Goal: Task Accomplishment & Management: Complete application form

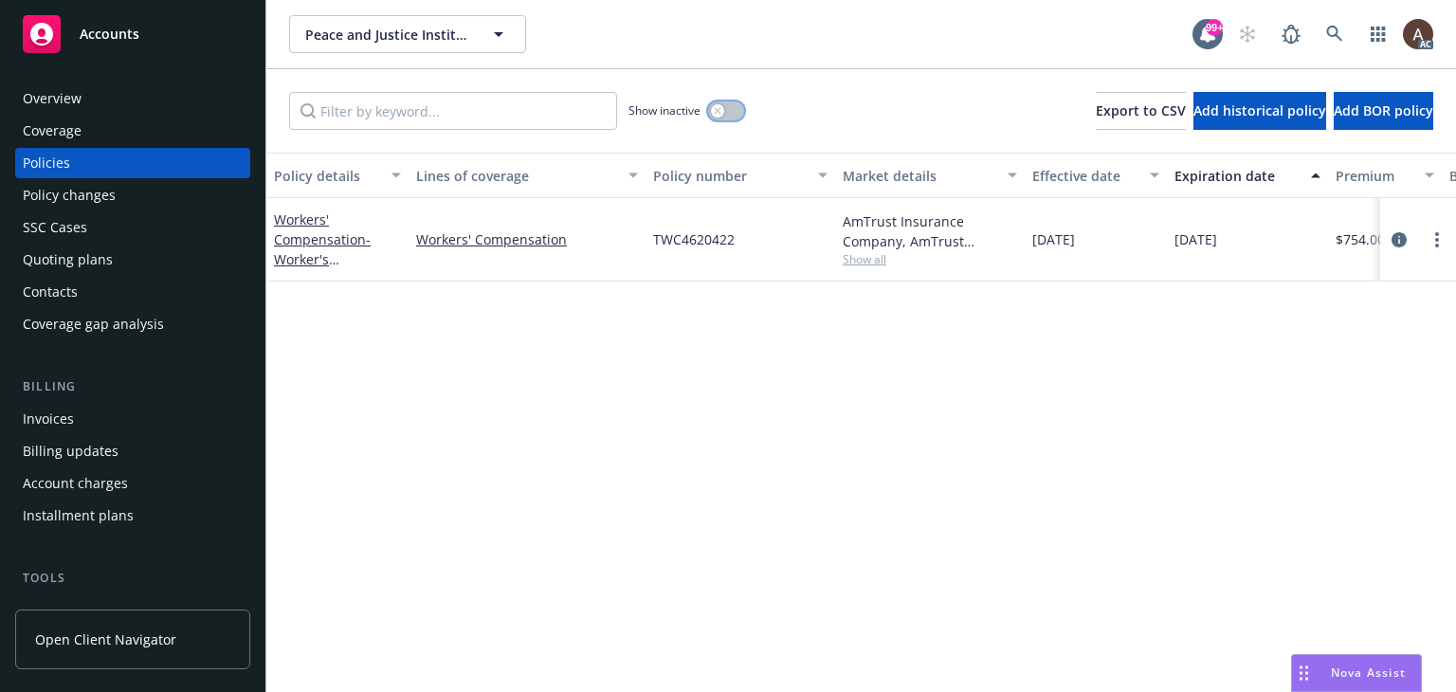
click at [714, 108] on div "button" at bounding box center [717, 110] width 13 height 13
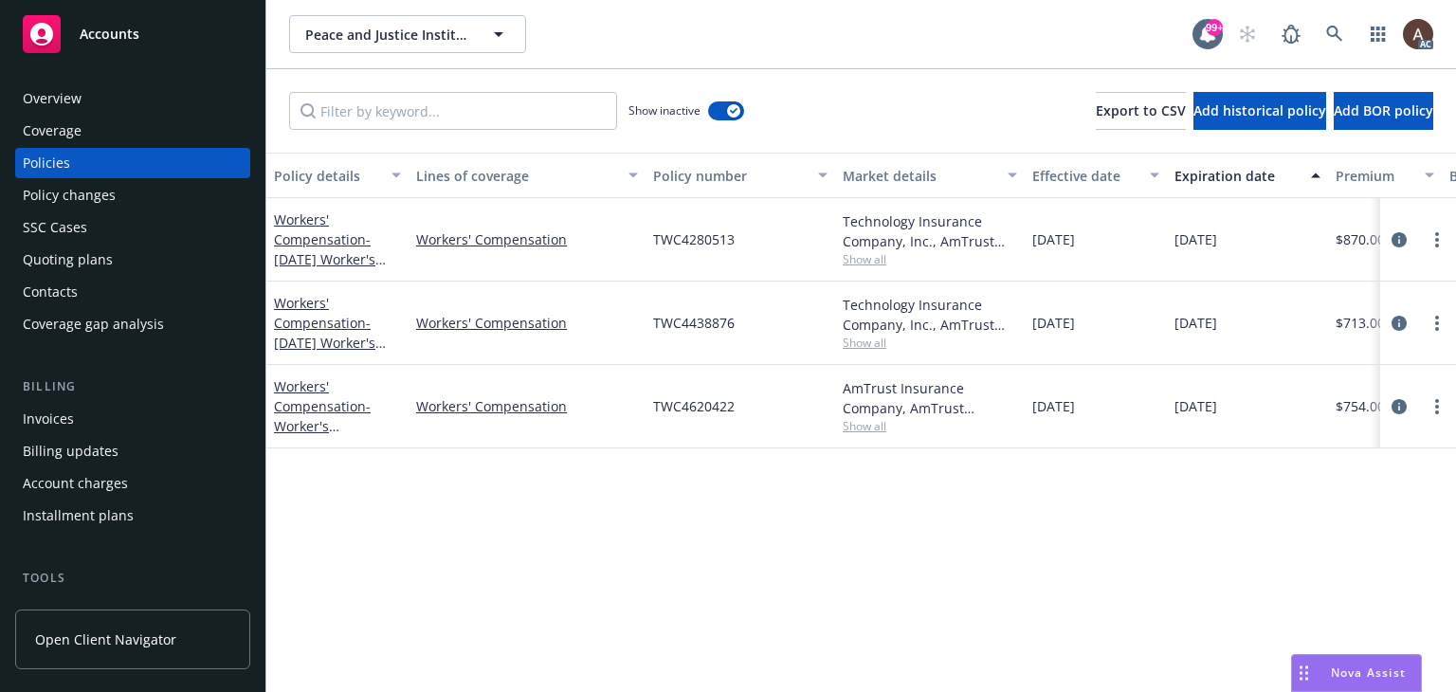
drag, startPoint x: 1399, startPoint y: 317, endPoint x: 1364, endPoint y: 319, distance: 35.1
click at [1399, 317] on icon "circleInformation" at bounding box center [1398, 323] width 15 height 15
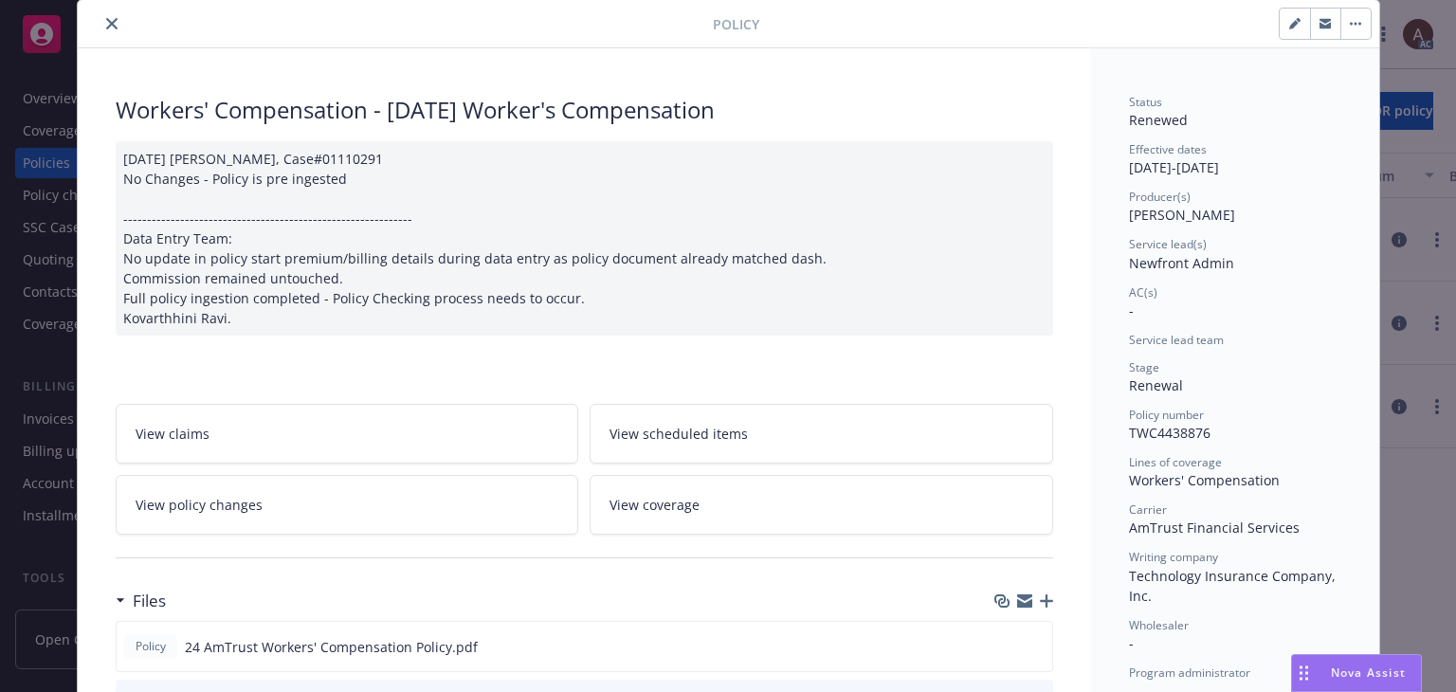
scroll to position [95, 0]
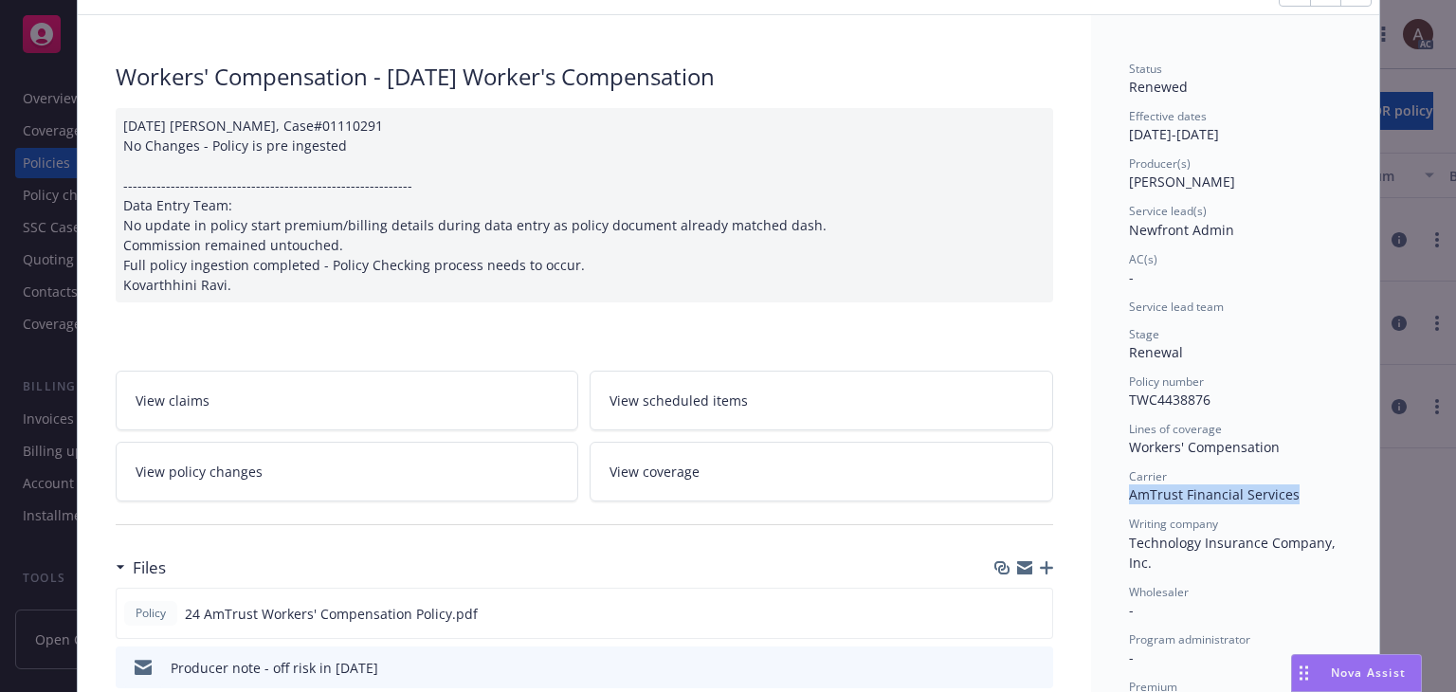
drag, startPoint x: 1125, startPoint y: 494, endPoint x: 1296, endPoint y: 494, distance: 170.6
click at [1296, 494] on div "Carrier AmTrust Financial Services" at bounding box center [1235, 486] width 212 height 36
copy span "AmTrust Financial Services"
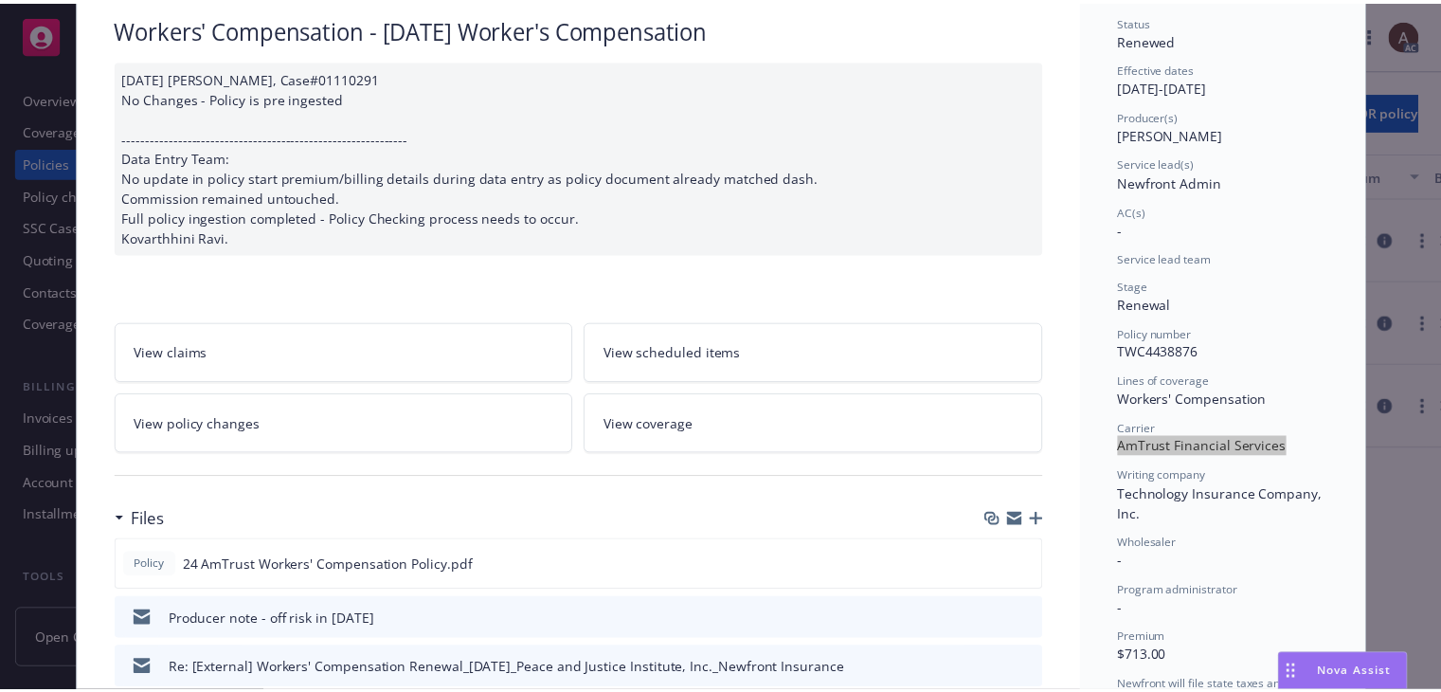
scroll to position [0, 0]
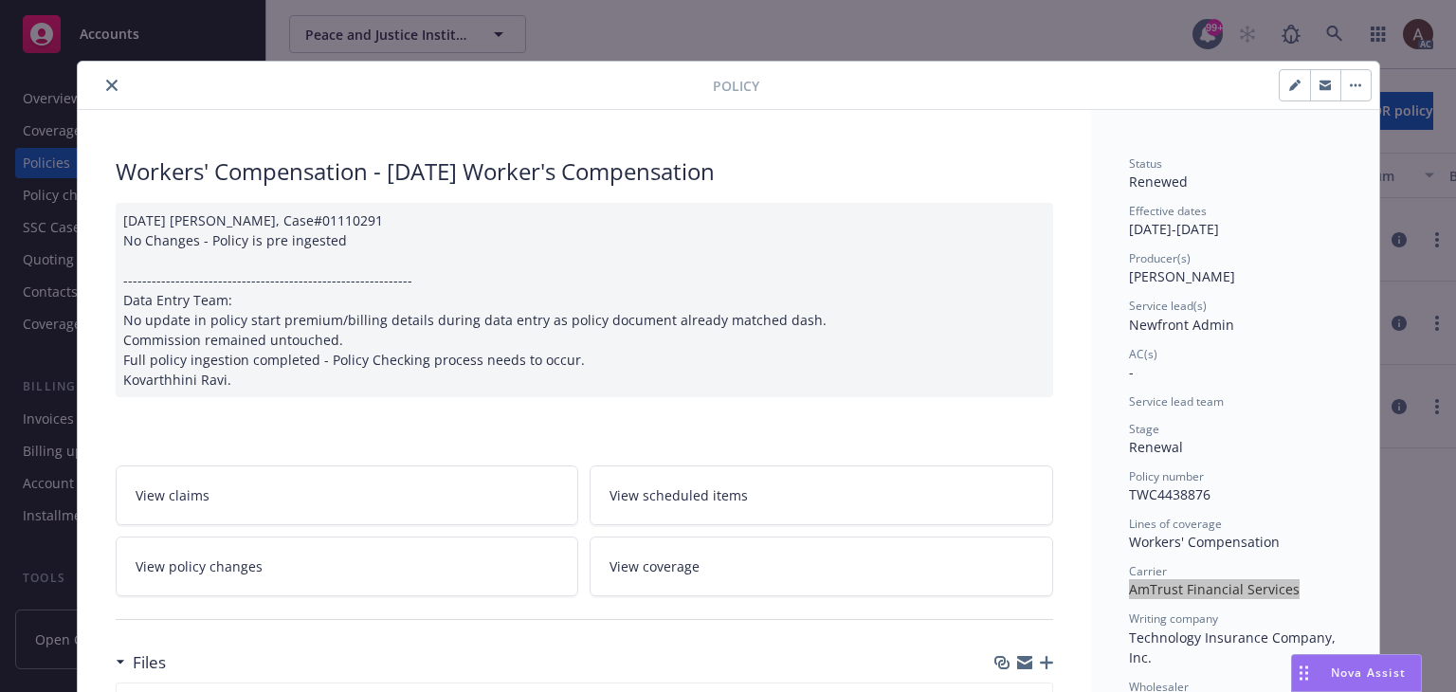
drag, startPoint x: 245, startPoint y: 566, endPoint x: 231, endPoint y: 561, distance: 14.1
click at [245, 566] on span "View policy changes" at bounding box center [199, 566] width 127 height 20
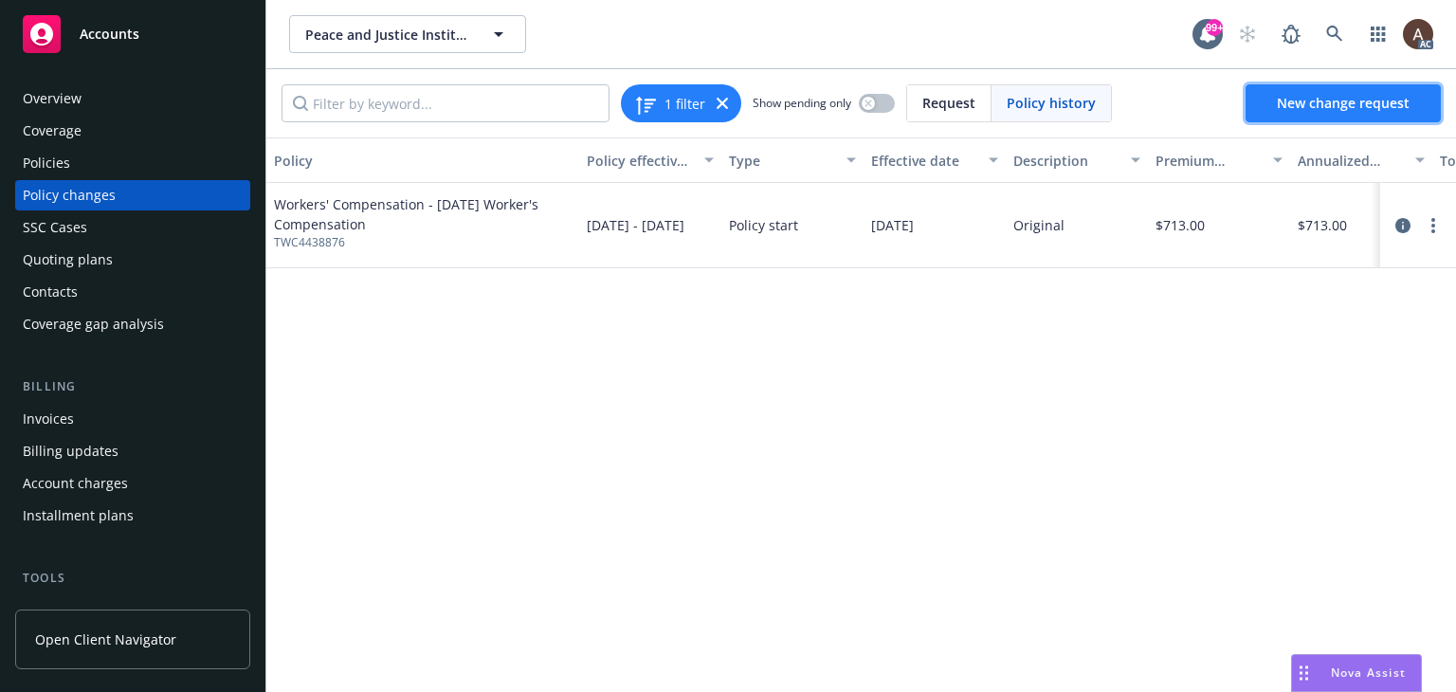
click at [1350, 108] on span "New change request" at bounding box center [1343, 103] width 133 height 18
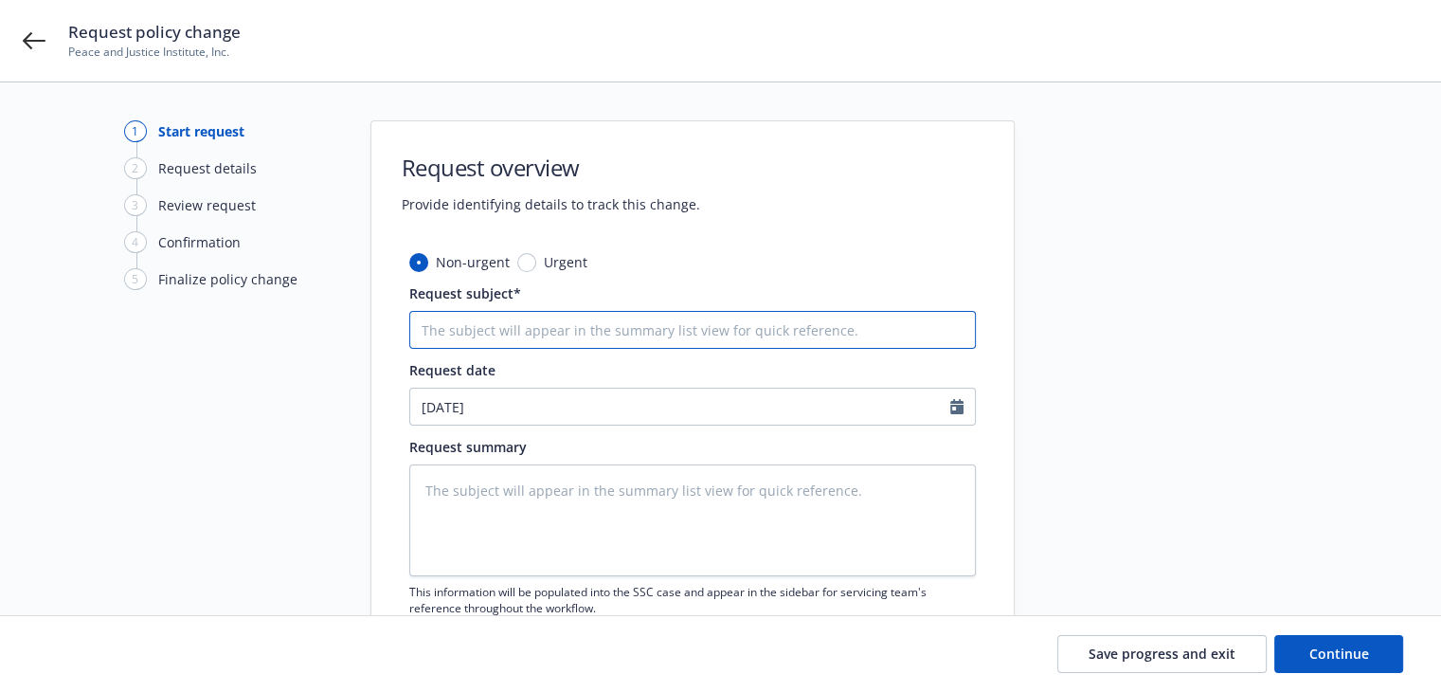
click at [469, 334] on input "Request subject*" at bounding box center [692, 330] width 567 height 38
paste input "24-25 Workers Compensation AmTrust Financial Services - Audit Statement"
type textarea "x"
type input "24-25 Workers Compensation AmTrust Financial Services - Audit Statement"
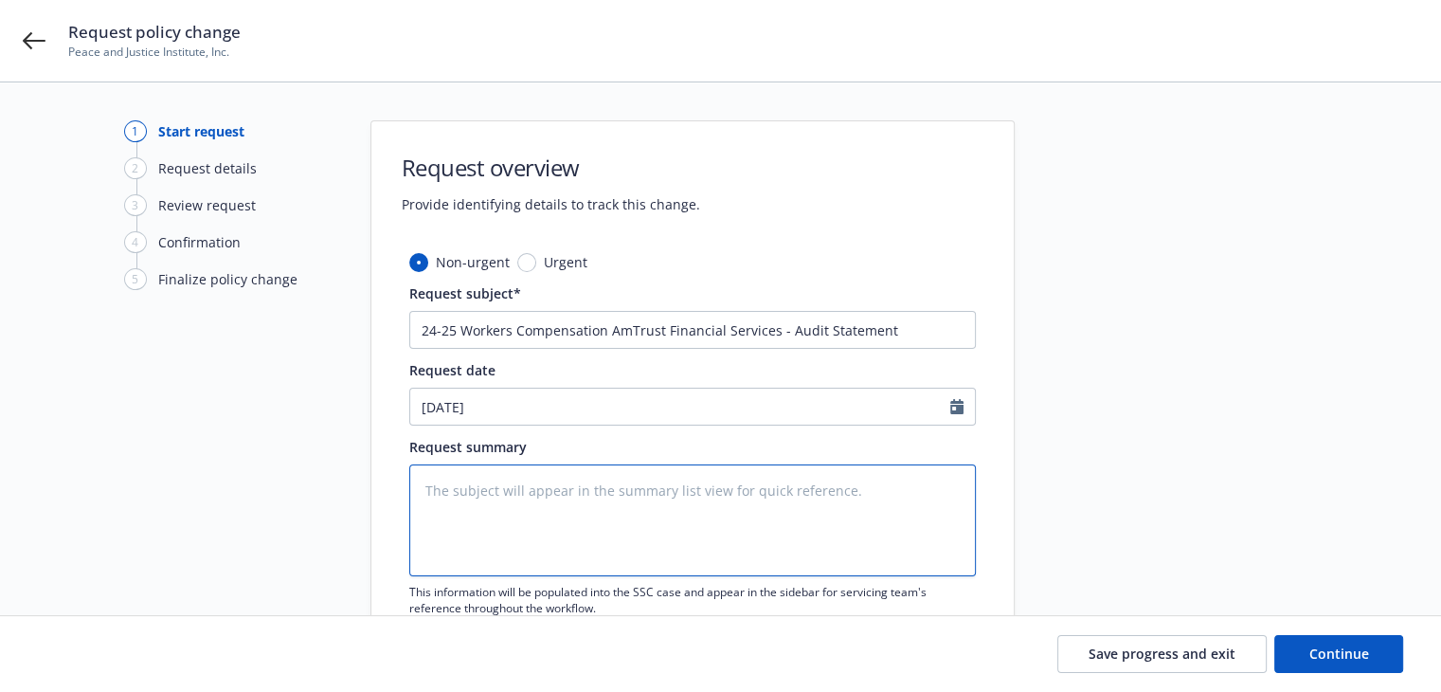
click at [548, 503] on textarea at bounding box center [692, 520] width 567 height 112
paste textarea "[DATE]-[DATE] Final Audit Results Original Estimated Premium - $ Audited Actual…"
type textarea "x"
type textarea "[DATE]-[DATE] Final Audit Results Original Estimated Premium - $ Audited Actual…"
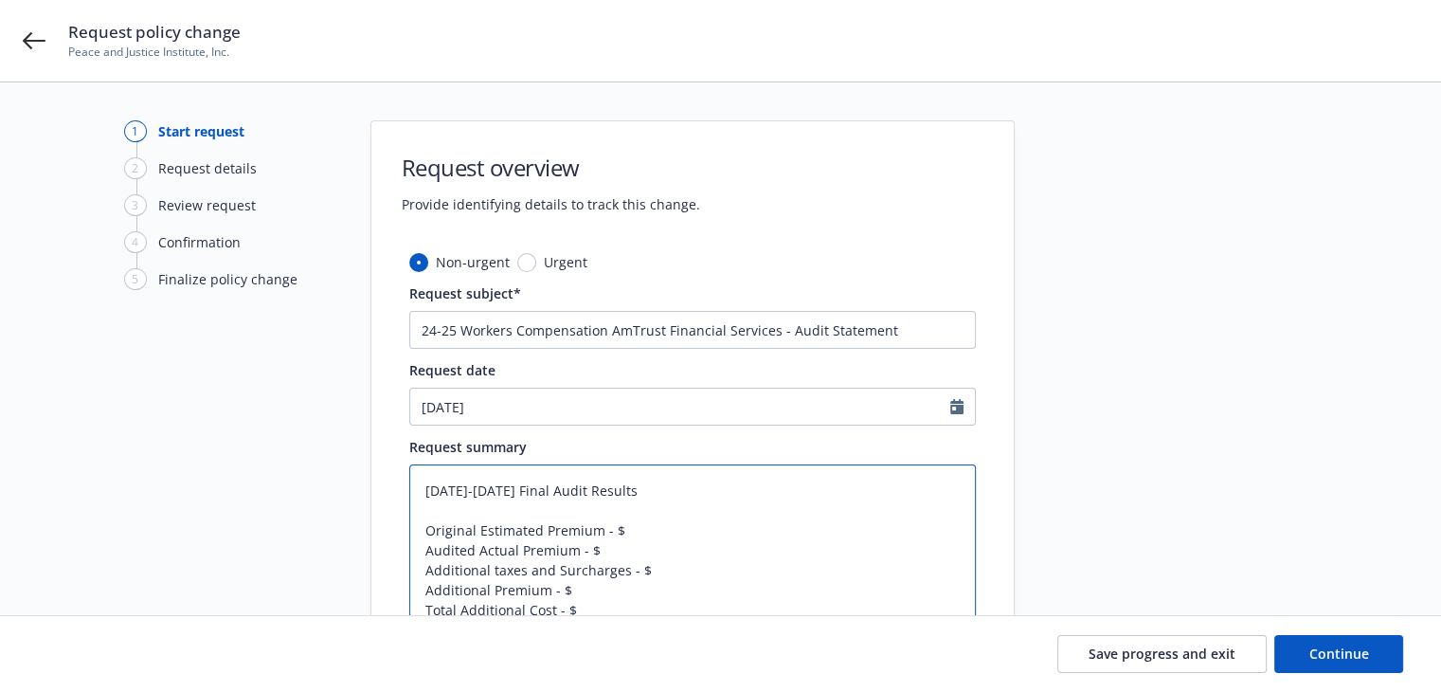
click at [625, 529] on textarea "[DATE]-[DATE] Final Audit Results Original Estimated Premium - $ Audited Actual…" at bounding box center [692, 550] width 567 height 172
type textarea "x"
type textarea "[DATE]-[DATE] Final Audit Results Original Estimated Premium - $7 Audited Actua…"
type textarea "x"
type textarea "[DATE]-[DATE] Final Audit Results Original Estimated Premium - $71 Audited Actu…"
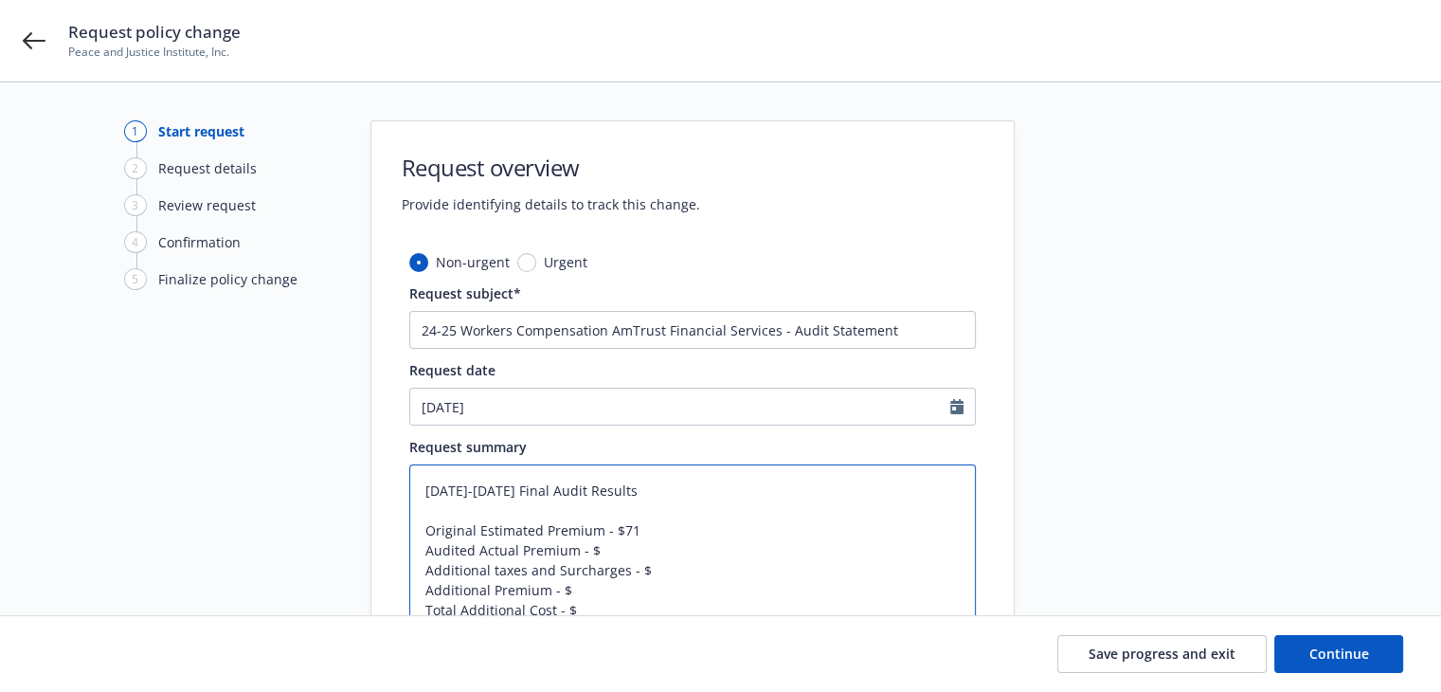
type textarea "x"
type textarea "[DATE]-[DATE] Final Audit Results Original Estimated Premium - $713 Audited Act…"
click at [605, 554] on textarea "[DATE]-[DATE] Final Audit Results Original Estimated Premium - $713 Audited Act…" at bounding box center [692, 550] width 567 height 172
type textarea "x"
type textarea "[DATE]-[DATE] Final Audit Results Original Estimated Premium - $713 Audited Act…"
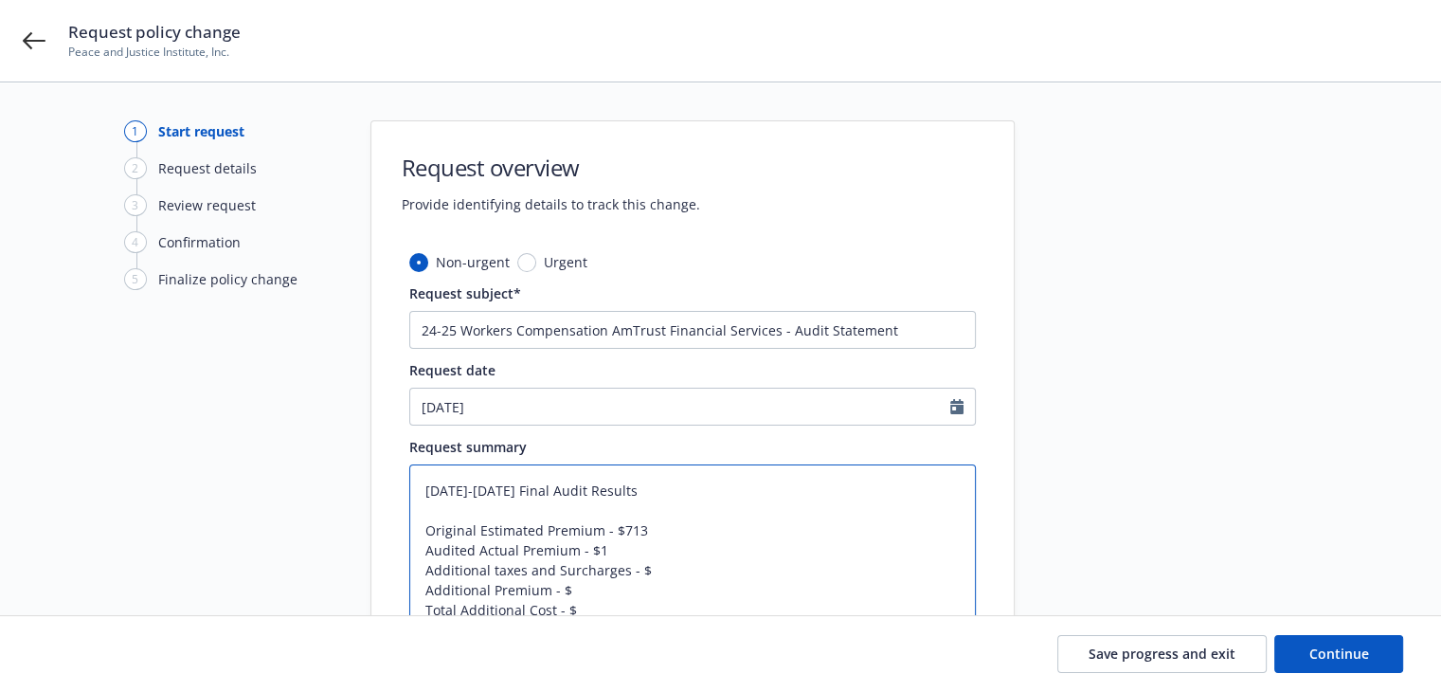
type textarea "x"
type textarea "[DATE]-[DATE] Final Audit Results Original Estimated Premium - $713 Audited Act…"
type textarea "x"
type textarea "[DATE]-[DATE] Final Audit Results Original Estimated Premium - $713 Audited Act…"
type textarea "x"
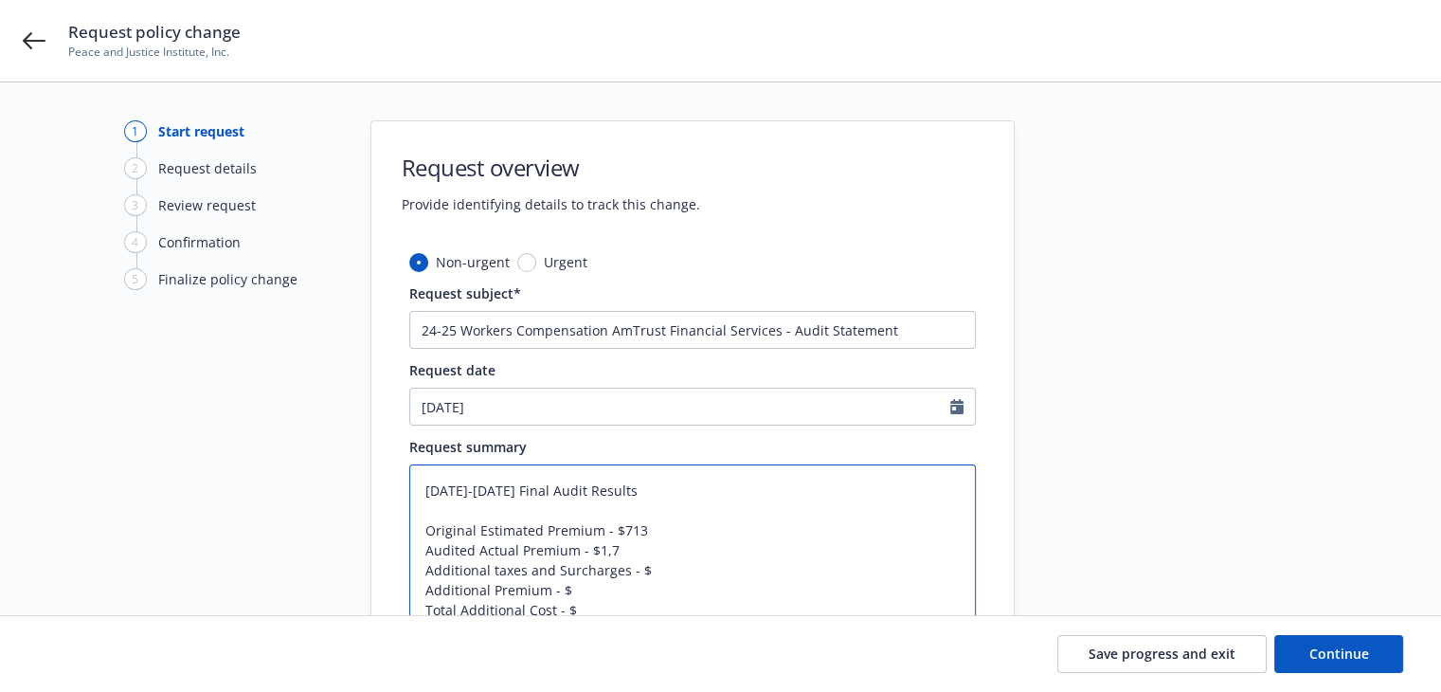
type textarea "[DATE]-[DATE] Final Audit Results Original Estimated Premium - $713 Audited Act…"
type textarea "x"
type textarea "[DATE]-[DATE] Final Audit Results Original Estimated Premium - $713 Audited Act…"
click at [652, 562] on textarea "[DATE]-[DATE] Final Audit Results Original Estimated Premium - $713 Audited Act…" at bounding box center [692, 550] width 567 height 172
type textarea "x"
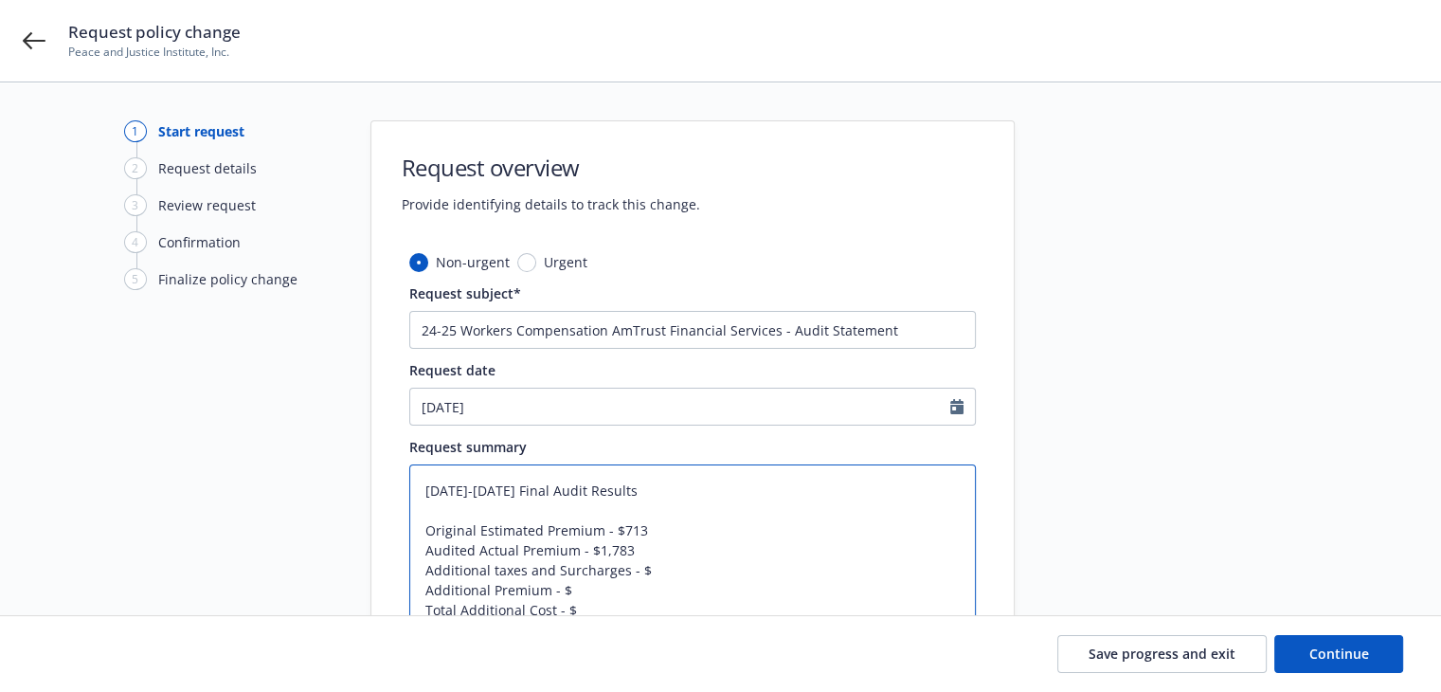
type textarea "[DATE]-[DATE] Final Audit Results Original Estimated Premium - $713 Audited Act…"
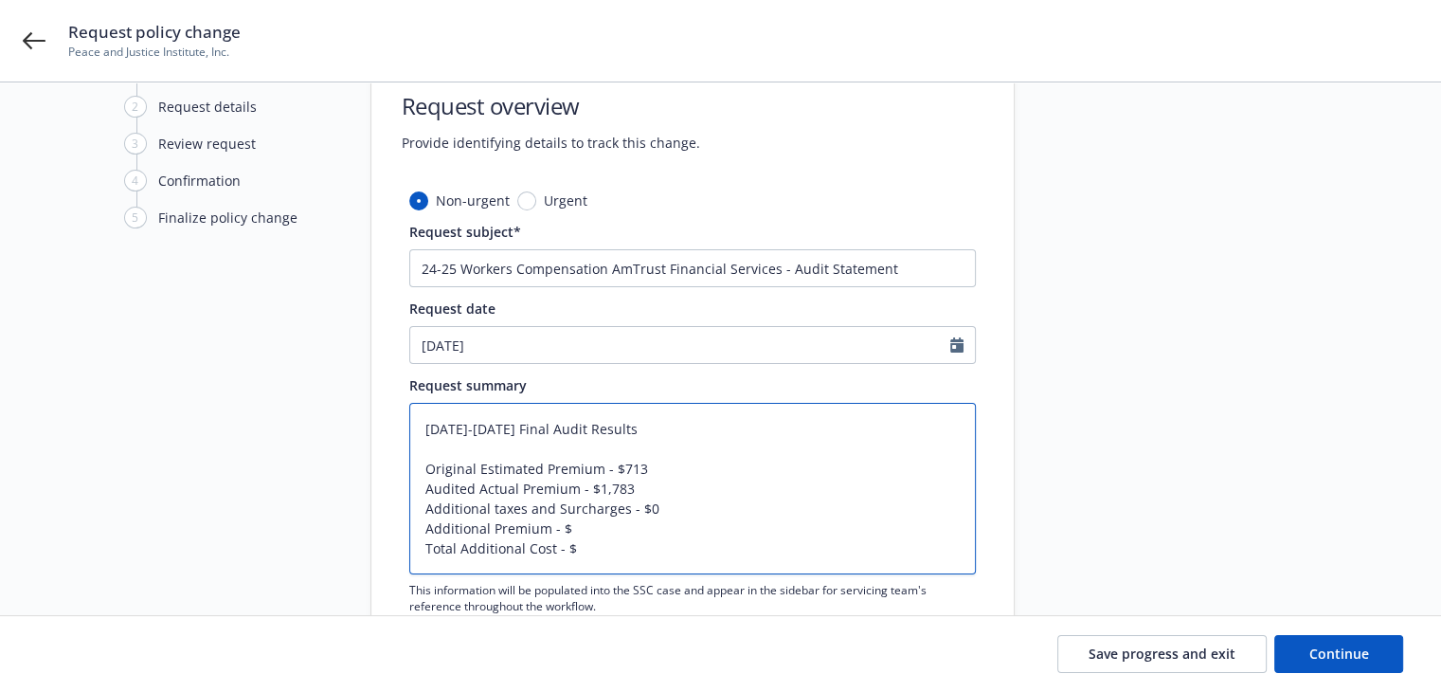
scroll to position [95, 0]
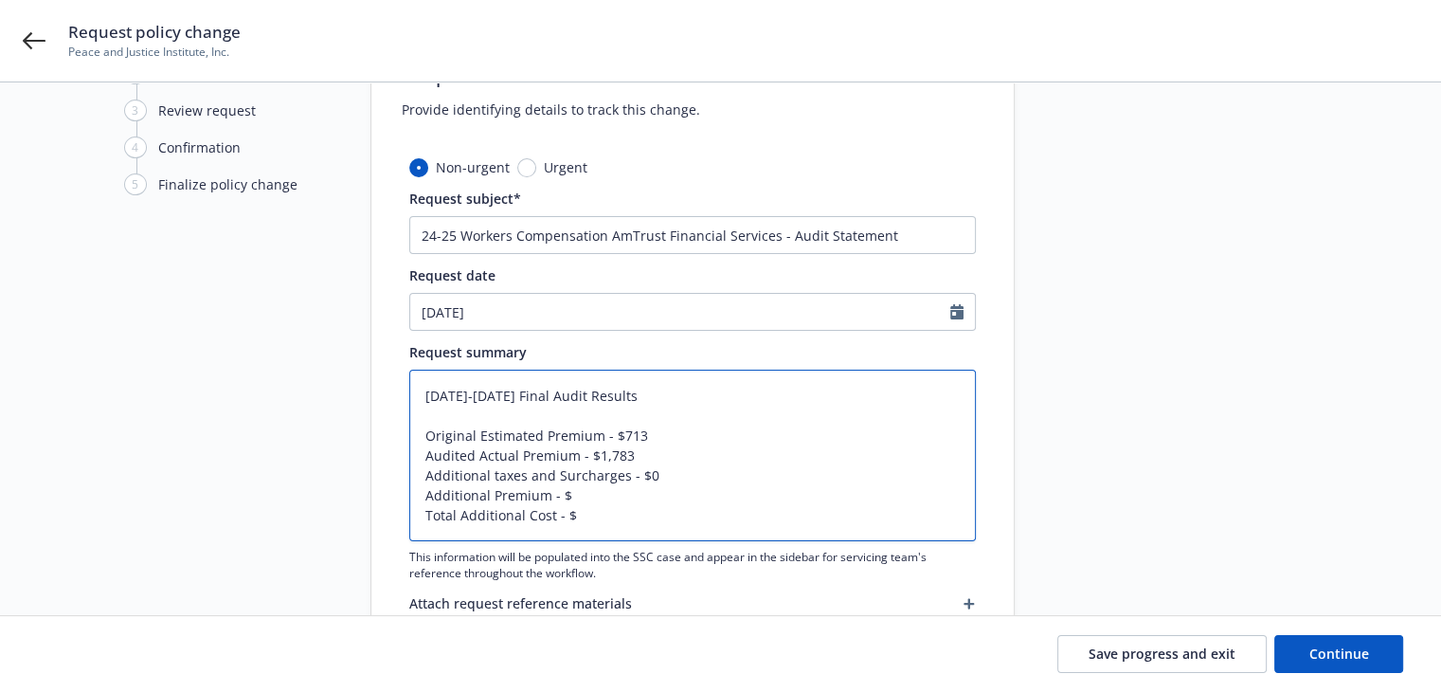
type textarea "x"
type textarea "[DATE]-[DATE] Final Audit Results Original Estimated Premium - $713 Audited Act…"
type textarea "x"
type textarea "[DATE]-[DATE] Final Audit Results Original Estimated Premium - $713 Audited Act…"
type textarea "x"
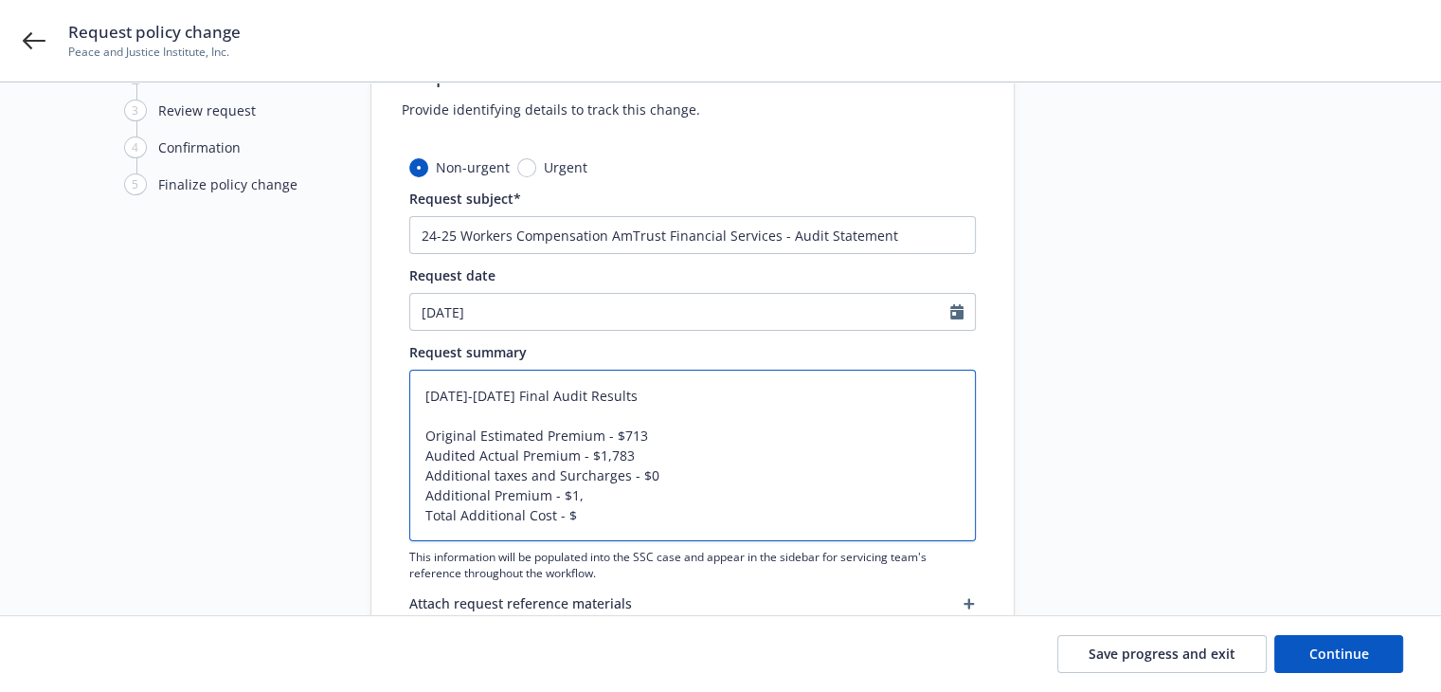
type textarea "[DATE]-[DATE] Final Audit Results Original Estimated Premium - $713 Audited Act…"
type textarea "x"
type textarea "[DATE]-[DATE] Final Audit Results Original Estimated Premium - $713 Audited Act…"
type textarea "x"
type textarea "[DATE]-[DATE] Final Audit Results Original Estimated Premium - $713 Audited Act…"
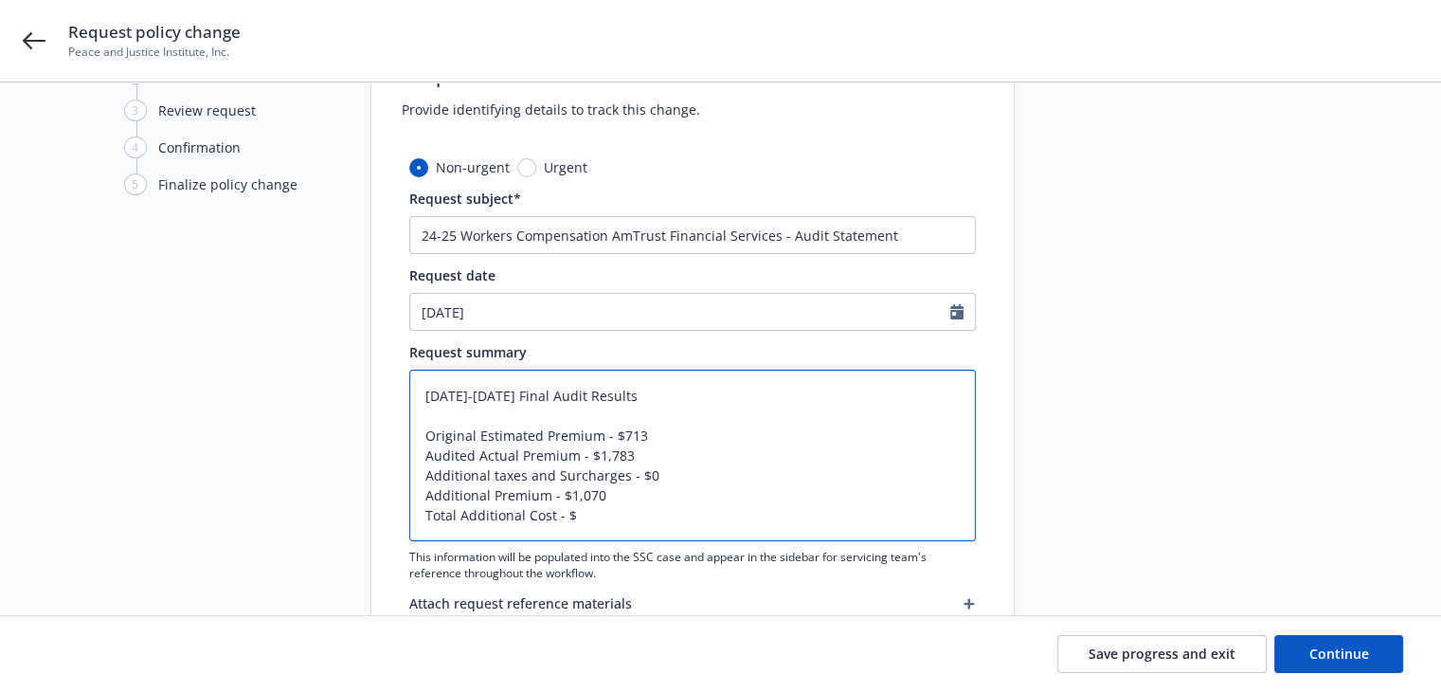
click at [595, 514] on textarea "[DATE]-[DATE] Final Audit Results Original Estimated Premium - $713 Audited Act…" at bounding box center [692, 456] width 567 height 172
type textarea "x"
type textarea "[DATE]-[DATE] Final Audit Results Original Estimated Premium - $713 Audited Act…"
type textarea "x"
type textarea "[DATE]-[DATE] Final Audit Results Original Estimated Premium - $713 Audited Act…"
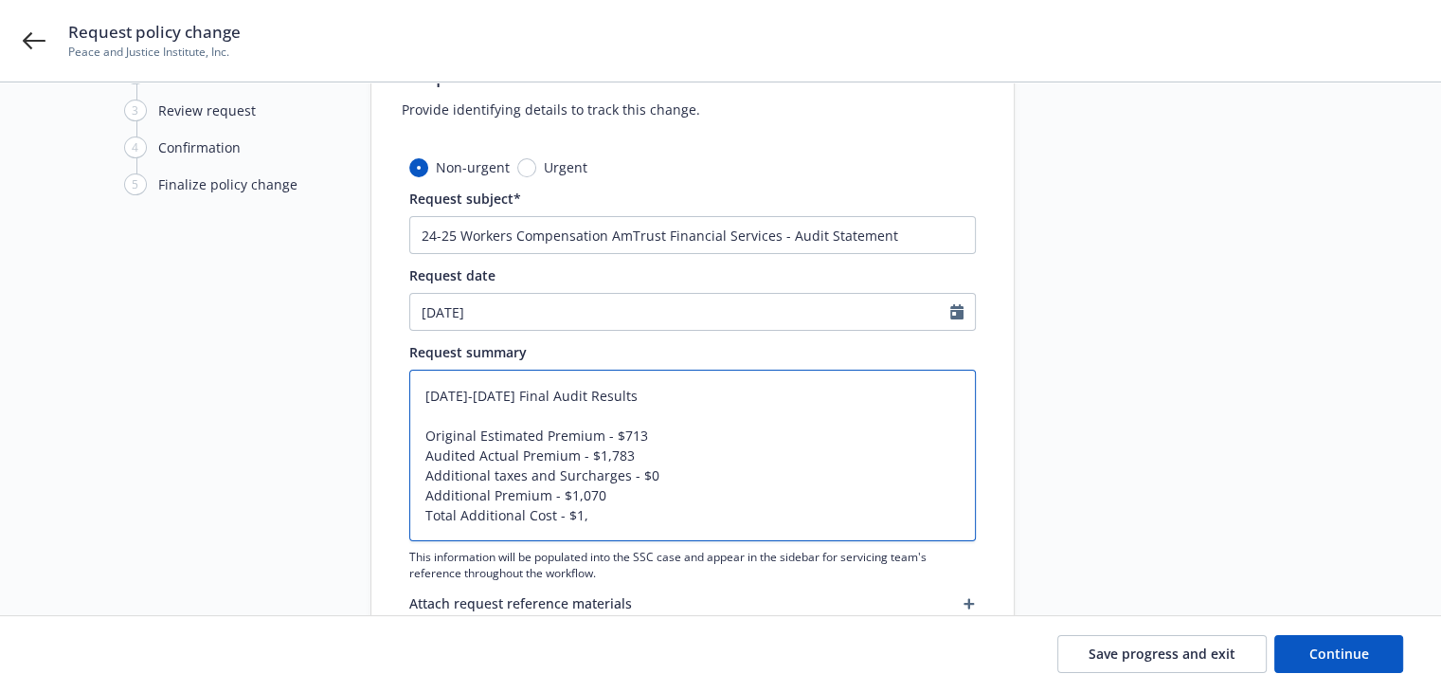
type textarea "x"
type textarea "[DATE]-[DATE] Final Audit Results Original Estimated Premium - $713 Audited Act…"
type textarea "x"
type textarea "[DATE]-[DATE] Final Audit Results Original Estimated Premium - $713 Audited Act…"
type textarea "x"
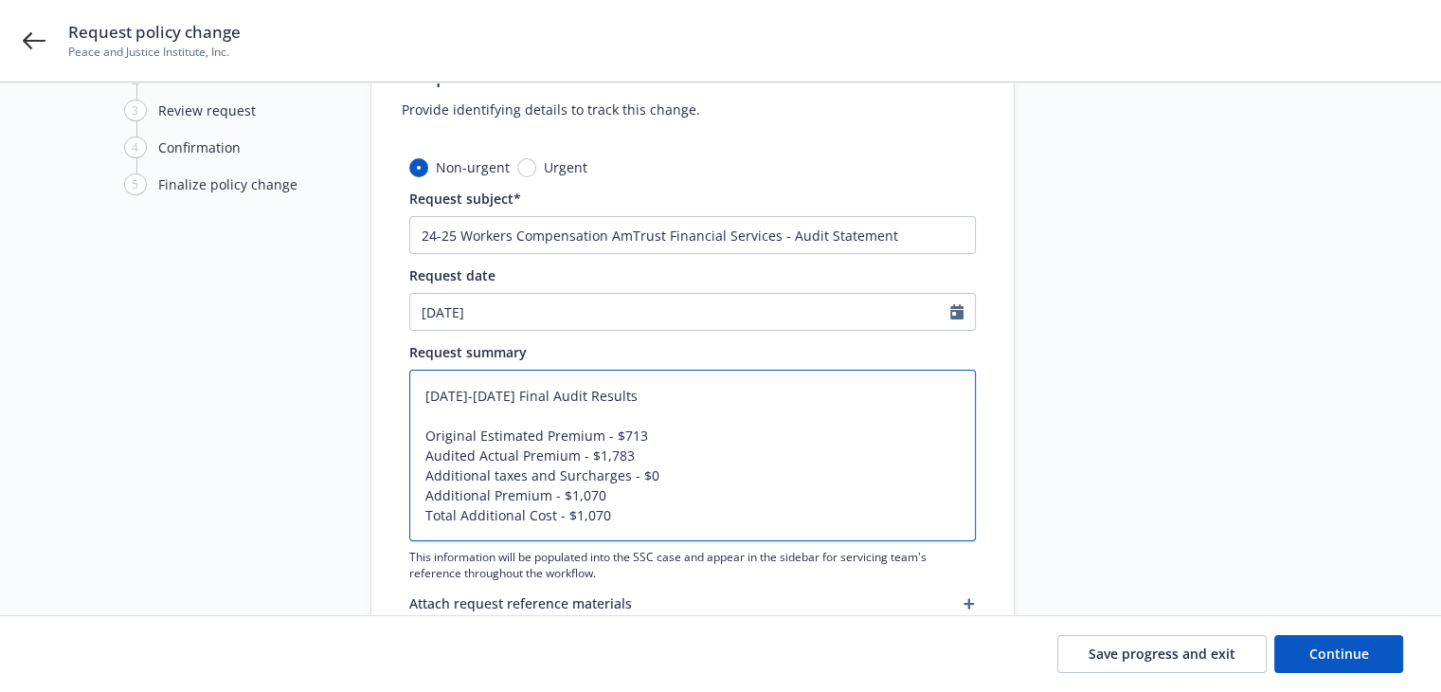
type textarea "[DATE]-[DATE] Final Audit Results Original Estimated Premium - $713 Audited Act…"
drag, startPoint x: 1350, startPoint y: 657, endPoint x: 1258, endPoint y: 606, distance: 106.0
click at [1350, 657] on span "Continue" at bounding box center [1340, 653] width 60 height 18
type textarea "x"
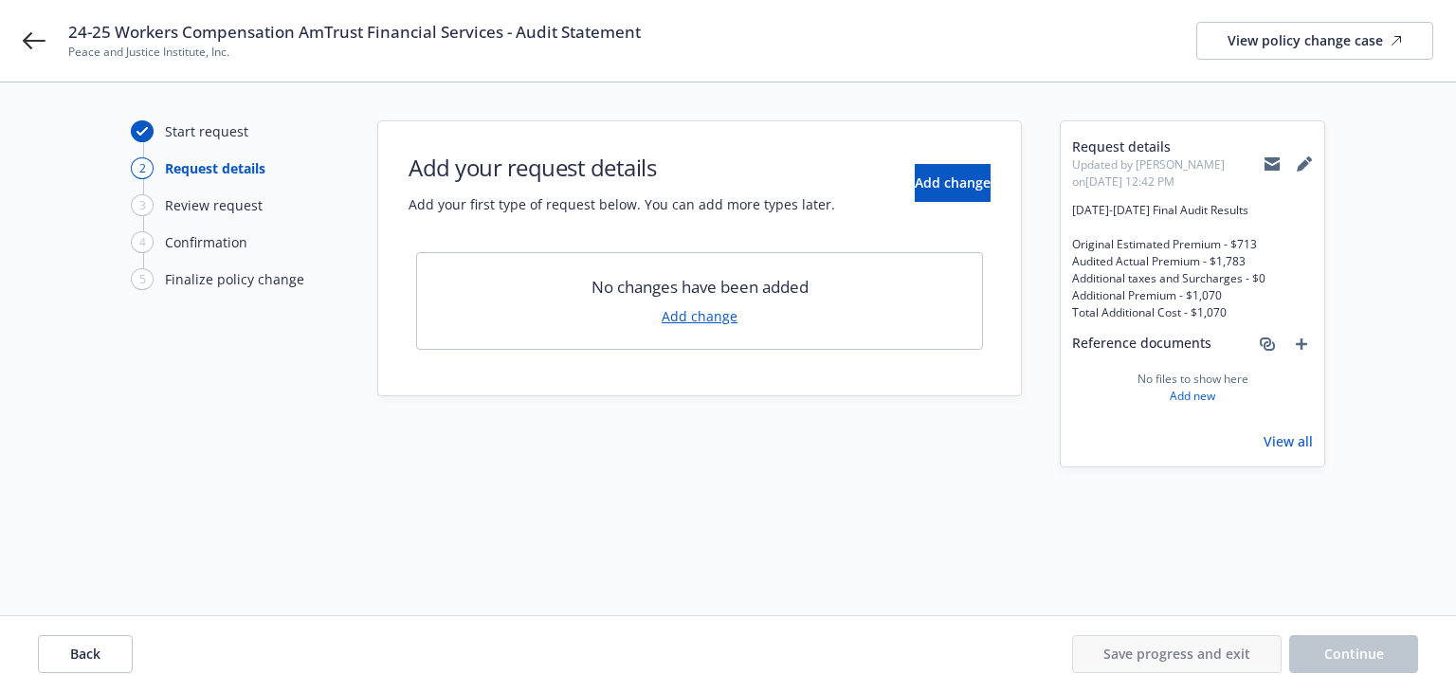
click at [945, 155] on div "Add your request details Add your first type of request below. You can add more…" at bounding box center [699, 183] width 582 height 63
click at [934, 187] on span "Add change" at bounding box center [953, 182] width 76 height 18
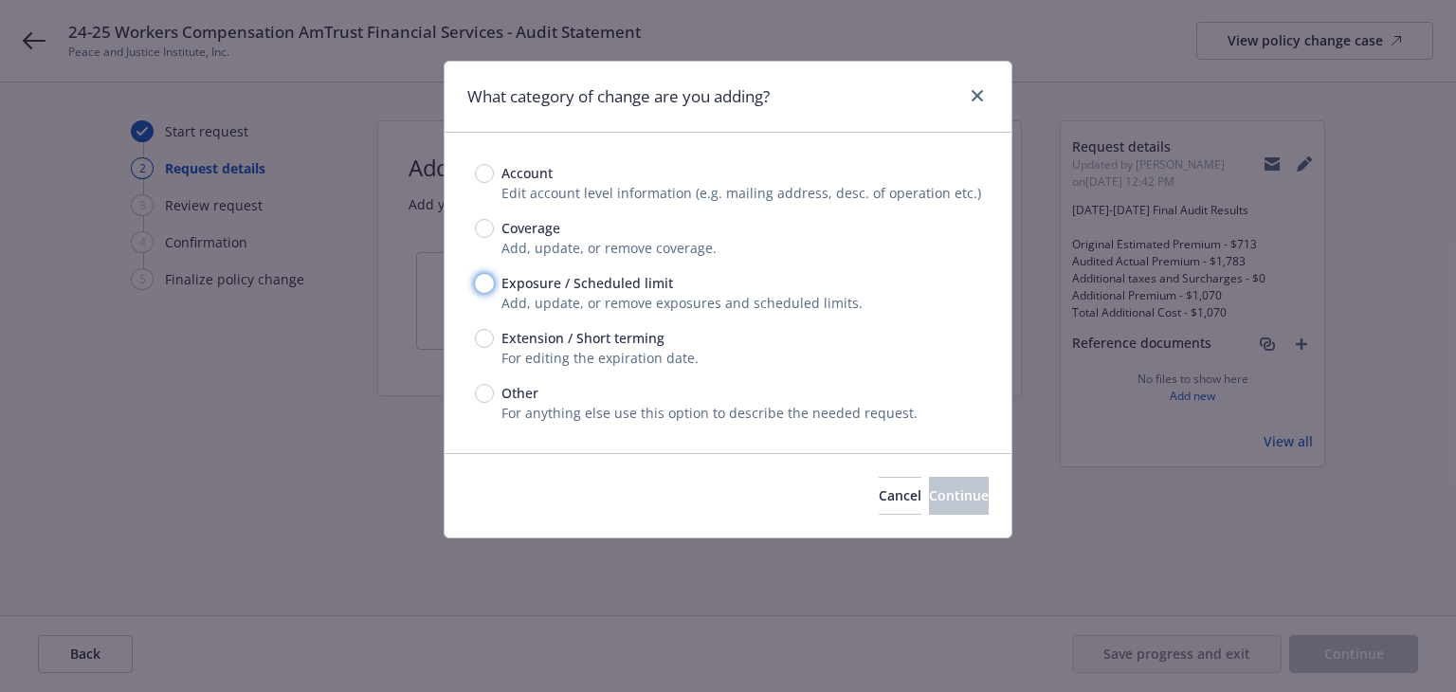
click at [491, 289] on input "Exposure / Scheduled limit" at bounding box center [484, 283] width 19 height 19
radio input "true"
click at [929, 498] on span "Continue" at bounding box center [959, 495] width 60 height 18
type textarea "x"
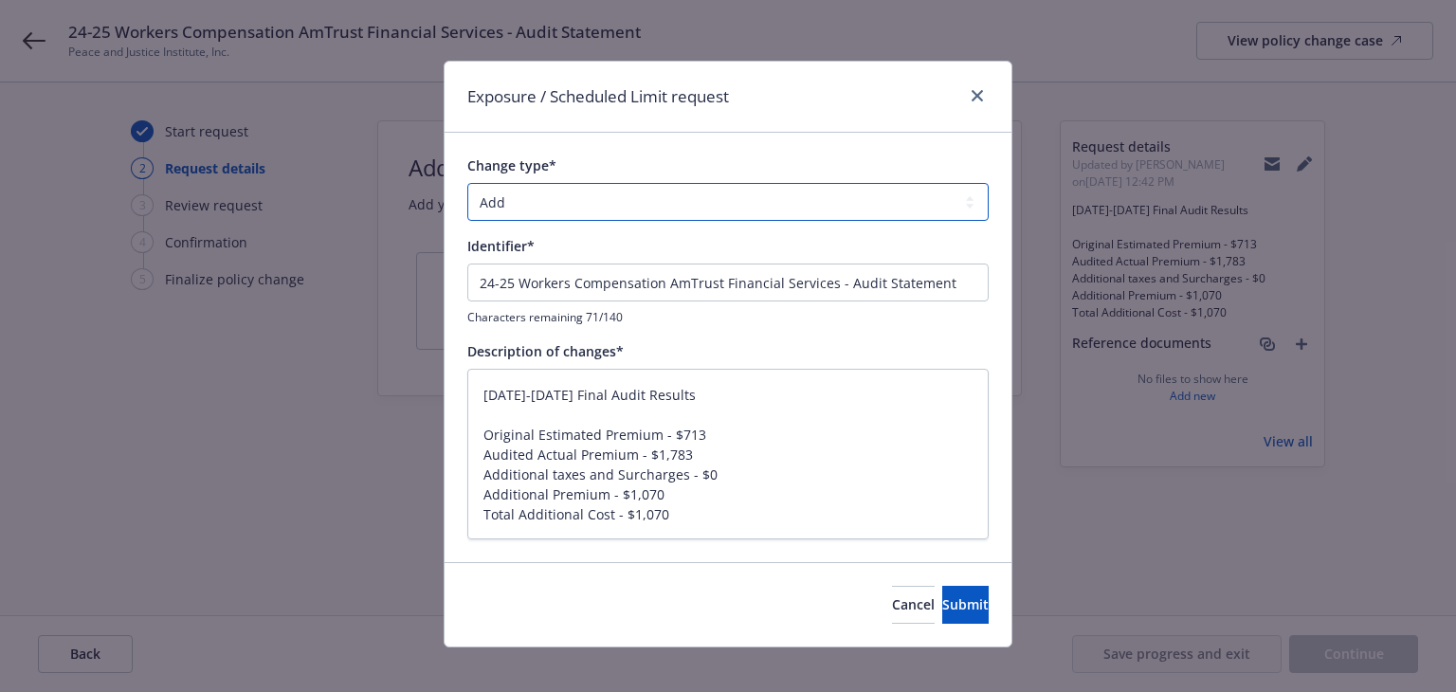
click at [613, 205] on select "Add Audit Change Remove" at bounding box center [727, 202] width 521 height 38
select select "AUDIT"
click at [467, 183] on select "Add Audit Change Remove" at bounding box center [727, 202] width 521 height 38
drag, startPoint x: 664, startPoint y: 391, endPoint x: 326, endPoint y: 387, distance: 338.4
click at [326, 387] on div "Exposure / Scheduled Limit request Change type* Add Audit Change Remove Identif…" at bounding box center [728, 346] width 1456 height 692
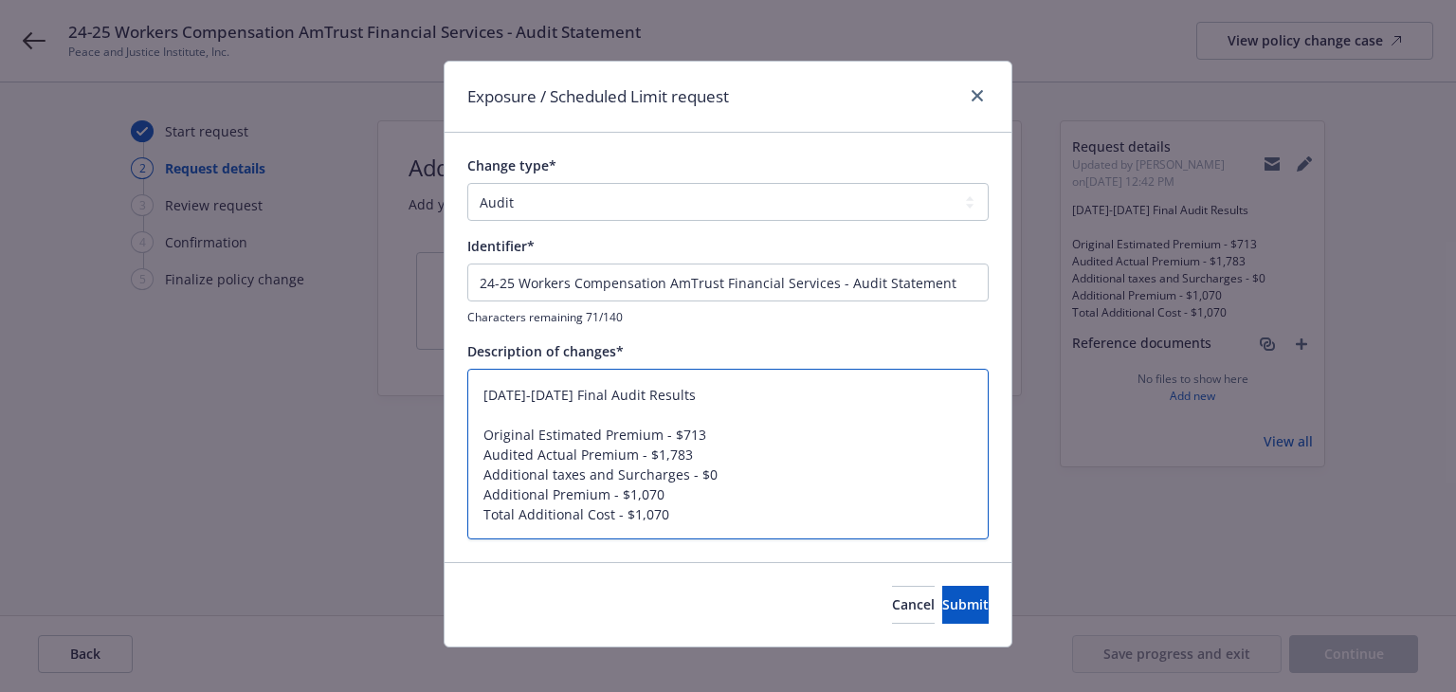
type textarea "x"
type textarea "Original Estimated Premium - $713 Audited Actual Premium - $1,783 Additional ta…"
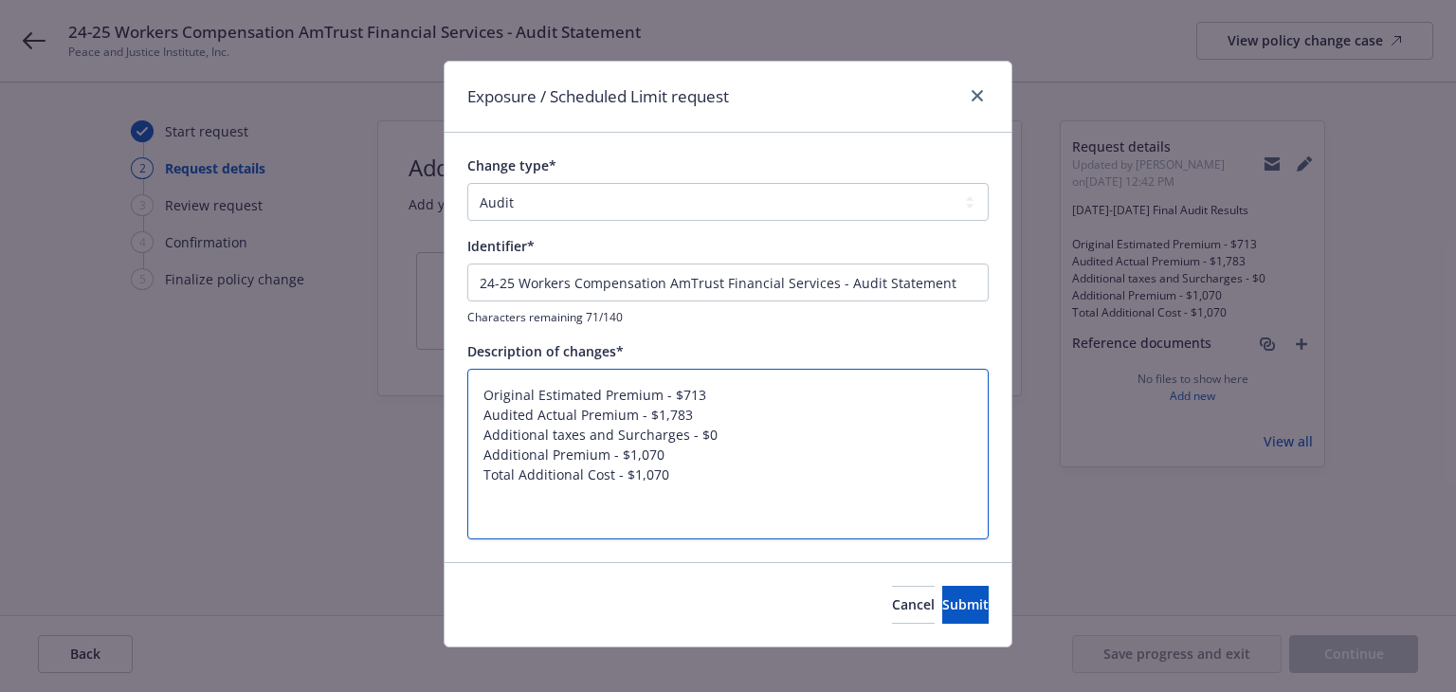
click at [472, 434] on textarea "Original Estimated Premium - $713 Audited Actual Premium - $1,783 Additional ta…" at bounding box center [727, 455] width 521 height 172
type textarea "x"
type textarea "Original Estimated Premium - $713 Audited Actual Premium - $1,783 Additional ta…"
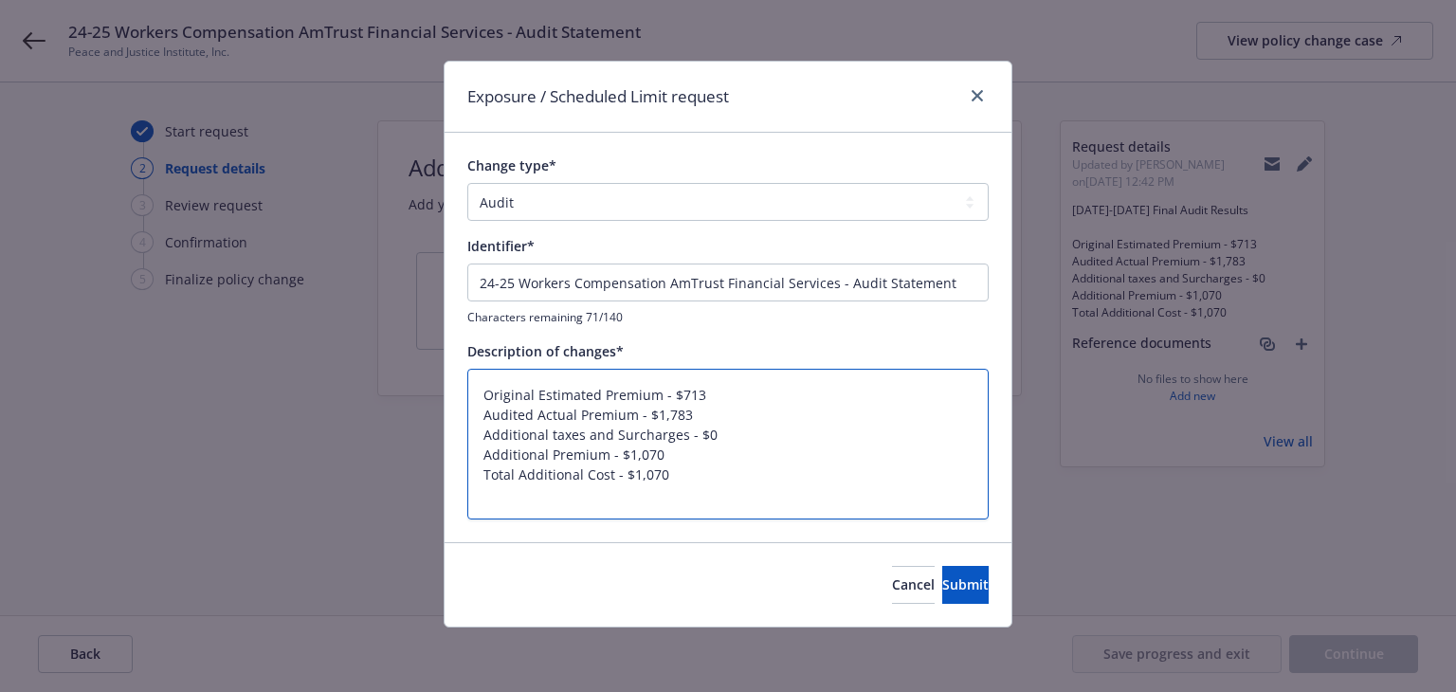
type textarea "x"
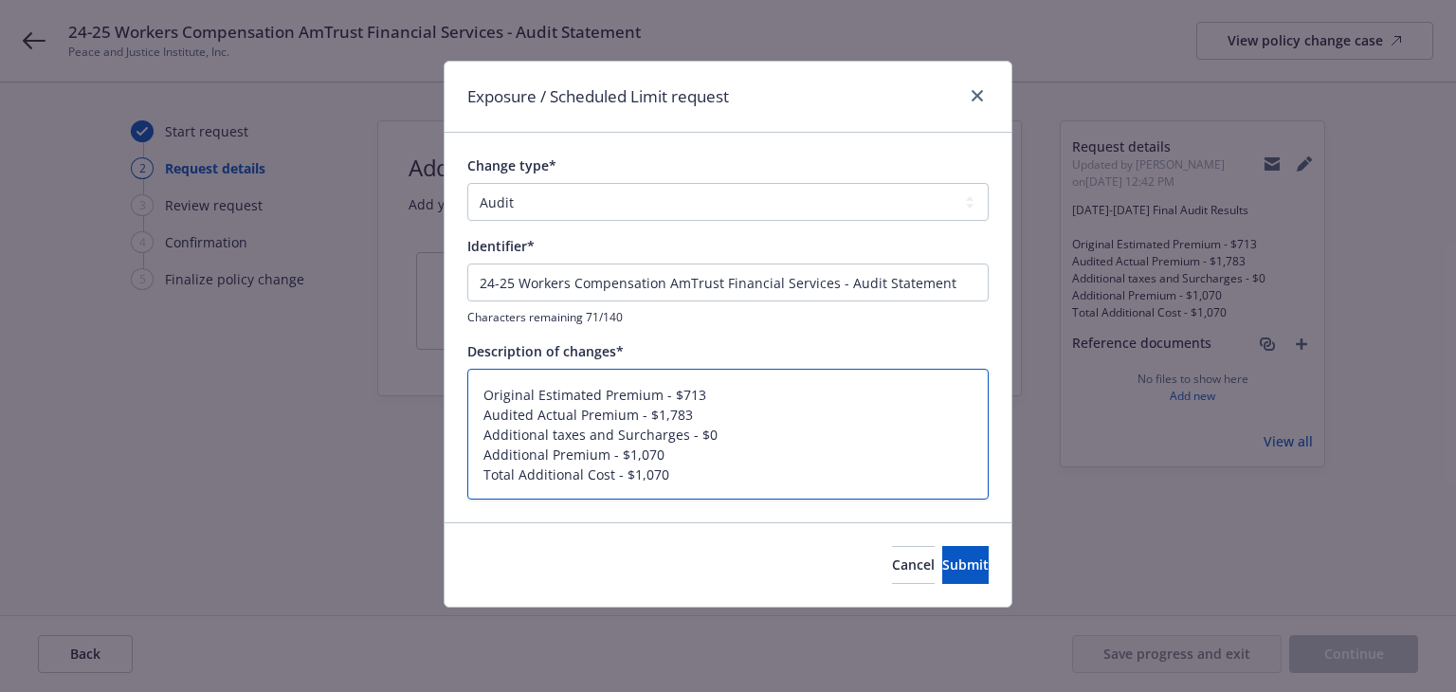
type textarea "Original Estimated Premium - $713 Audited Actual Premium - $1,783 Additional ta…"
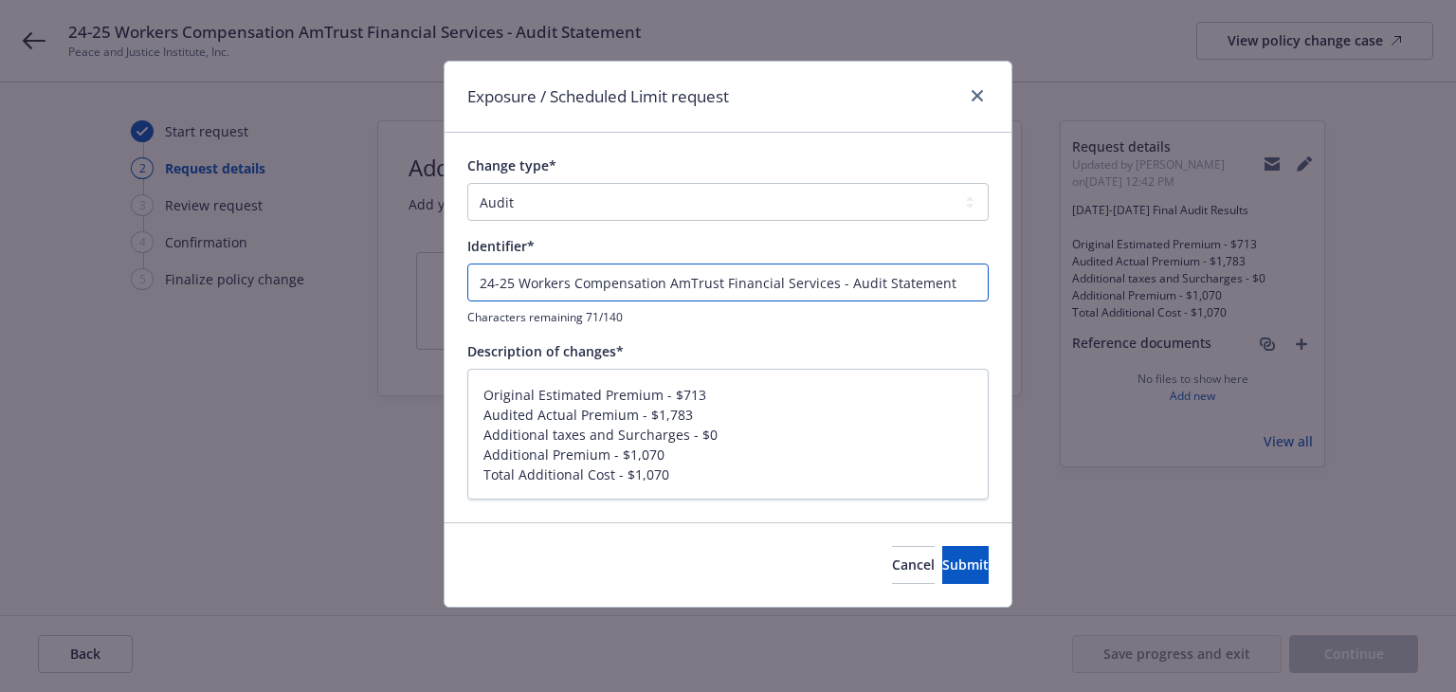
drag, startPoint x: 959, startPoint y: 283, endPoint x: 263, endPoint y: 281, distance: 695.6
click at [263, 281] on div "Exposure / Scheduled Limit request Change type* Add Audit Change Remove Identif…" at bounding box center [728, 346] width 1456 height 692
paste input "024-2025 Final Audit Results"
type textarea "x"
type input "[DATE]-[DATE] Final Audit Results"
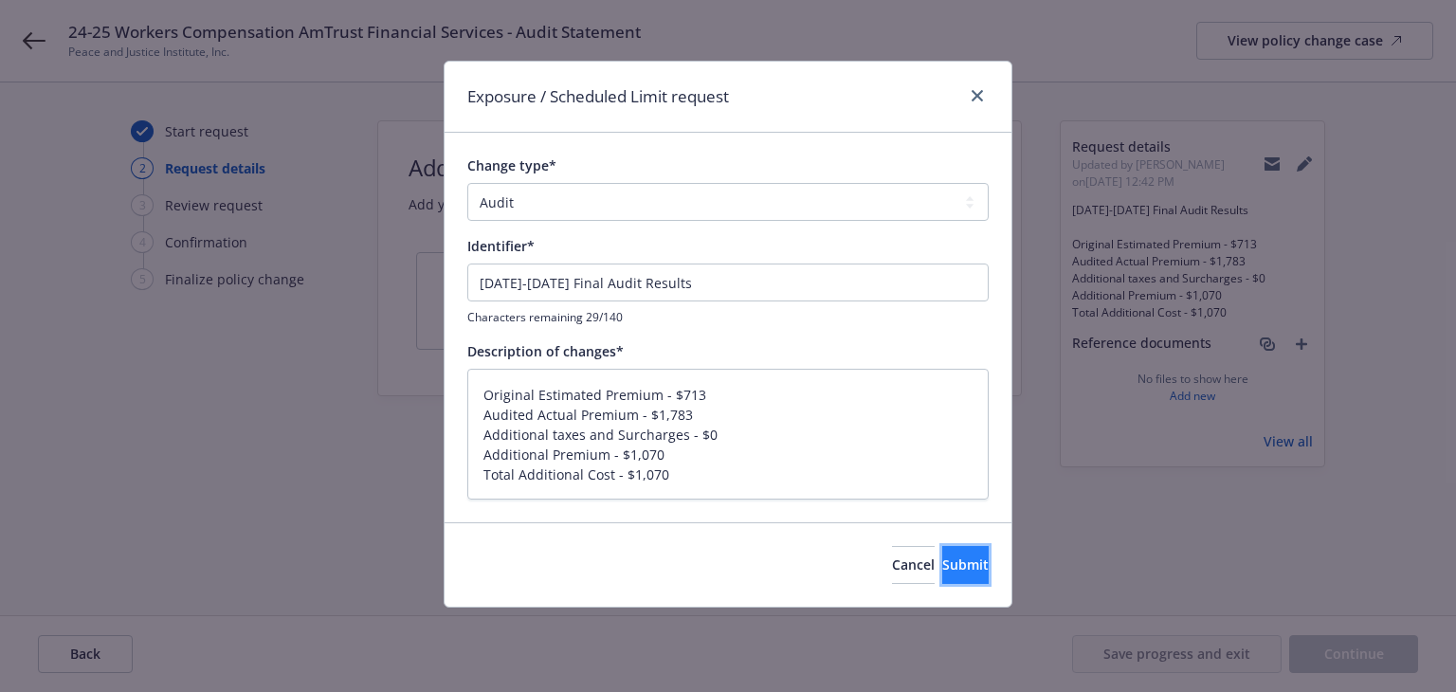
click at [942, 577] on button "Submit" at bounding box center [965, 565] width 46 height 38
type textarea "x"
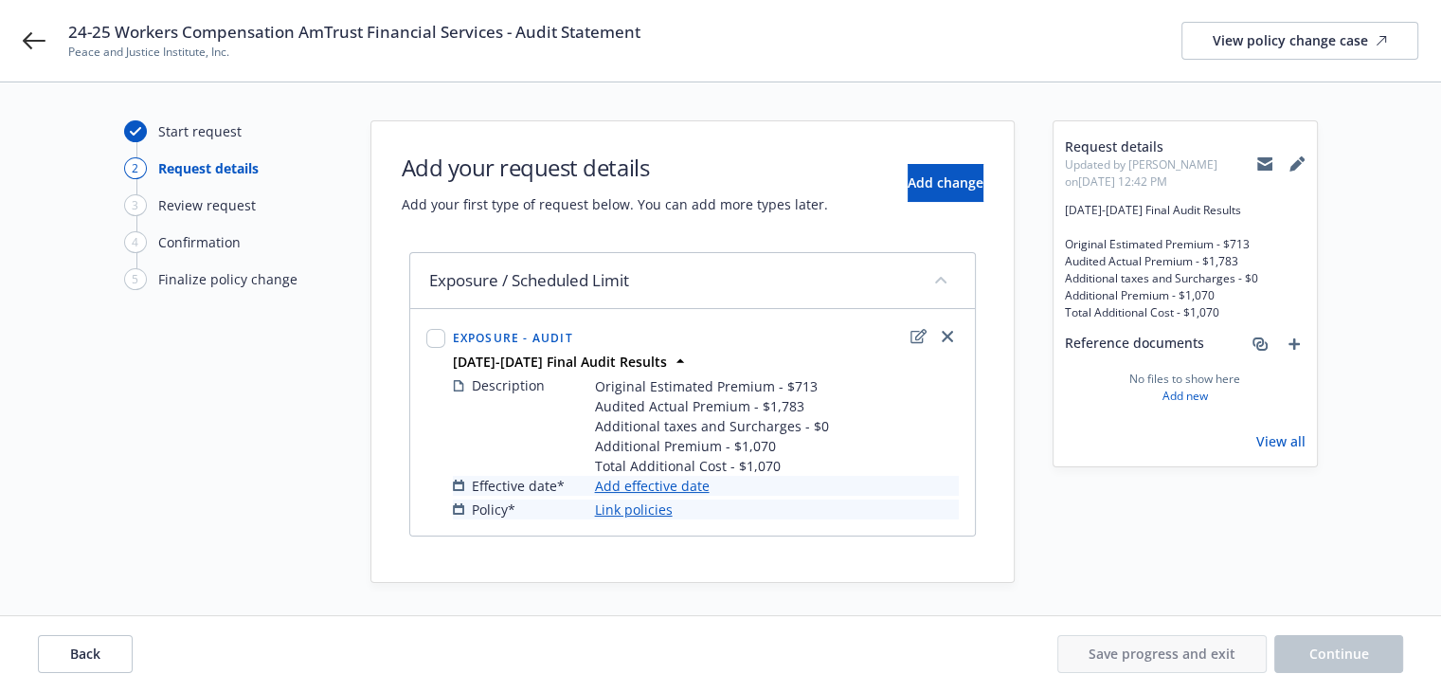
click at [669, 486] on link "Add effective date" at bounding box center [652, 486] width 115 height 20
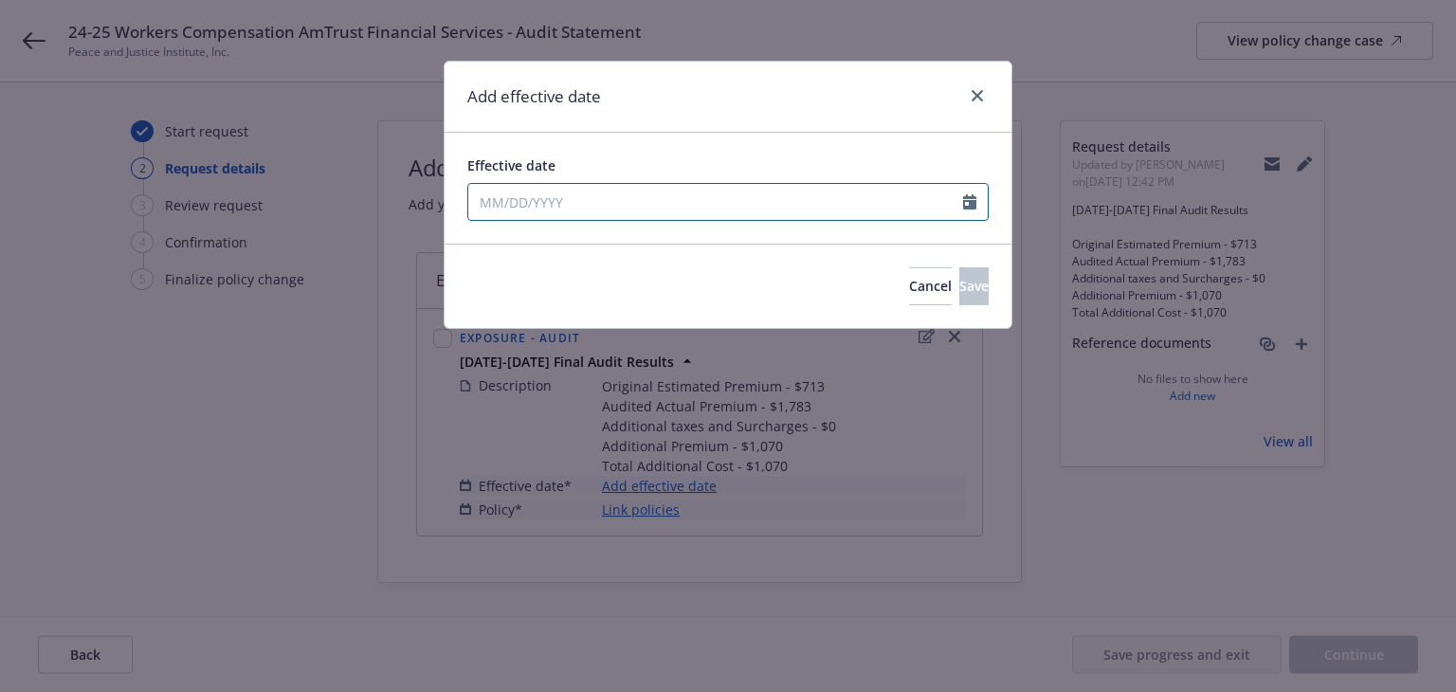
select select "8"
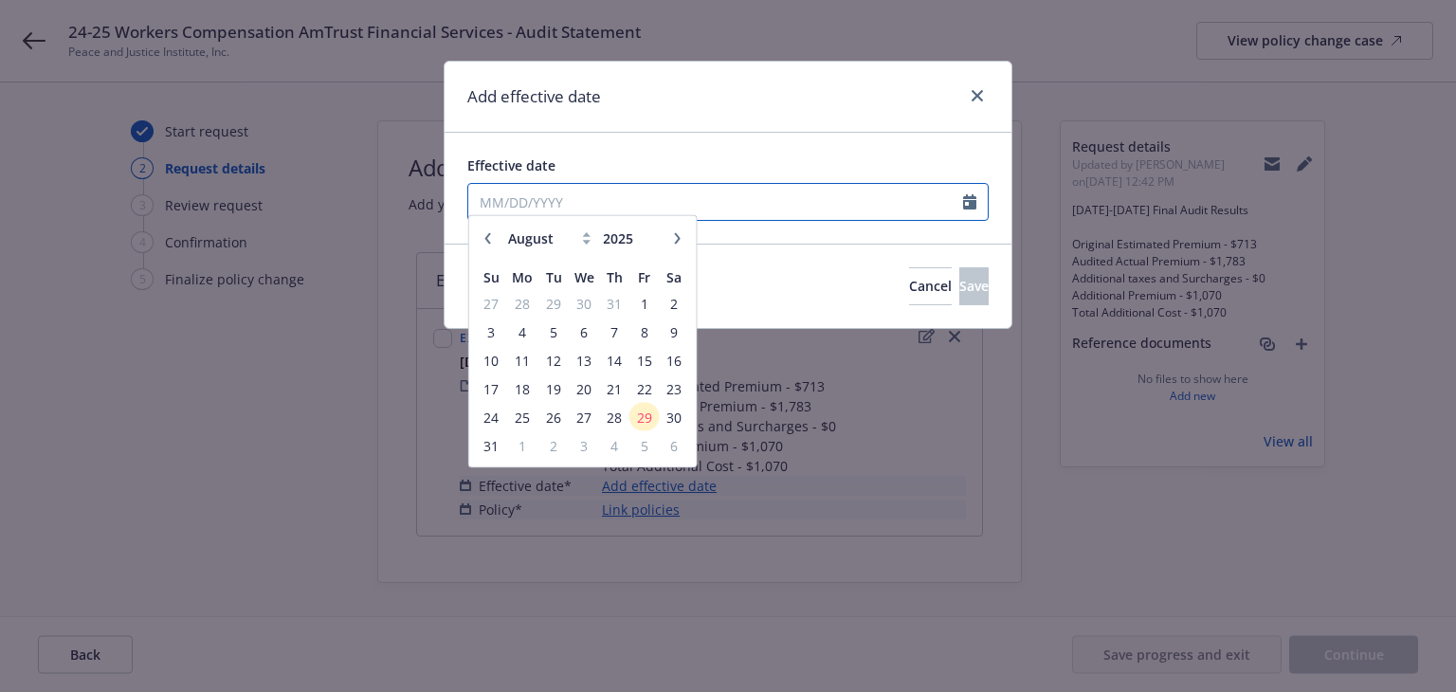
click at [690, 201] on input "Effective date" at bounding box center [715, 202] width 495 height 36
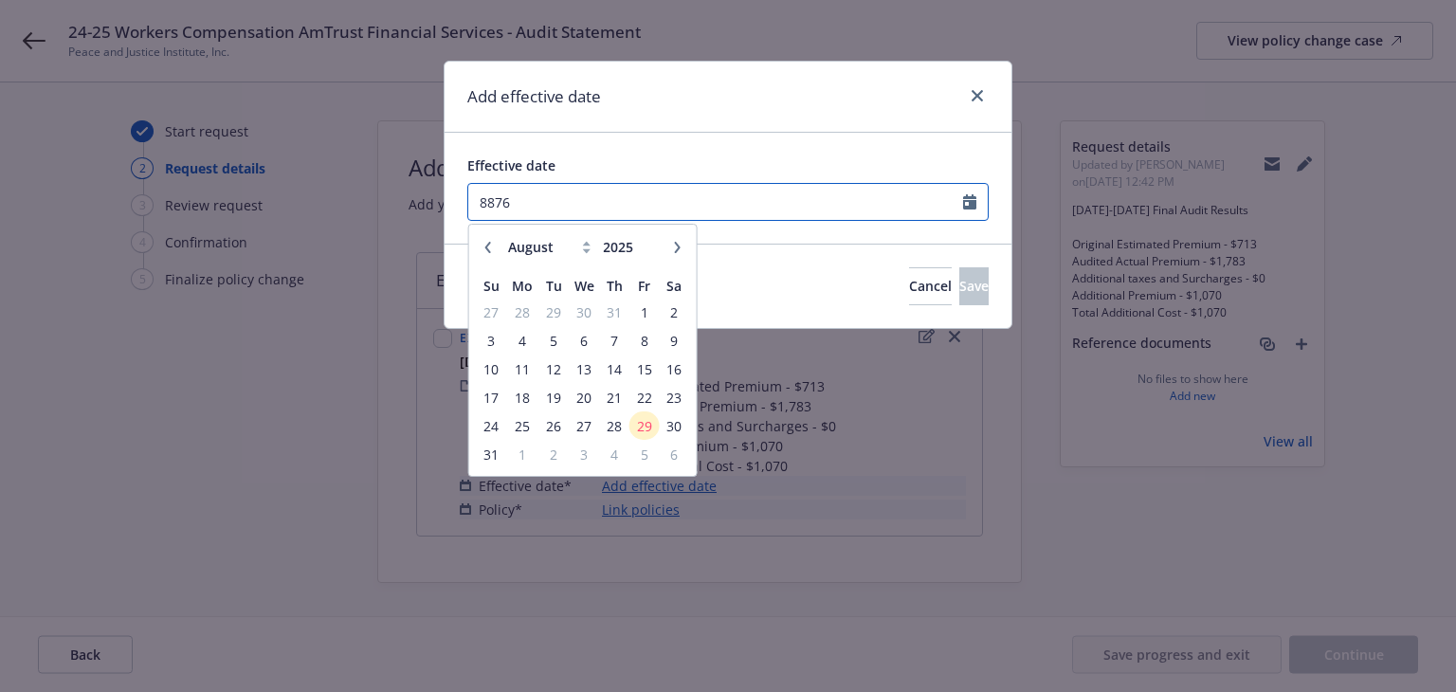
type input "8876"
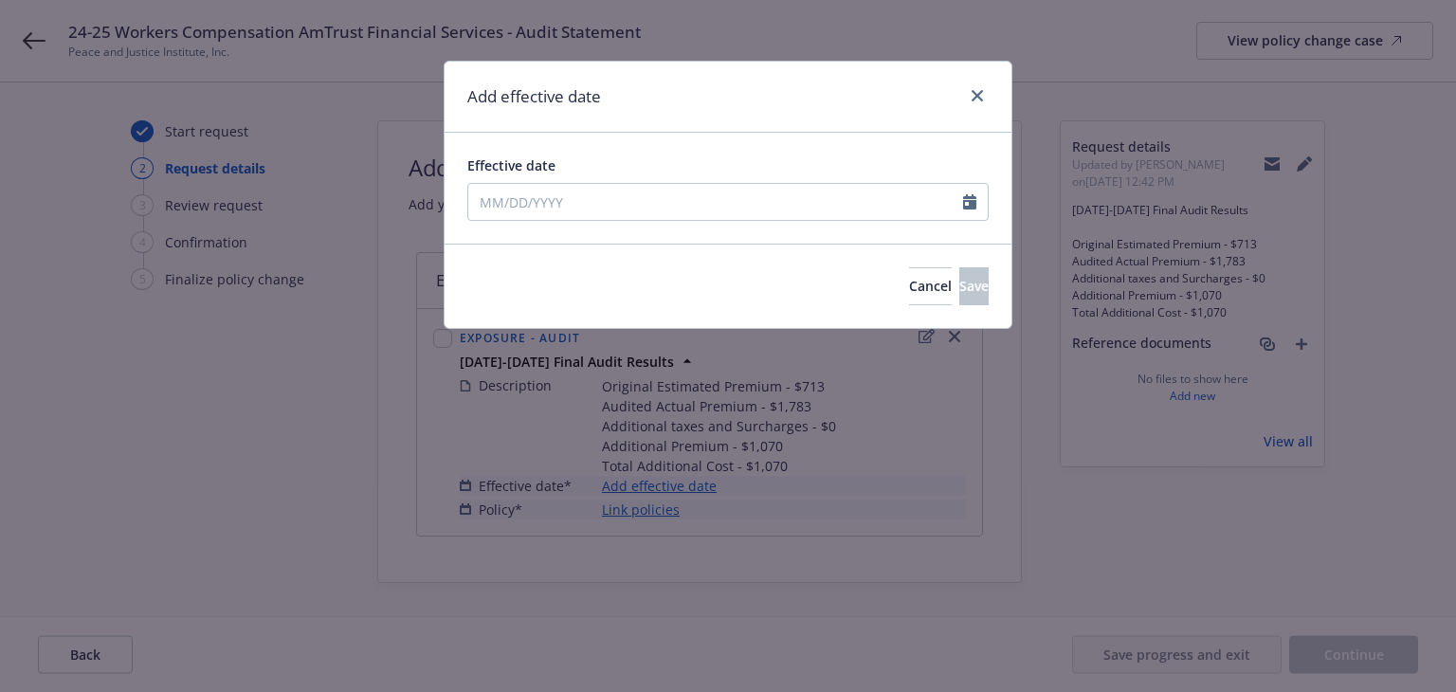
click at [731, 91] on div "Add effective date" at bounding box center [727, 97] width 567 height 71
click at [614, 202] on input "Effective date" at bounding box center [715, 202] width 495 height 36
select select "8"
type input "[DATE]"
drag, startPoint x: 760, startPoint y: 84, endPoint x: 774, endPoint y: 128, distance: 45.9
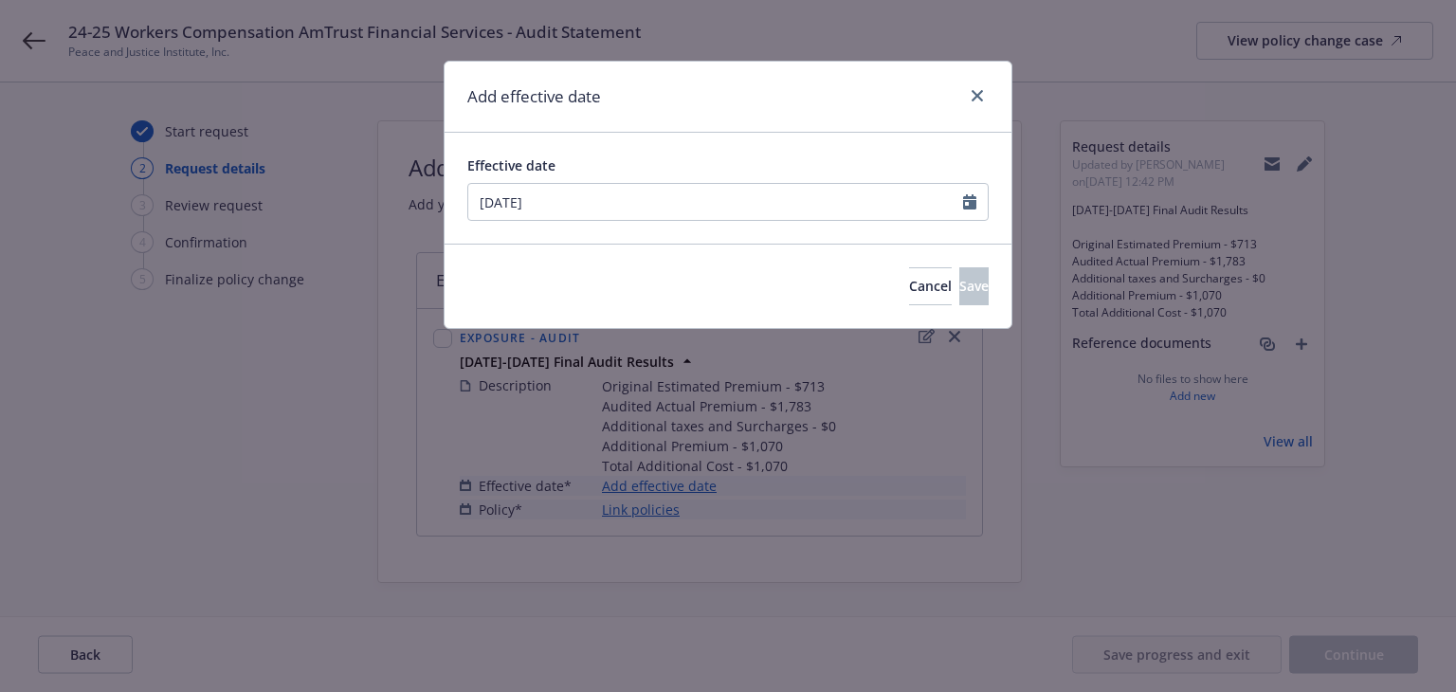
click at [761, 83] on div "Add effective date" at bounding box center [727, 97] width 567 height 71
click at [959, 283] on span "Save" at bounding box center [973, 286] width 29 height 18
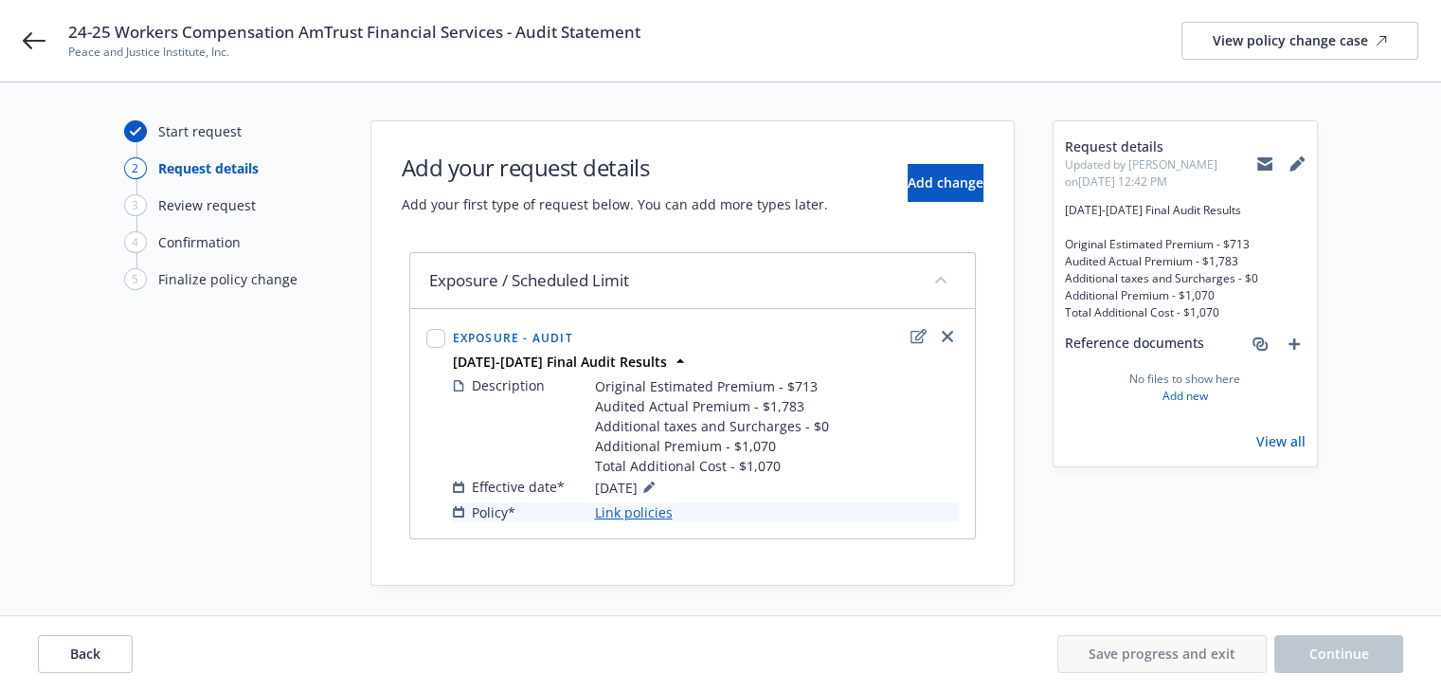
click at [643, 514] on link "Link policies" at bounding box center [634, 512] width 78 height 20
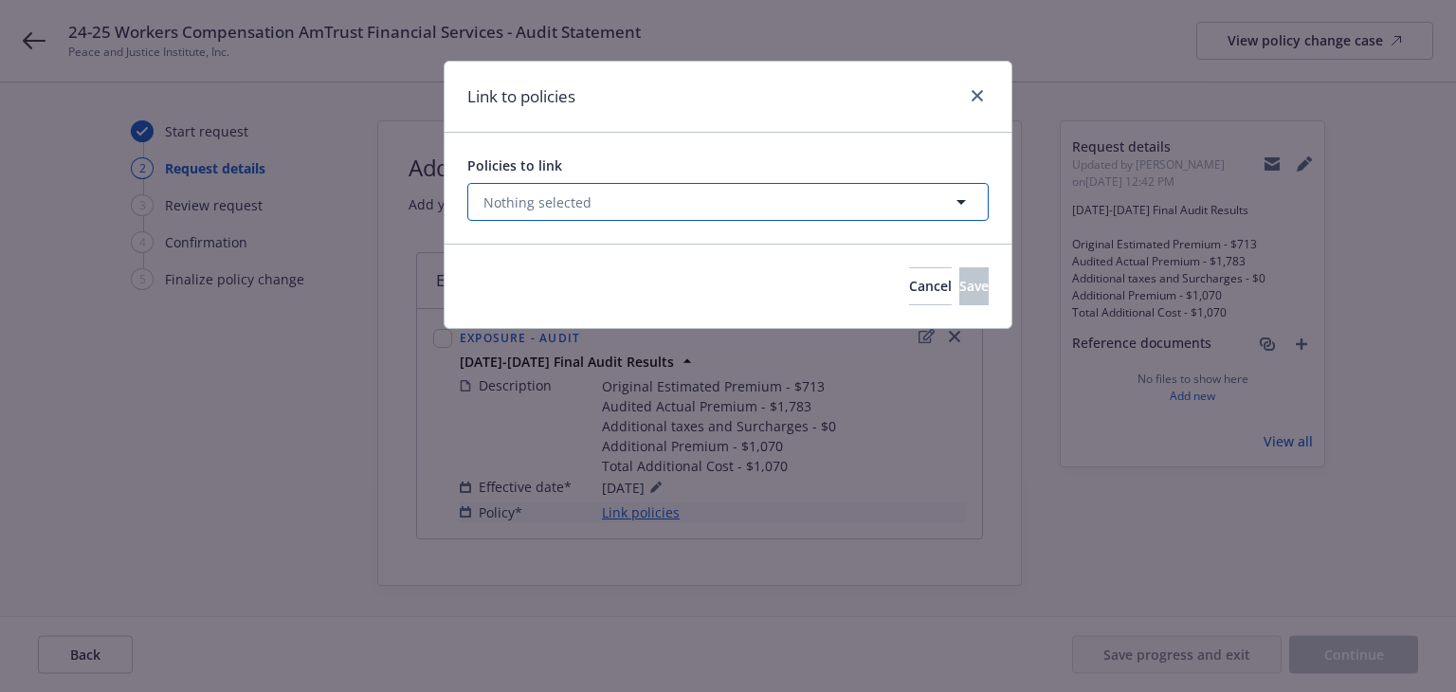
click at [615, 202] on button "Nothing selected" at bounding box center [727, 202] width 521 height 38
select select "ACTIVE"
type input "8876"
click at [893, 255] on select "All Active Upcoming Expired Cancelled" at bounding box center [895, 248] width 108 height 30
select select "EXPIRED"
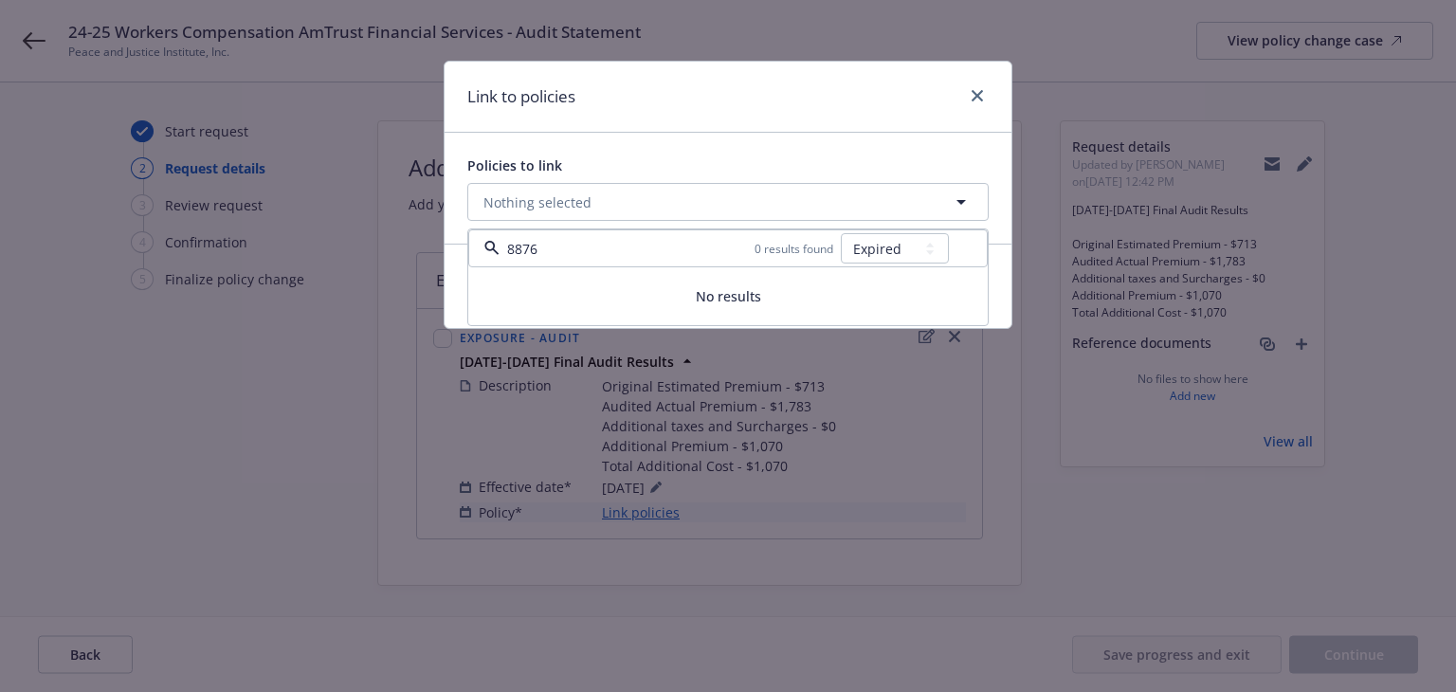
click at [842, 233] on select "All Active Upcoming Expired Cancelled" at bounding box center [895, 248] width 108 height 30
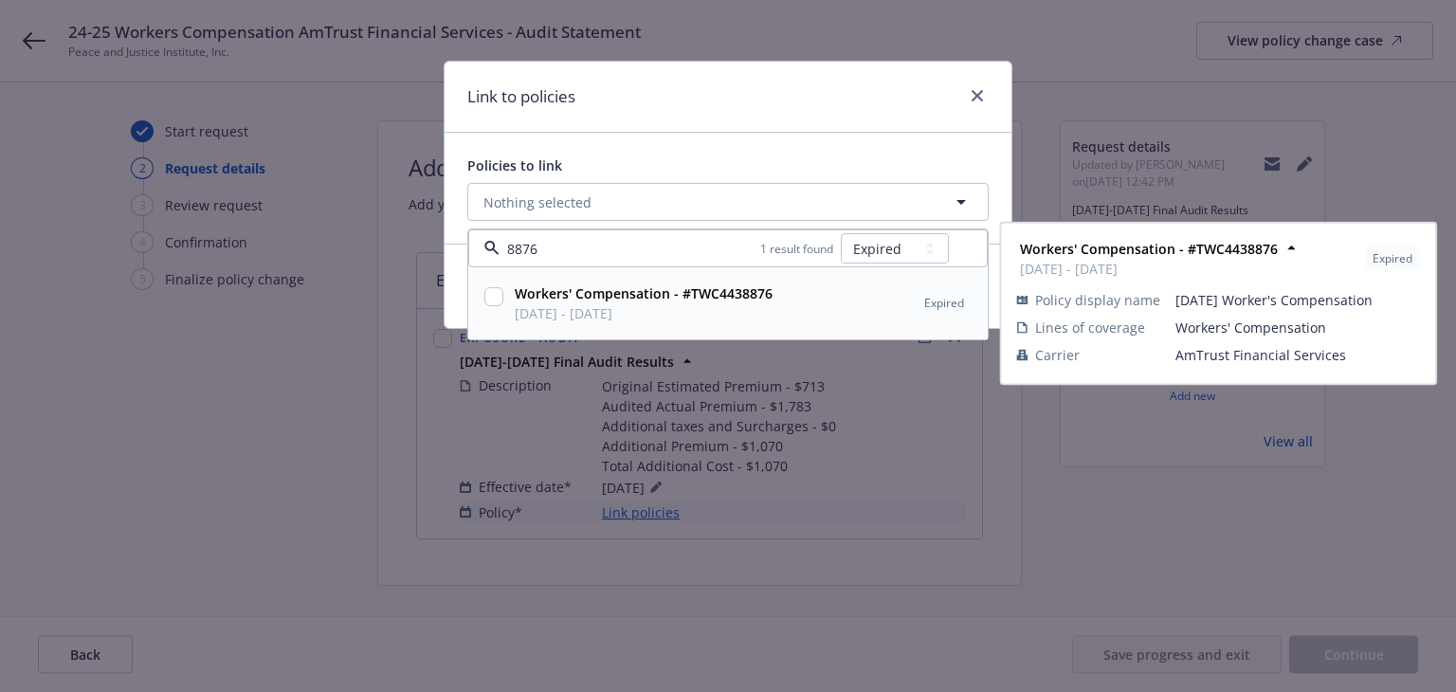
click at [740, 302] on span "Workers' Compensation - #TWC4438876" at bounding box center [644, 293] width 258 height 20
checkbox input "true"
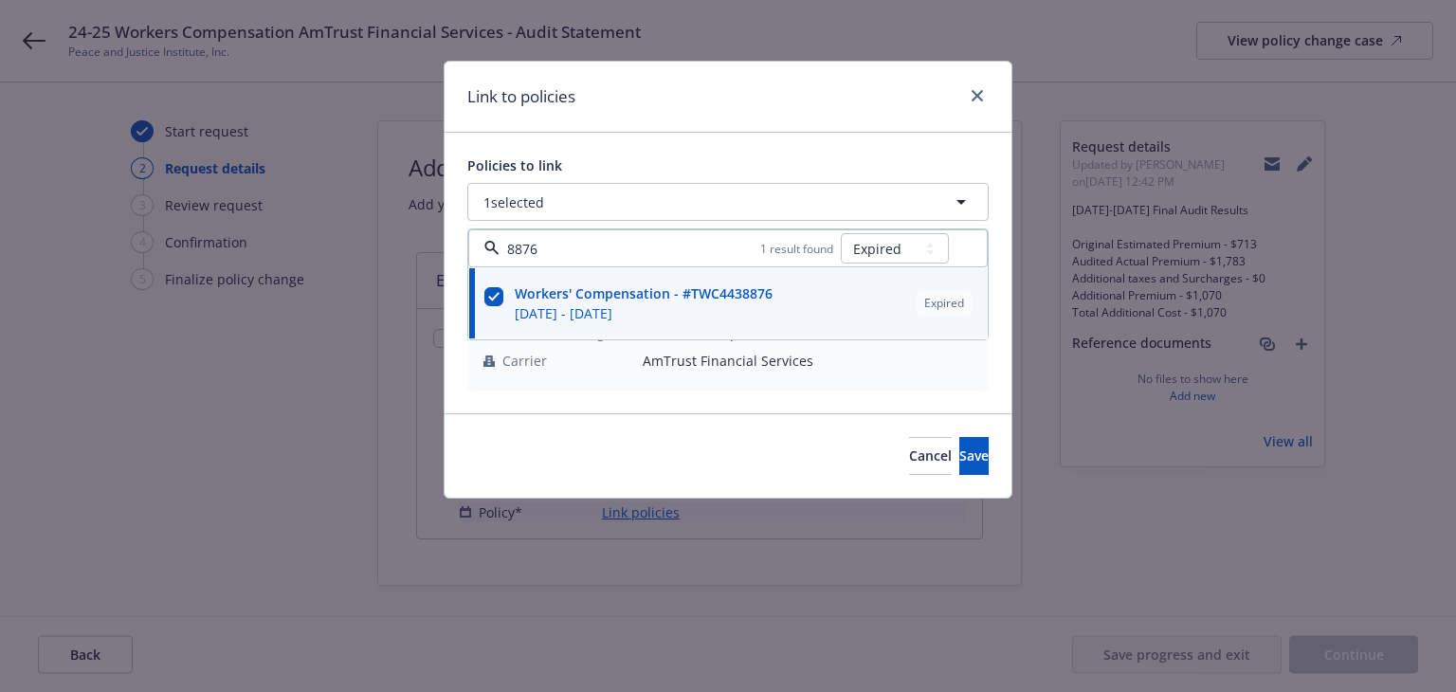
click at [739, 76] on div "Link to policies" at bounding box center [727, 97] width 567 height 71
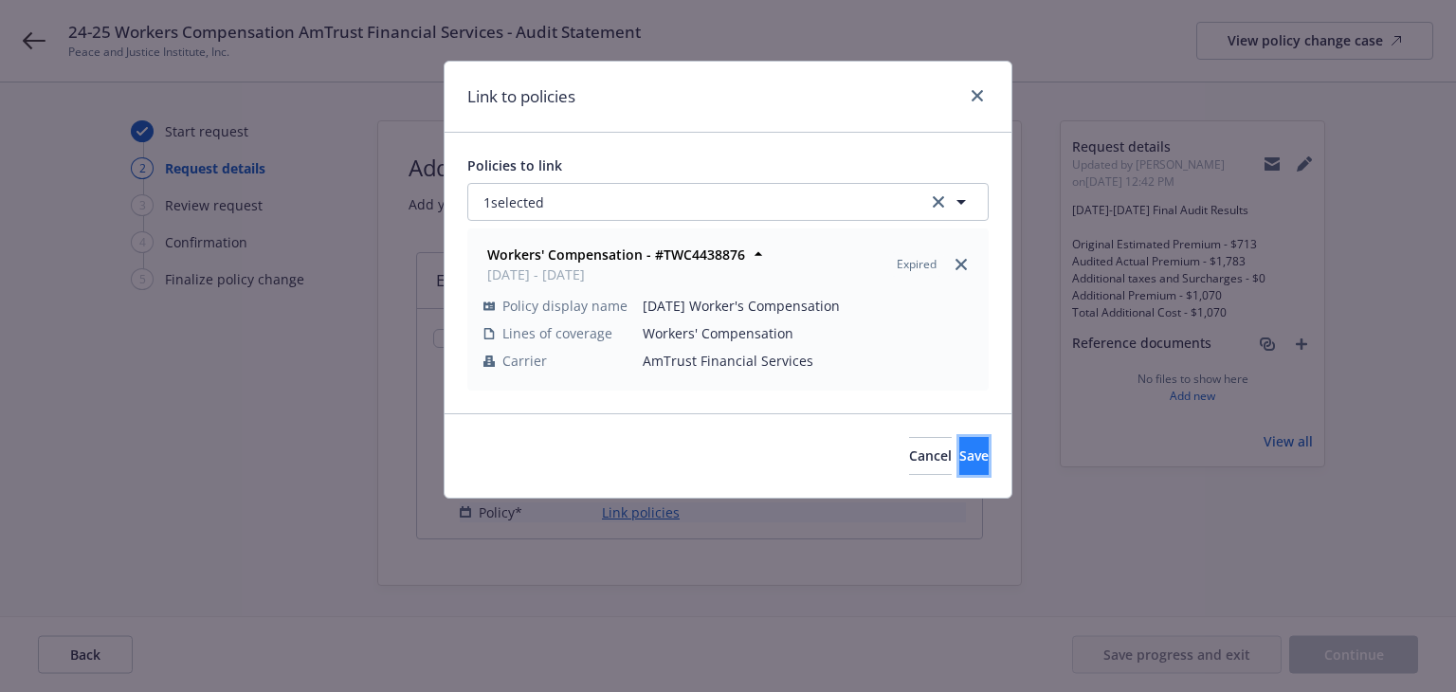
click at [974, 454] on button "Save" at bounding box center [973, 456] width 29 height 38
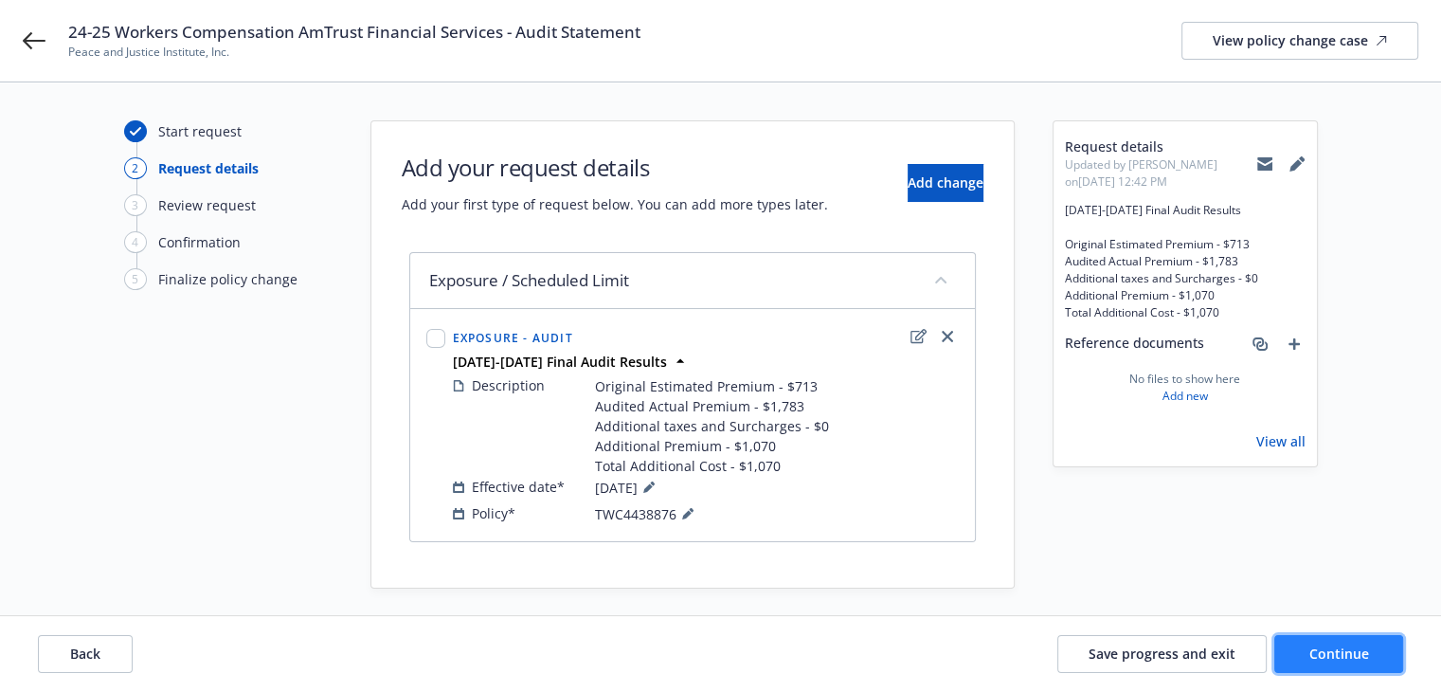
click at [1308, 649] on button "Continue" at bounding box center [1339, 654] width 129 height 38
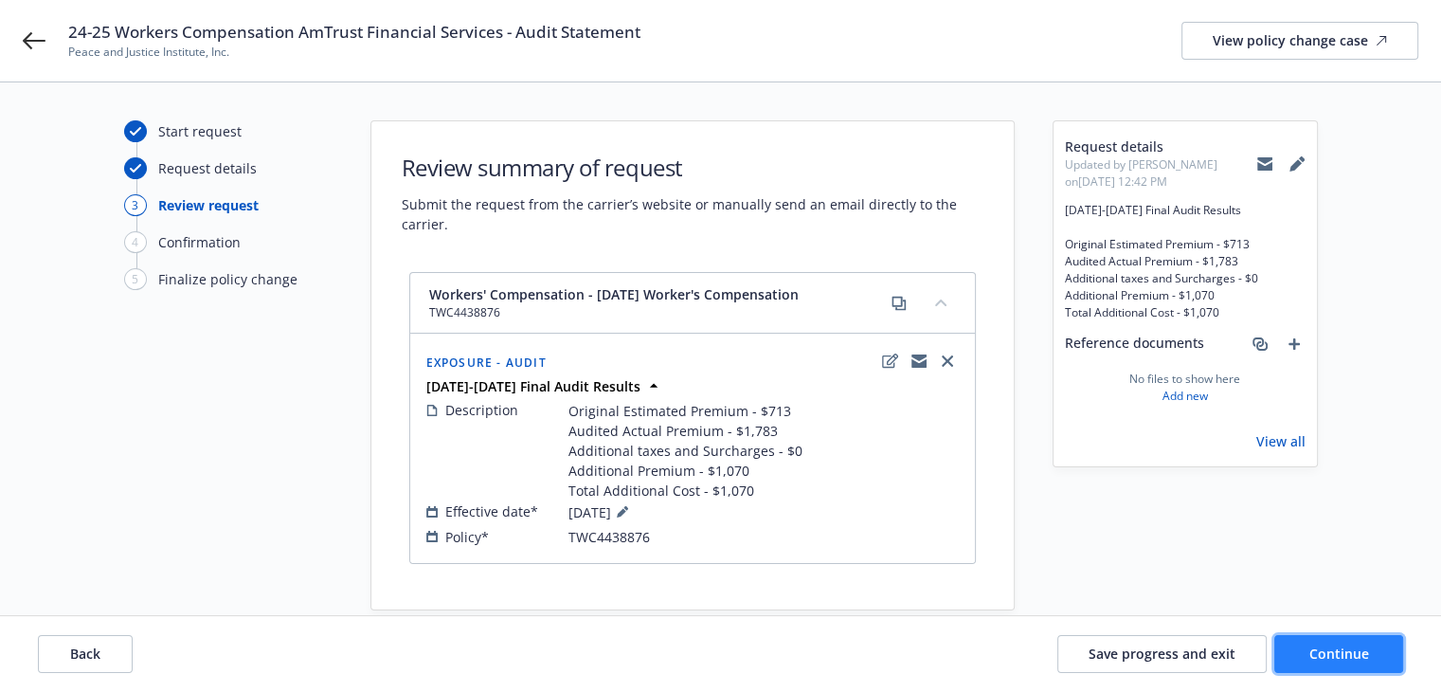
click at [1310, 650] on span "Continue" at bounding box center [1340, 653] width 60 height 18
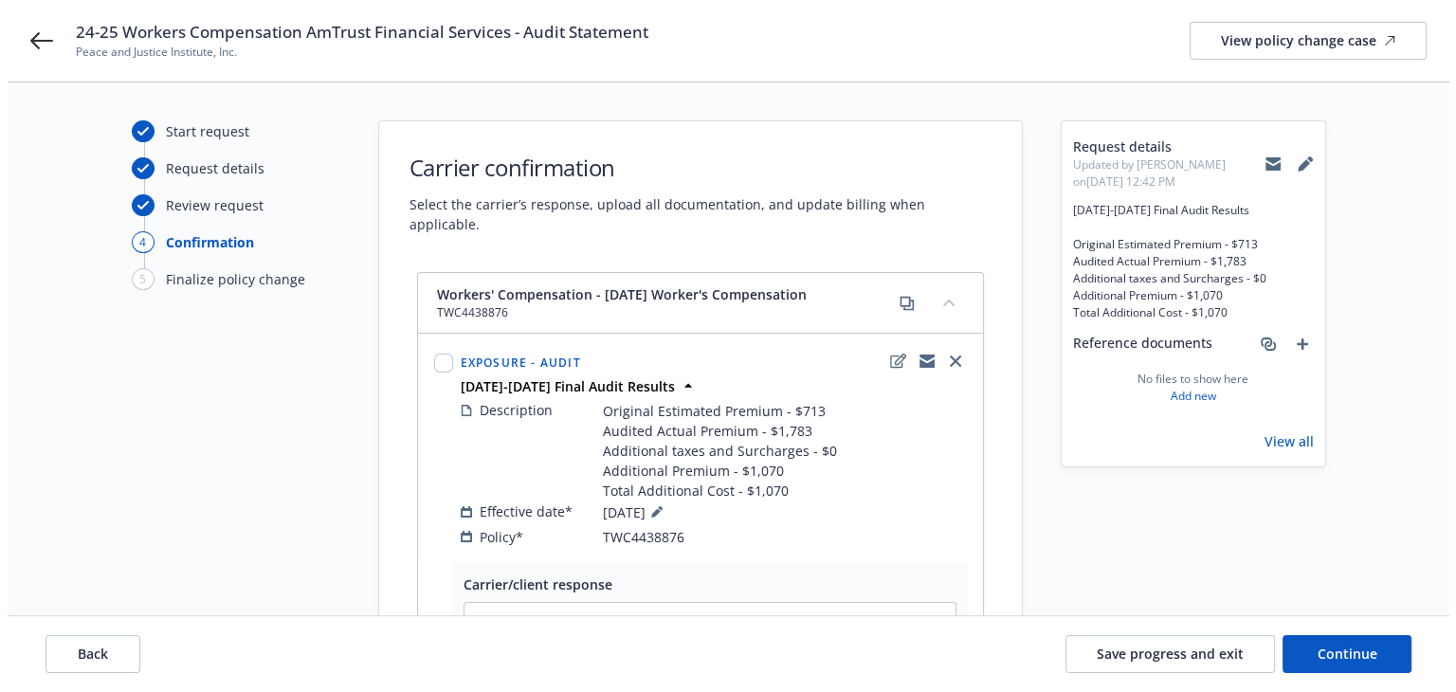
scroll to position [375, 0]
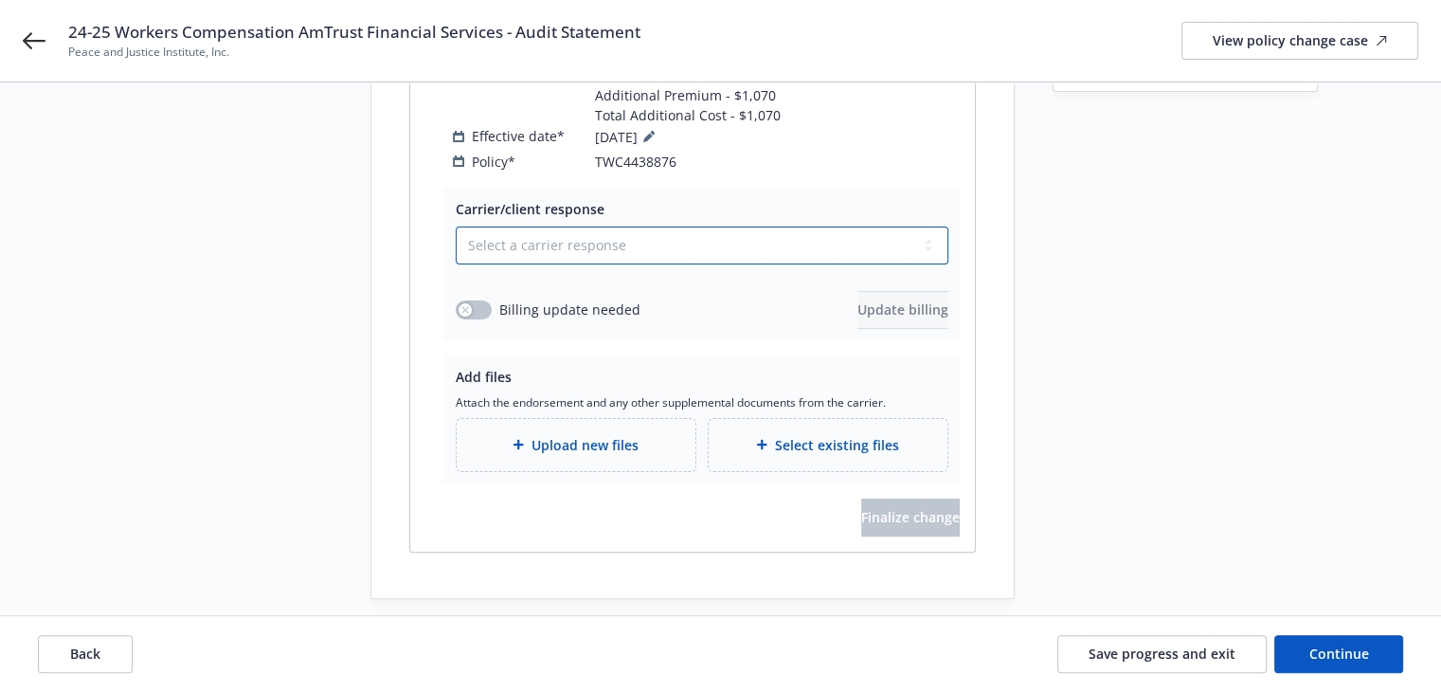
drag, startPoint x: 485, startPoint y: 220, endPoint x: 486, endPoint y: 240, distance: 19.9
click at [485, 227] on select "Select a carrier response Accepted Accepted with revision No endorsement needed…" at bounding box center [702, 246] width 493 height 38
select select "ACCEPTED"
click at [456, 227] on select "Select a carrier response Accepted Accepted with revision No endorsement needed…" at bounding box center [702, 246] width 493 height 38
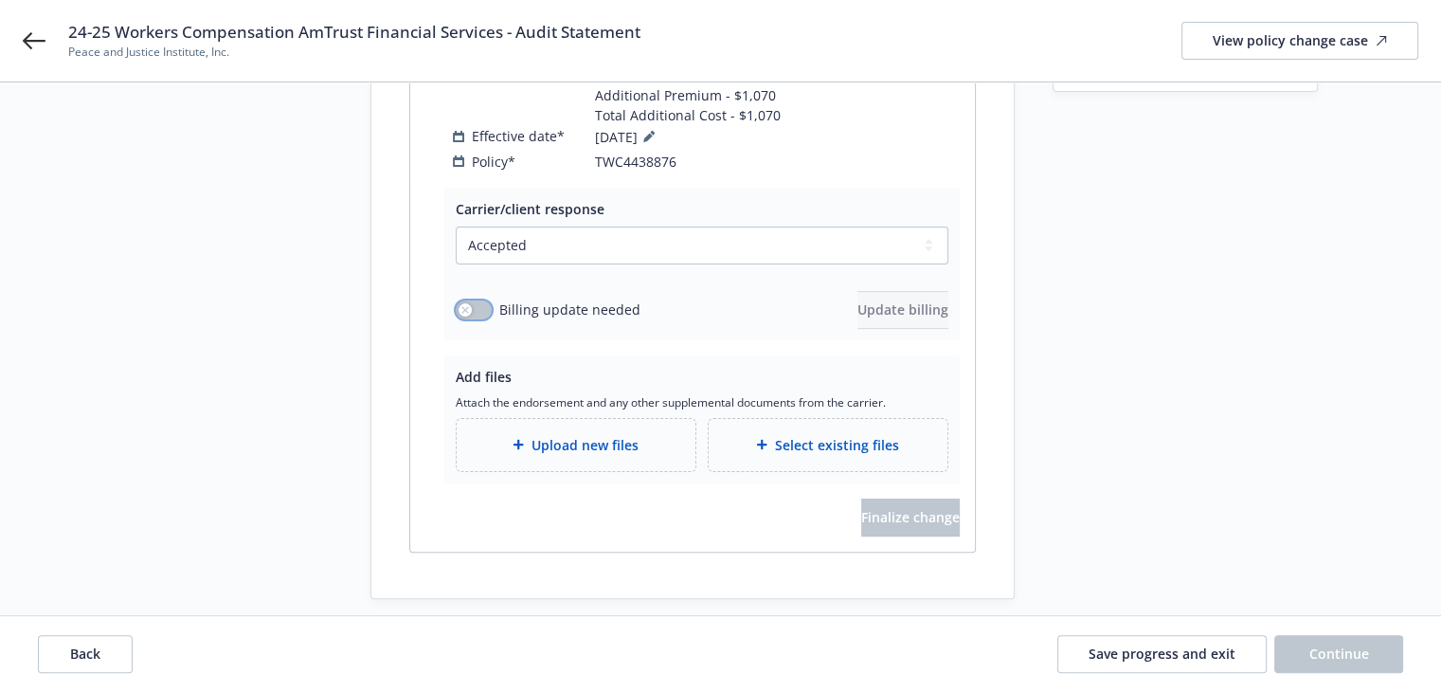
click at [470, 300] on button "button" at bounding box center [474, 309] width 36 height 19
click at [903, 300] on span "Update billing" at bounding box center [903, 309] width 91 height 18
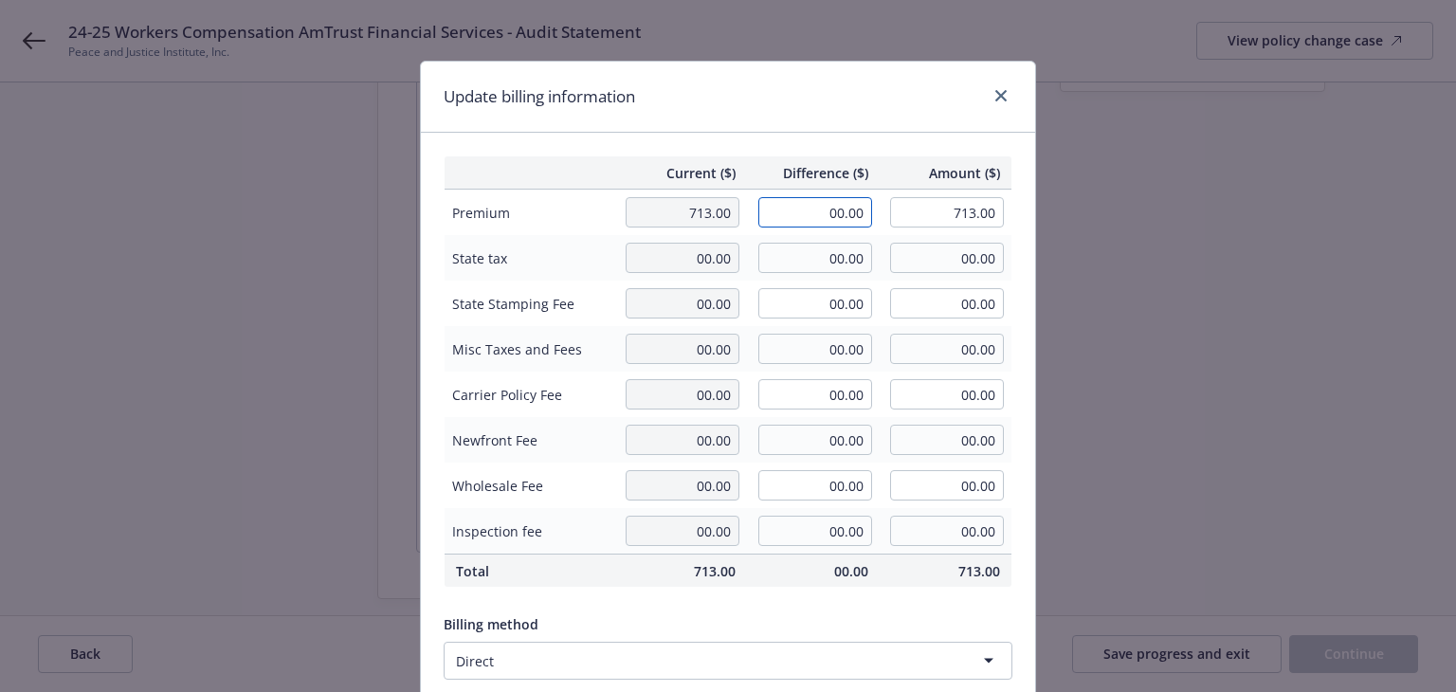
click at [808, 220] on input "00.00" at bounding box center [815, 212] width 114 height 30
type input "1,070.00"
type input "1,783.00"
type input "129.47"
click at [739, 124] on div "Update billing information" at bounding box center [728, 97] width 614 height 71
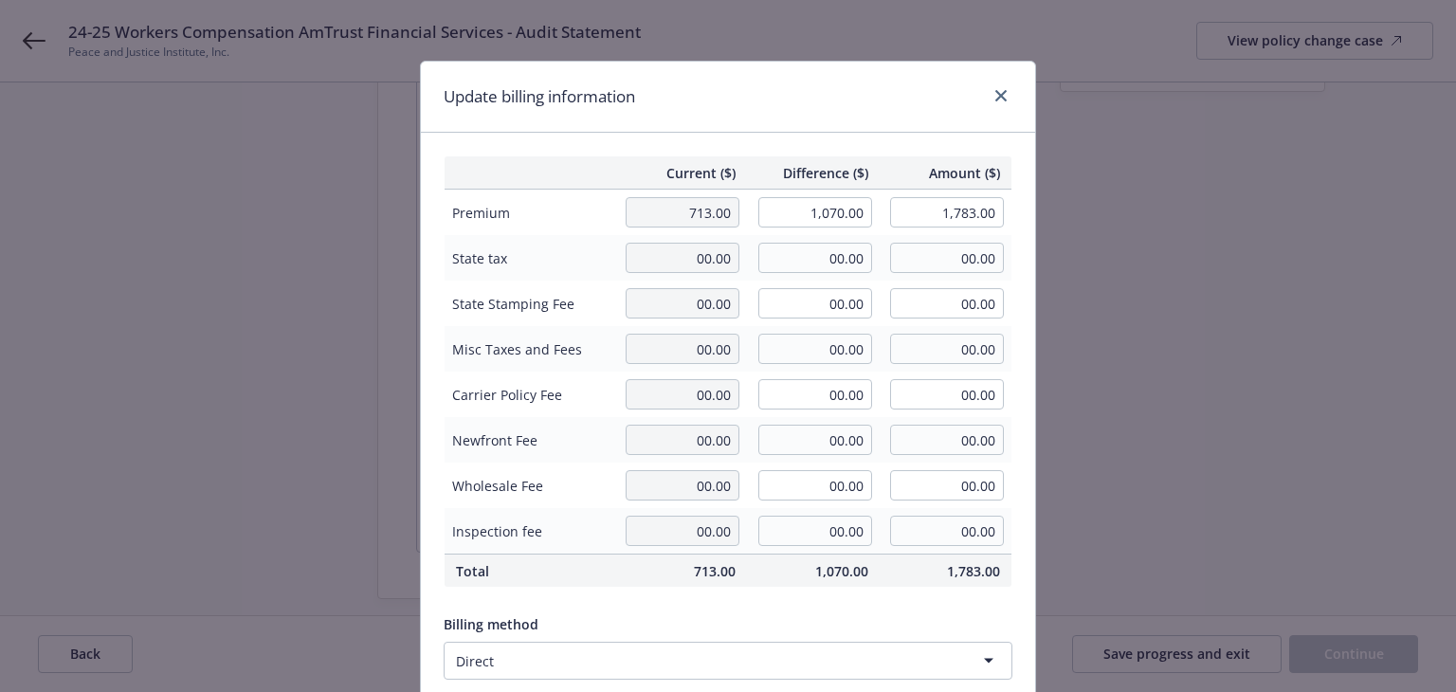
scroll to position [240, 0]
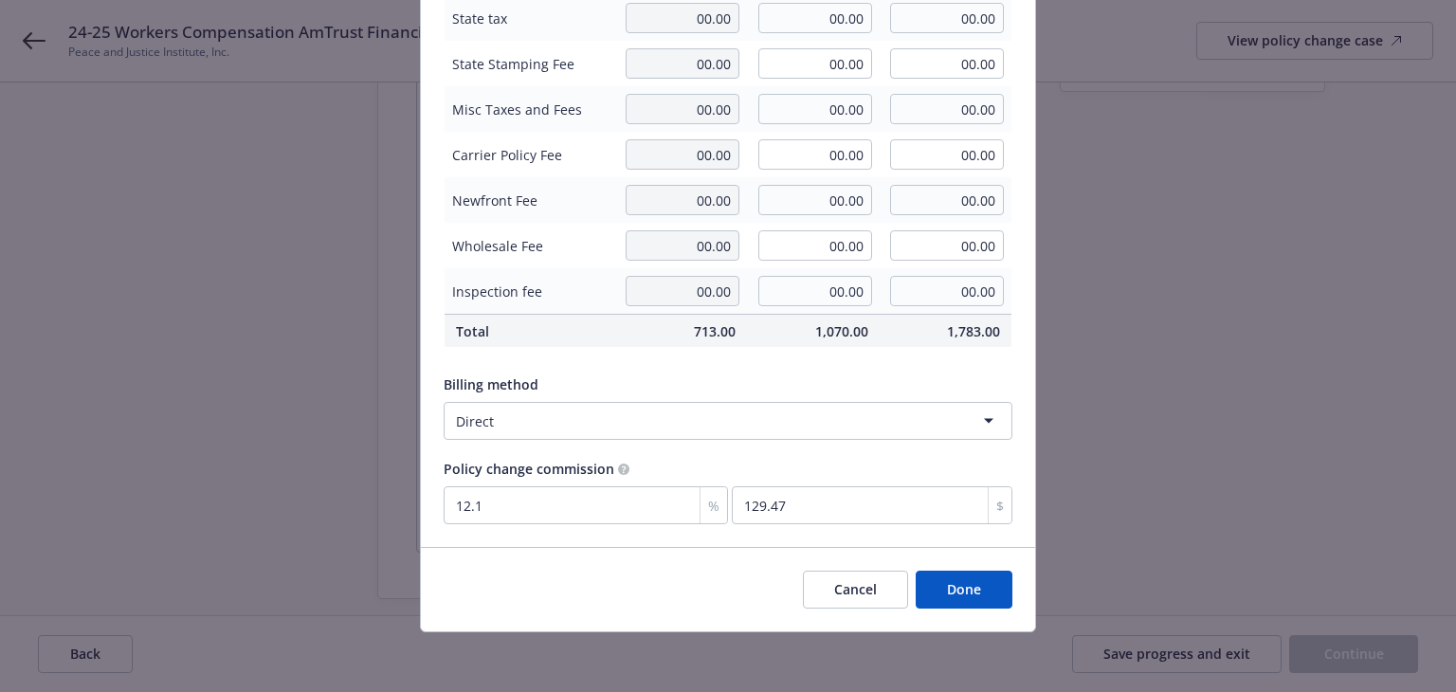
click at [947, 580] on button "Done" at bounding box center [963, 590] width 97 height 38
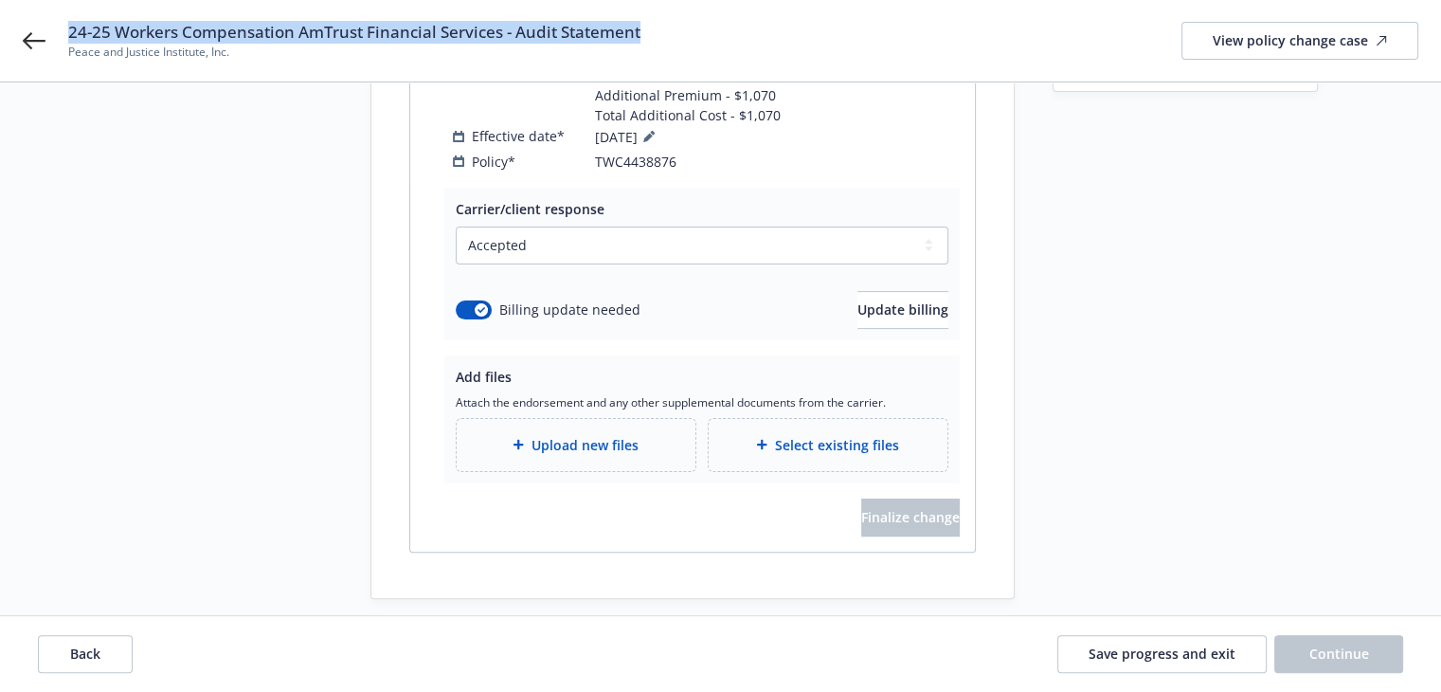
drag, startPoint x: 69, startPoint y: 31, endPoint x: 666, endPoint y: 27, distance: 597.1
click at [666, 27] on div "24-25 Workers Compensation AmTrust Financial Services - Audit Statement Peace a…" at bounding box center [743, 41] width 1350 height 40
copy span "24-25 Workers Compensation AmTrust Financial Services - Audit Statement"
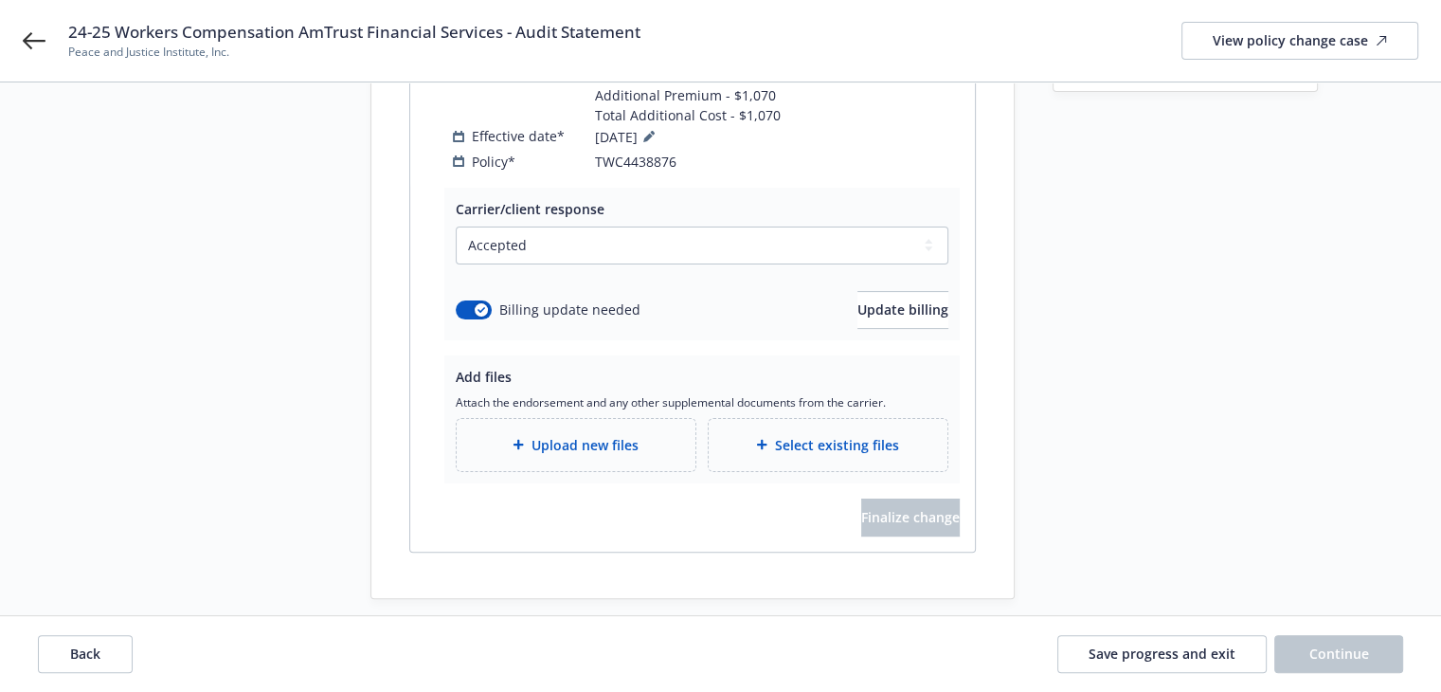
click at [591, 435] on span "Upload new files" at bounding box center [585, 445] width 107 height 20
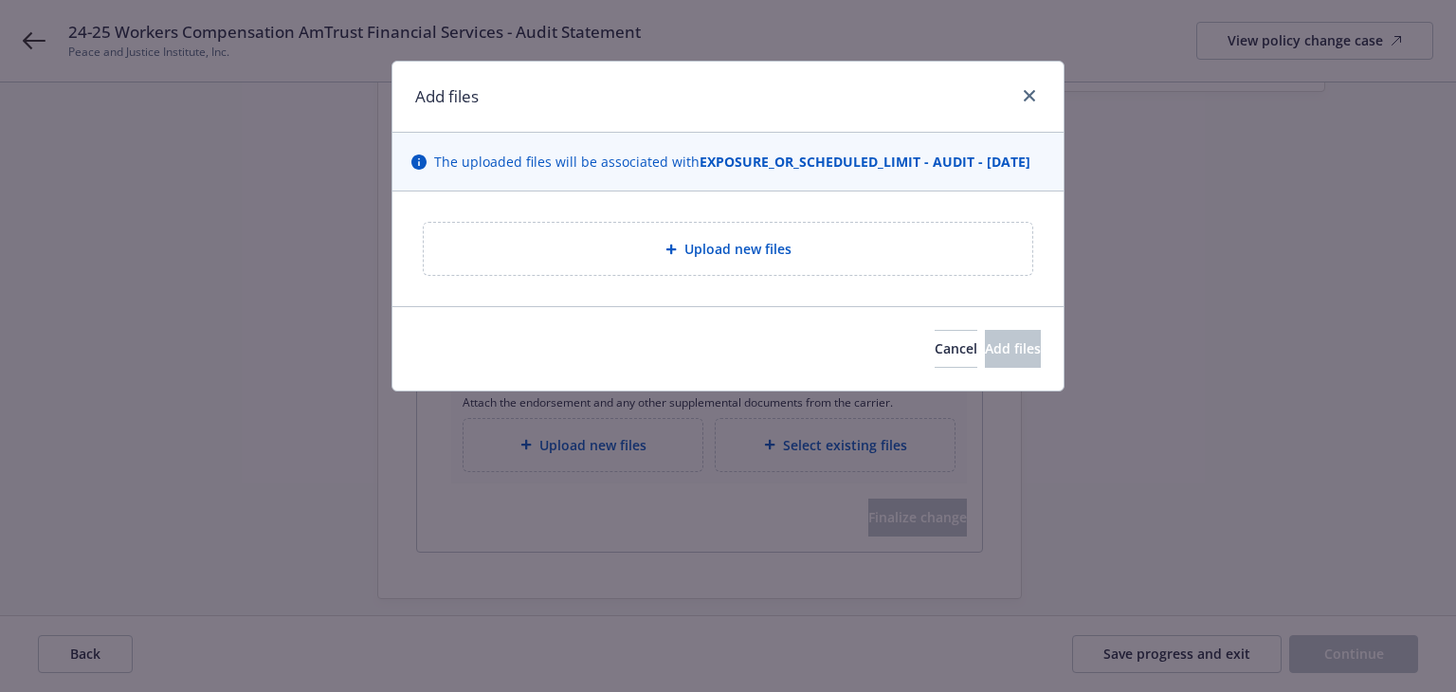
click at [588, 260] on div "Upload new files" at bounding box center [728, 249] width 578 height 22
type textarea "x"
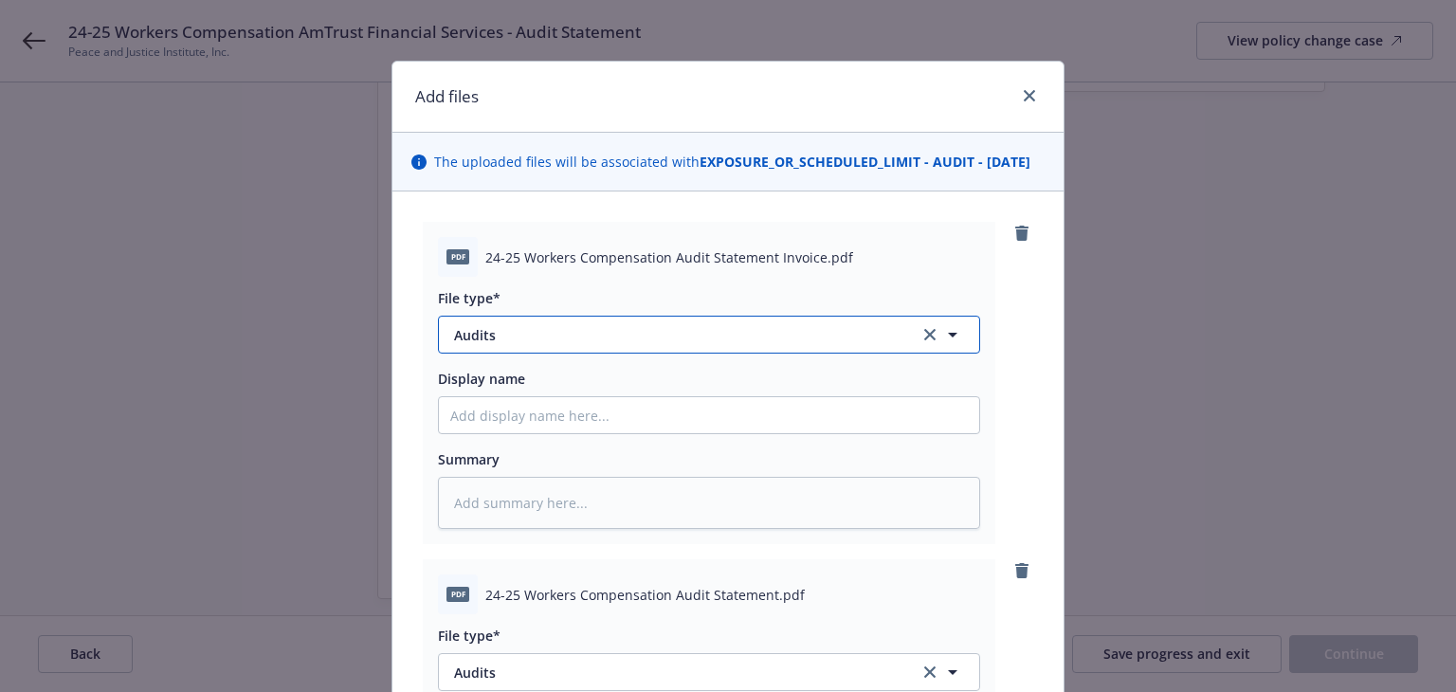
click at [597, 345] on span "Audits" at bounding box center [673, 335] width 439 height 20
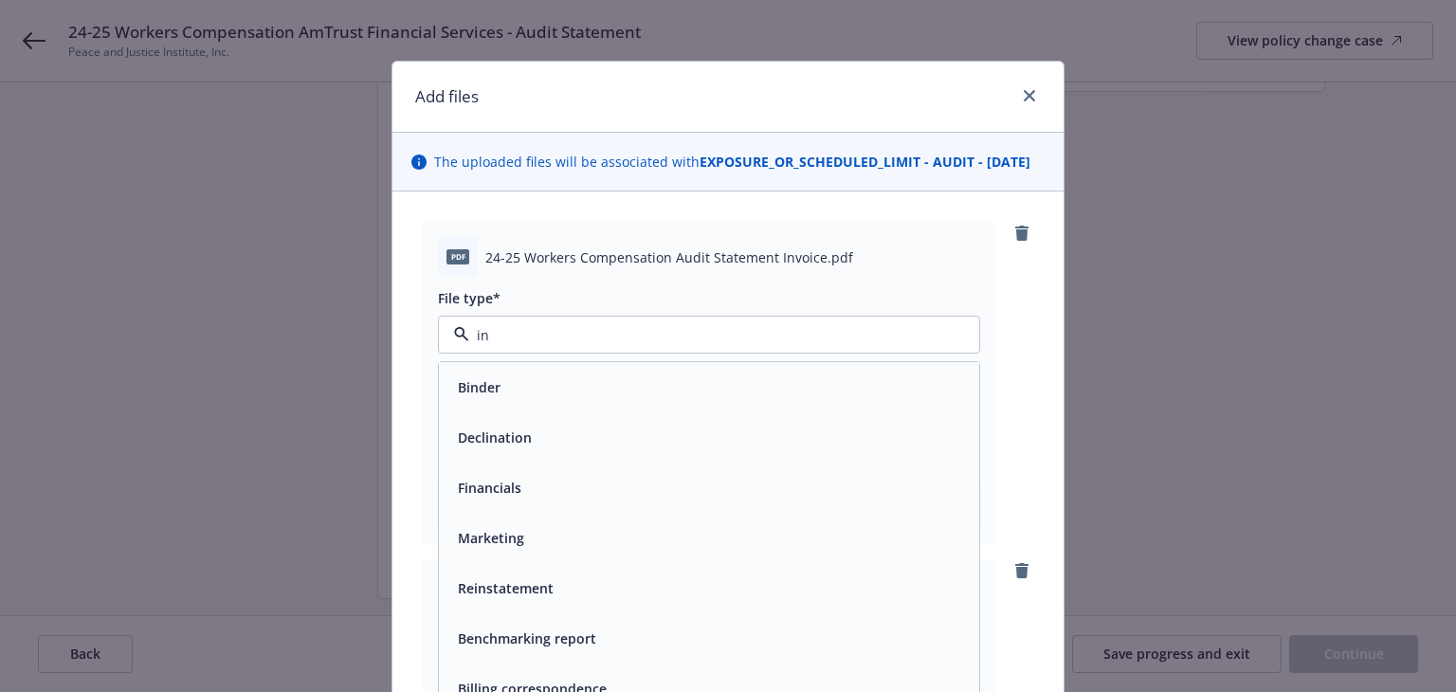
type input "inv"
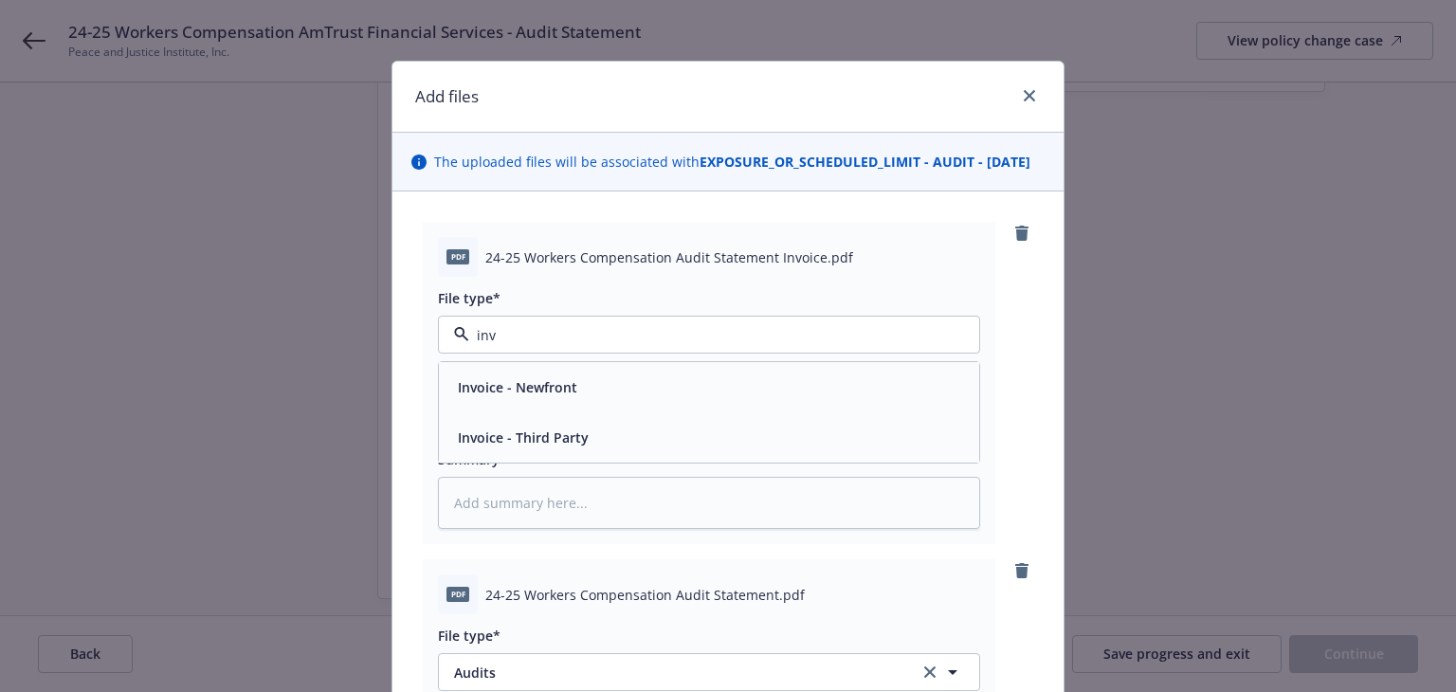
click at [571, 447] on span "Invoice - Third Party" at bounding box center [523, 437] width 131 height 20
type textarea "x"
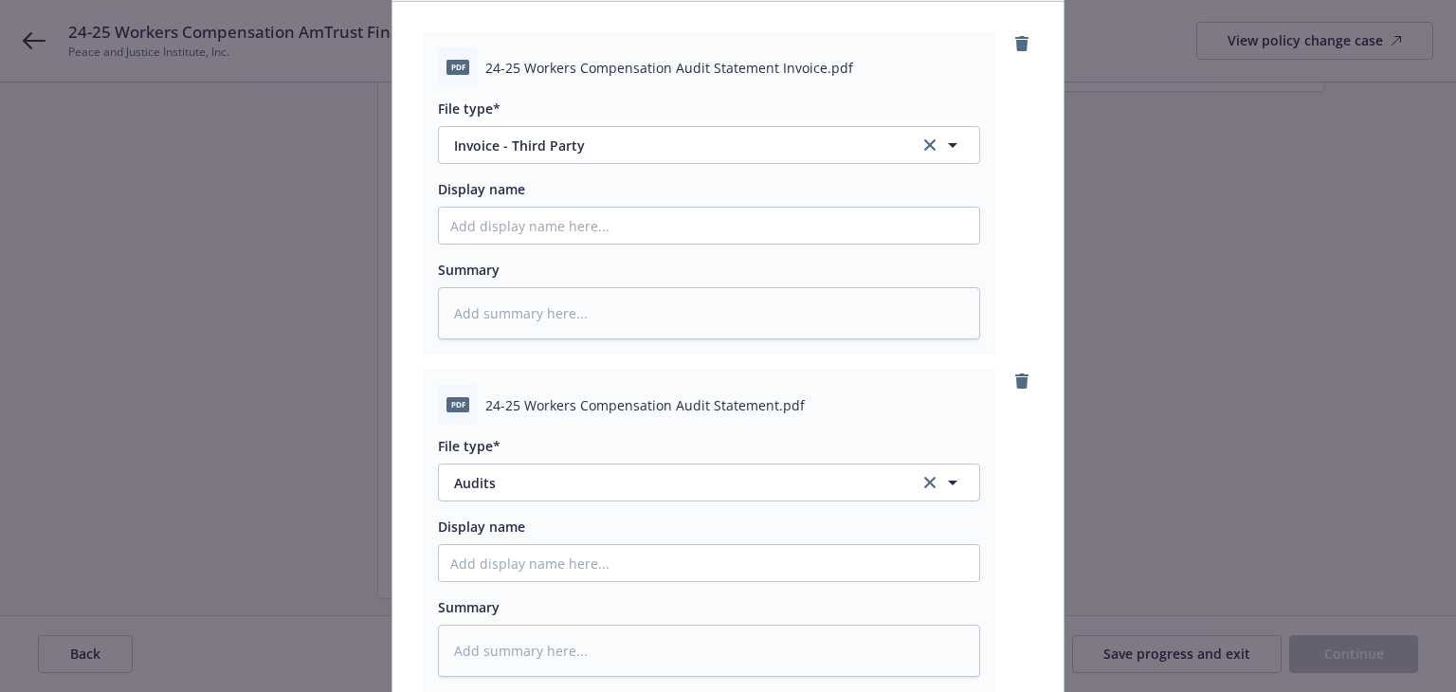
scroll to position [379, 0]
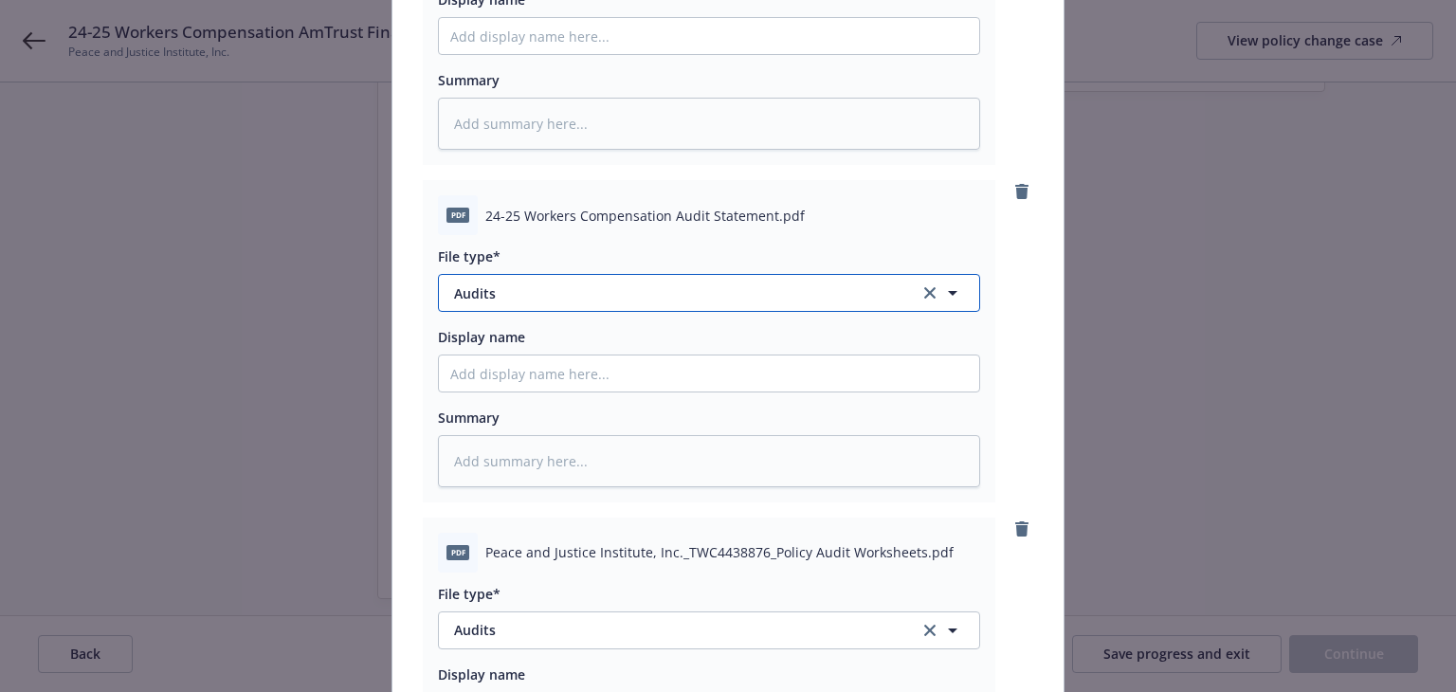
click at [510, 303] on span "Audits" at bounding box center [673, 293] width 439 height 20
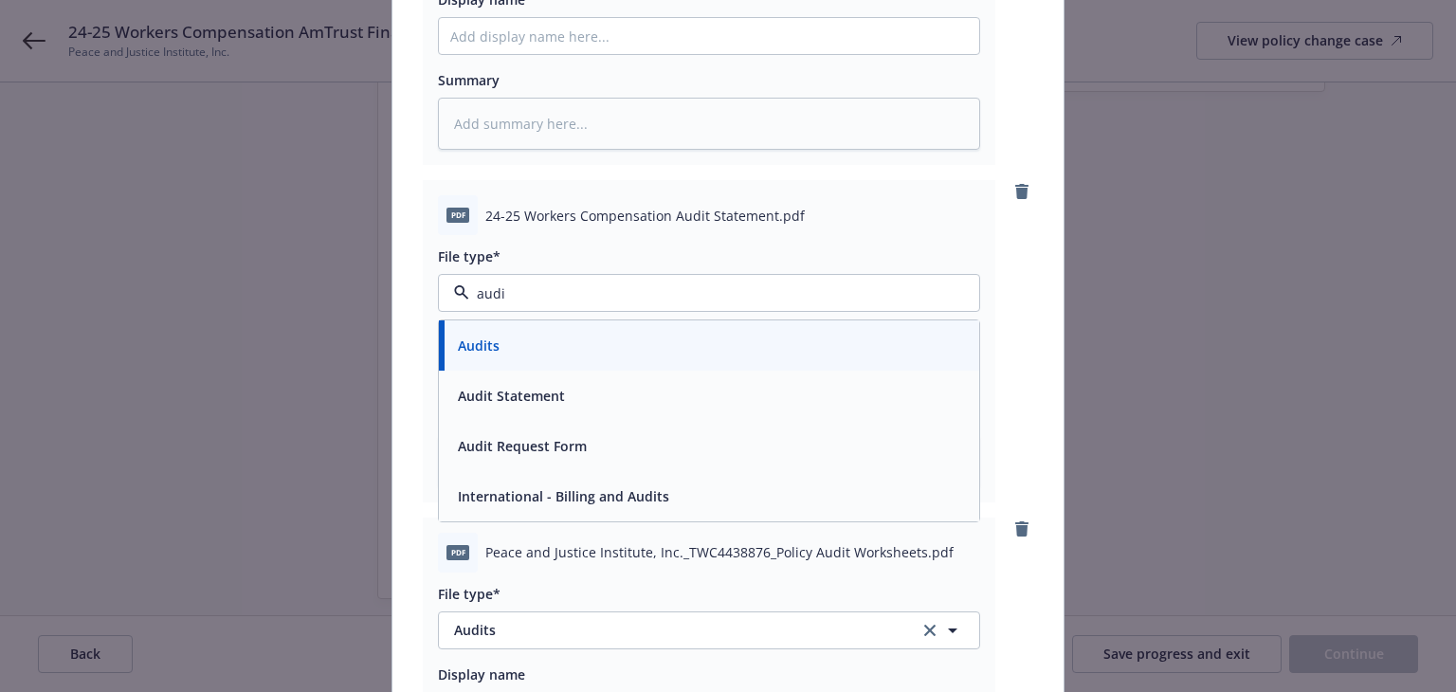
type input "audit"
click at [492, 405] on span "Audit Statement" at bounding box center [511, 396] width 107 height 20
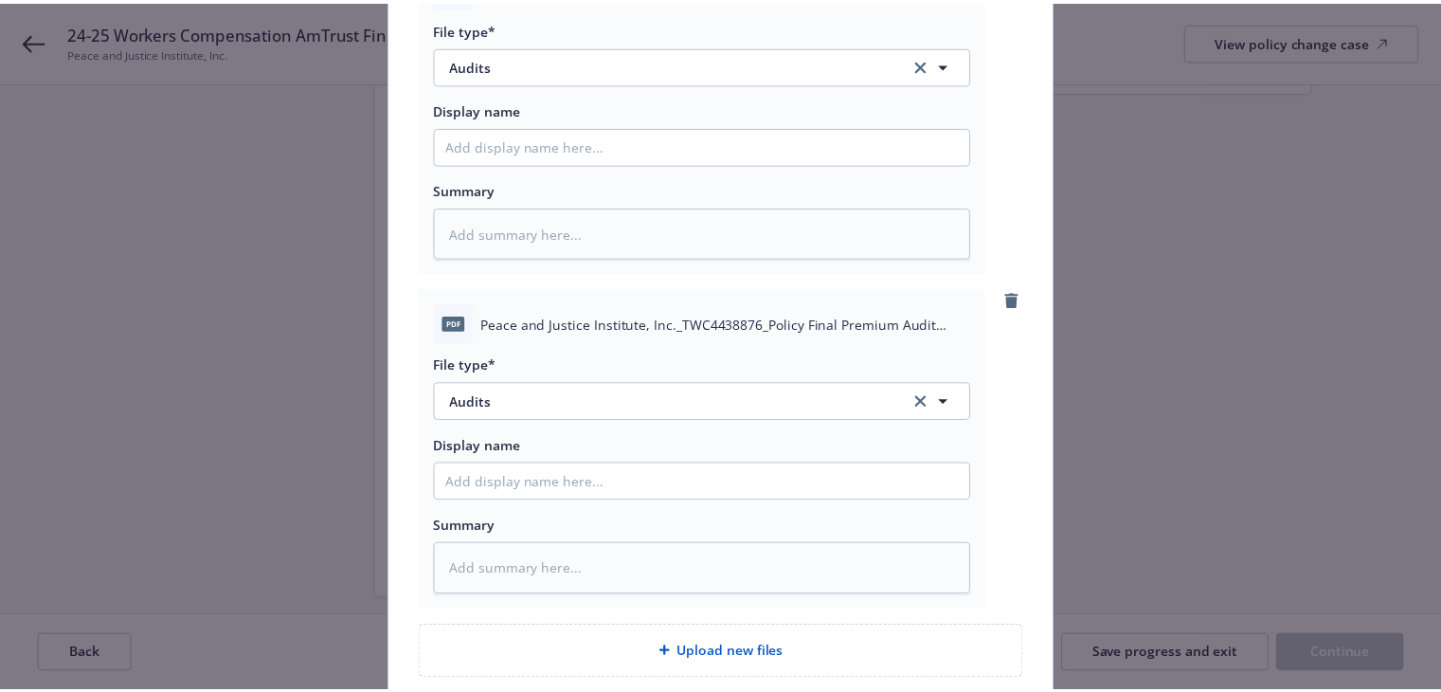
scroll to position [1042, 0]
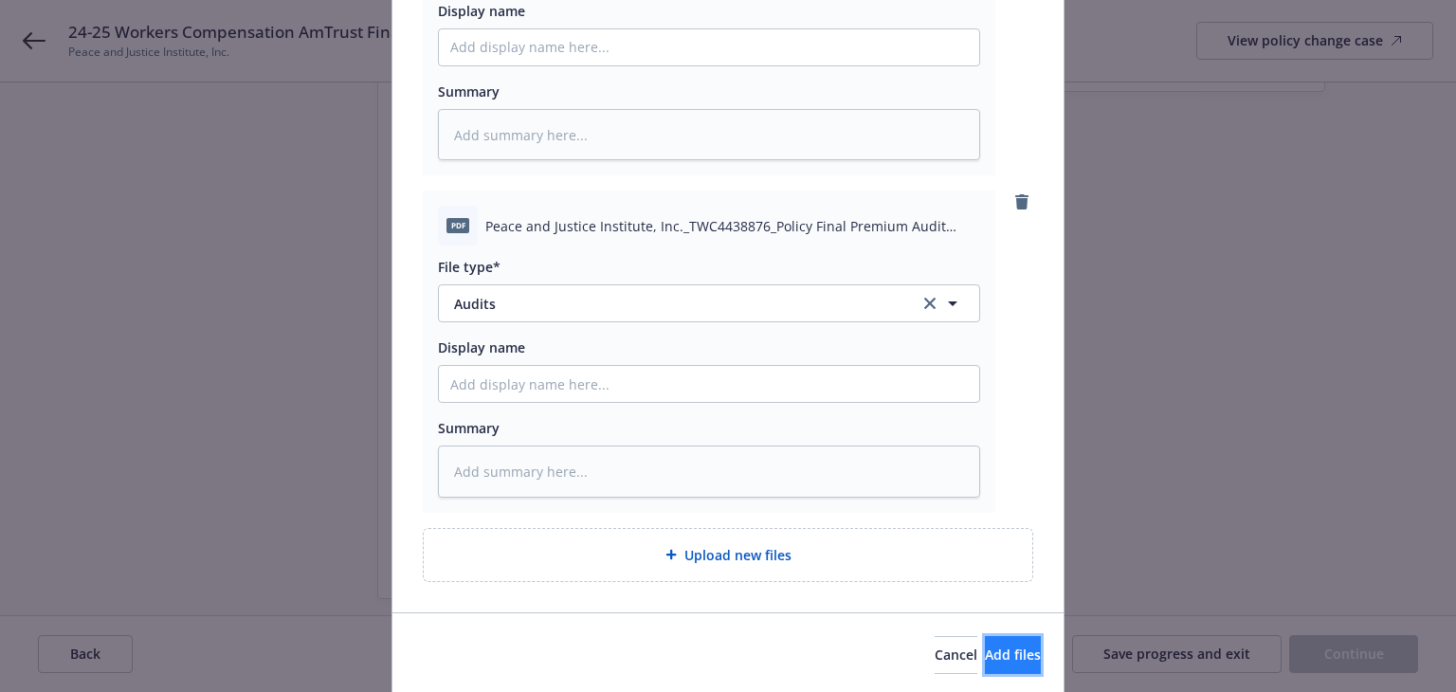
click at [985, 663] on span "Add files" at bounding box center [1013, 654] width 56 height 18
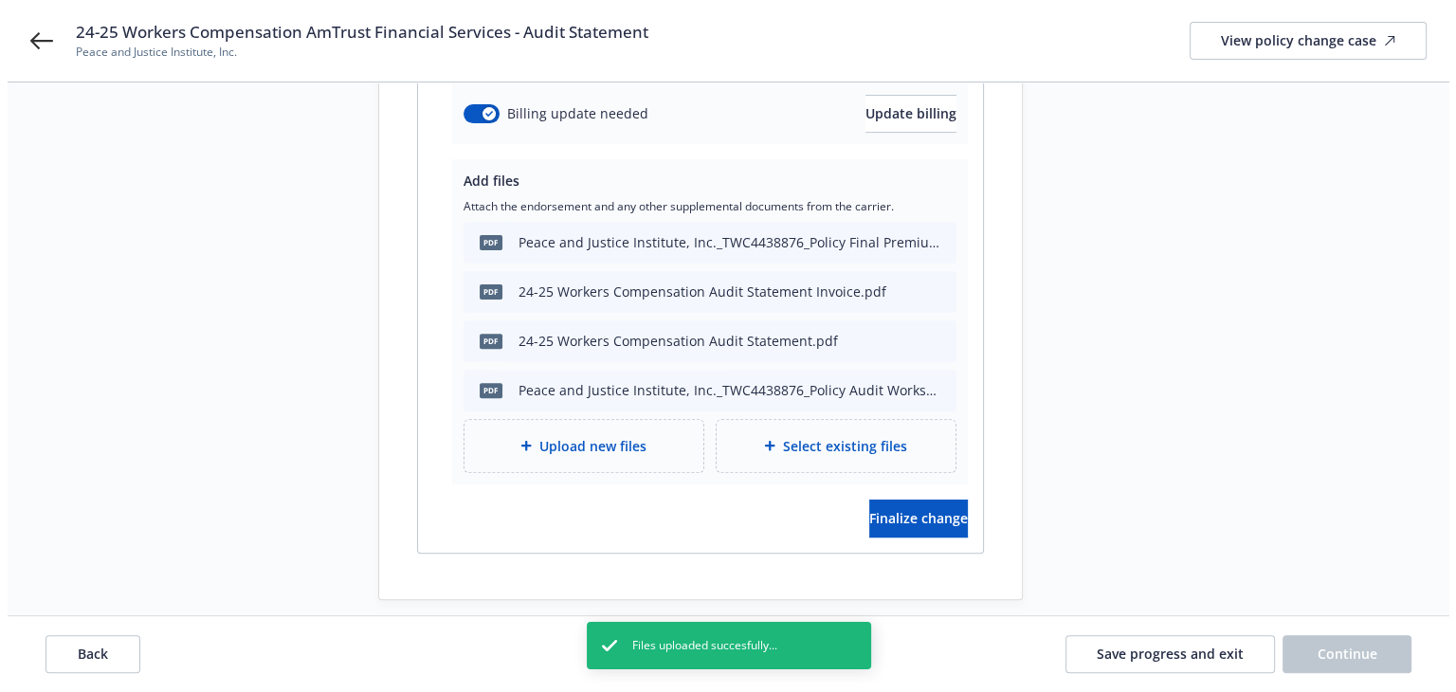
scroll to position [572, 0]
click at [898, 508] on span "Finalize change" at bounding box center [910, 517] width 99 height 18
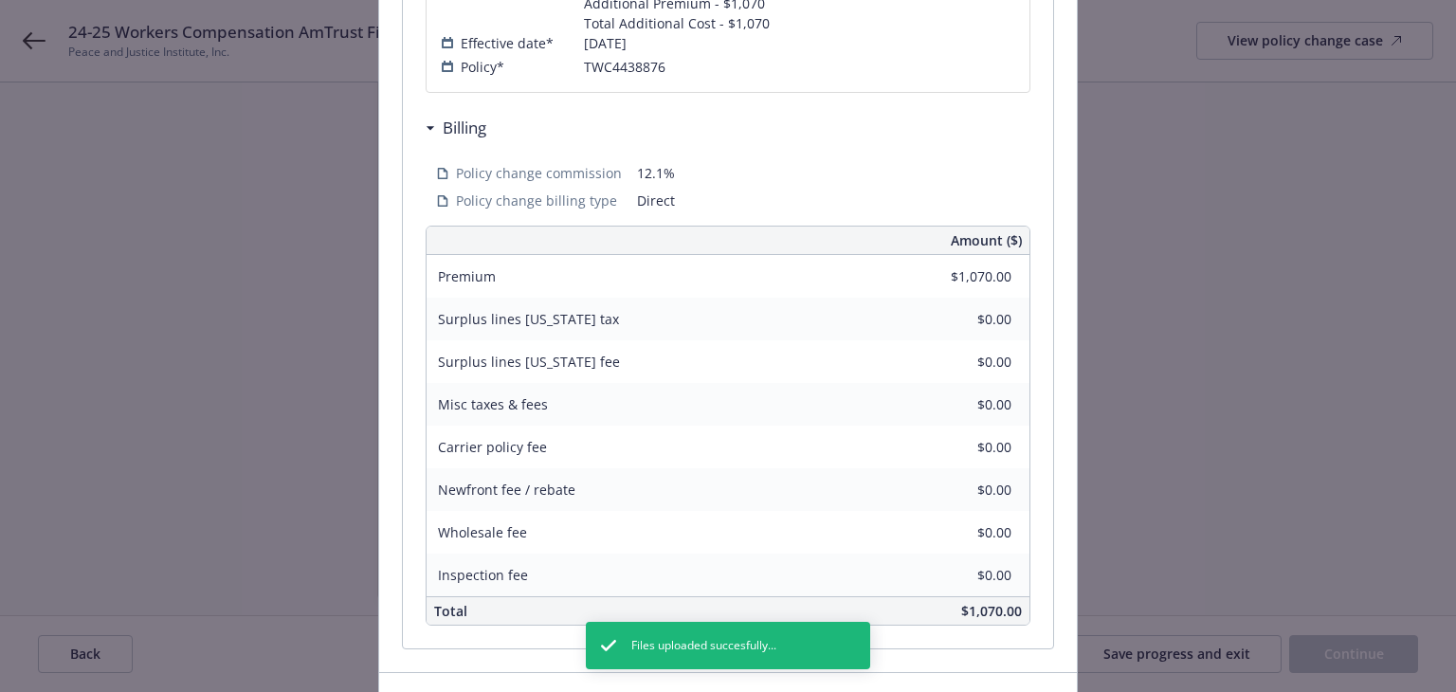
scroll to position [667, 0]
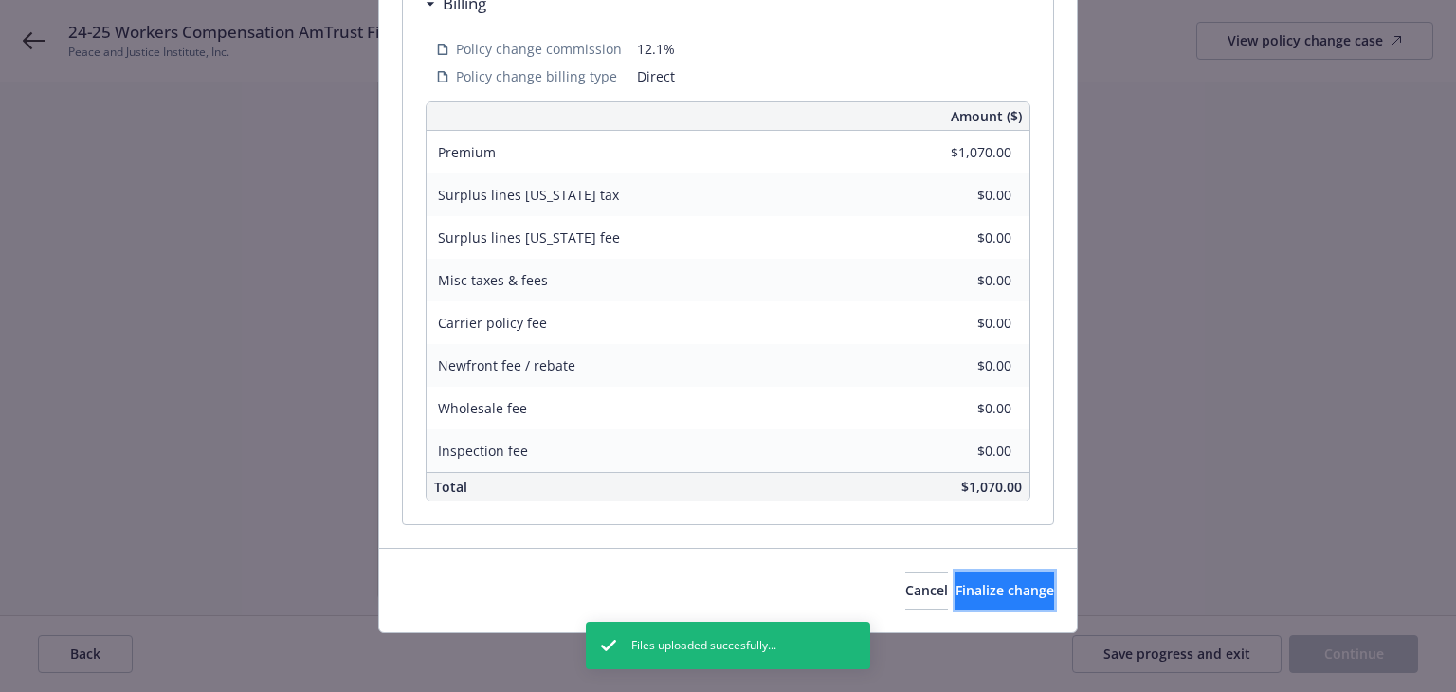
click at [1010, 596] on button "Finalize change" at bounding box center [1004, 590] width 99 height 38
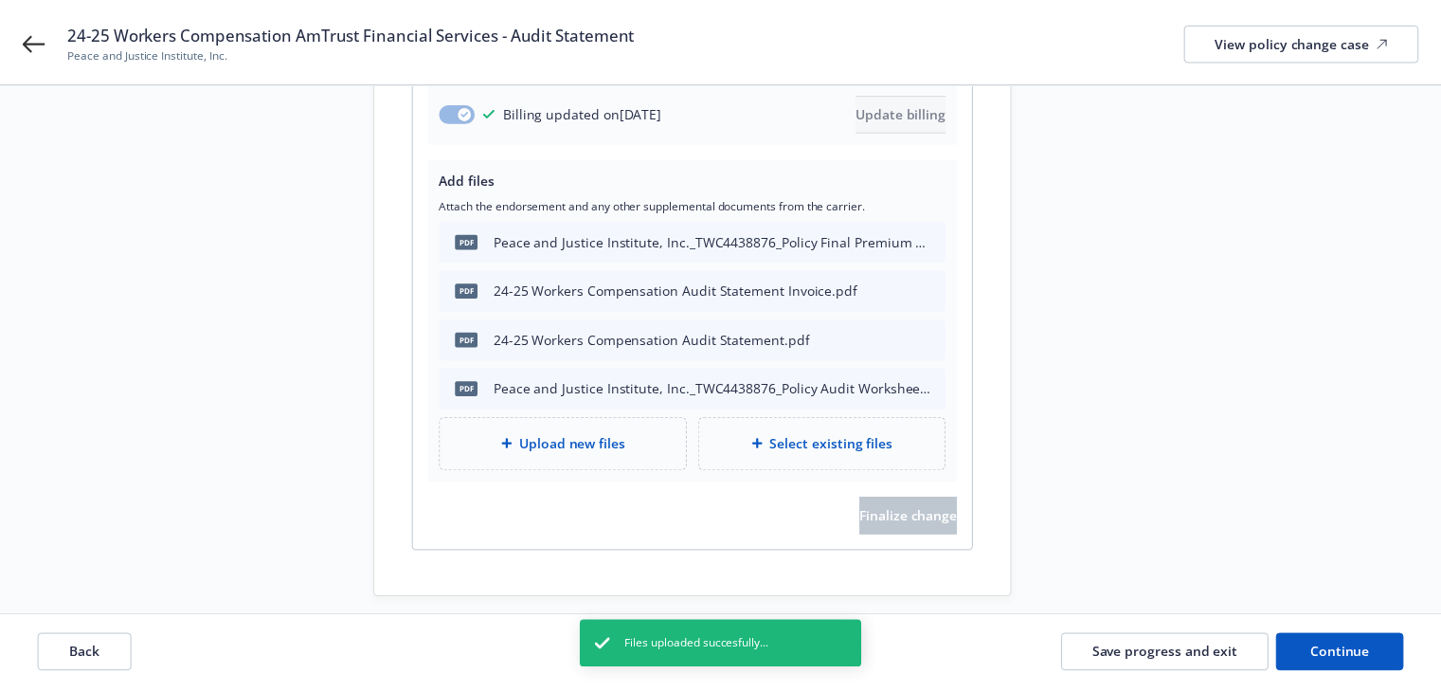
scroll to position [571, 0]
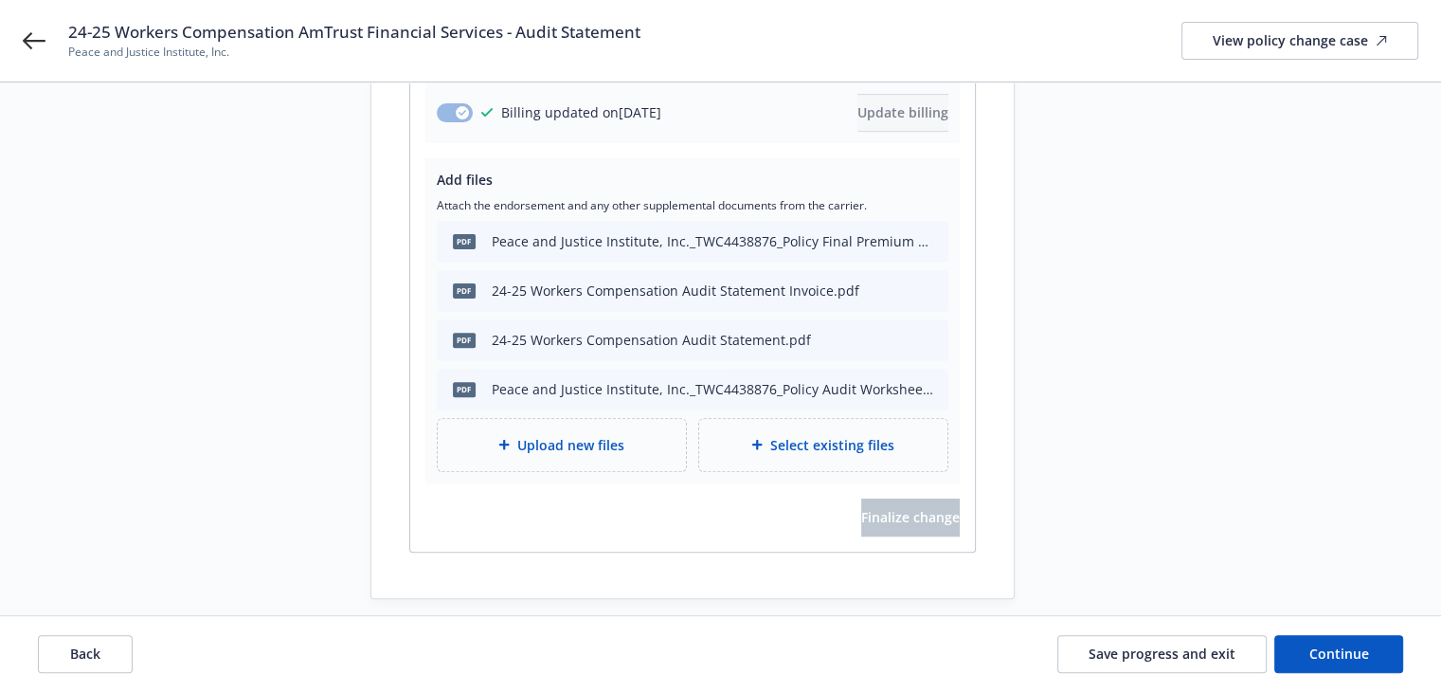
click at [1364, 675] on div "Back Save progress and exit Continue" at bounding box center [720, 654] width 1441 height 76
click at [1346, 640] on button "Continue" at bounding box center [1339, 654] width 129 height 38
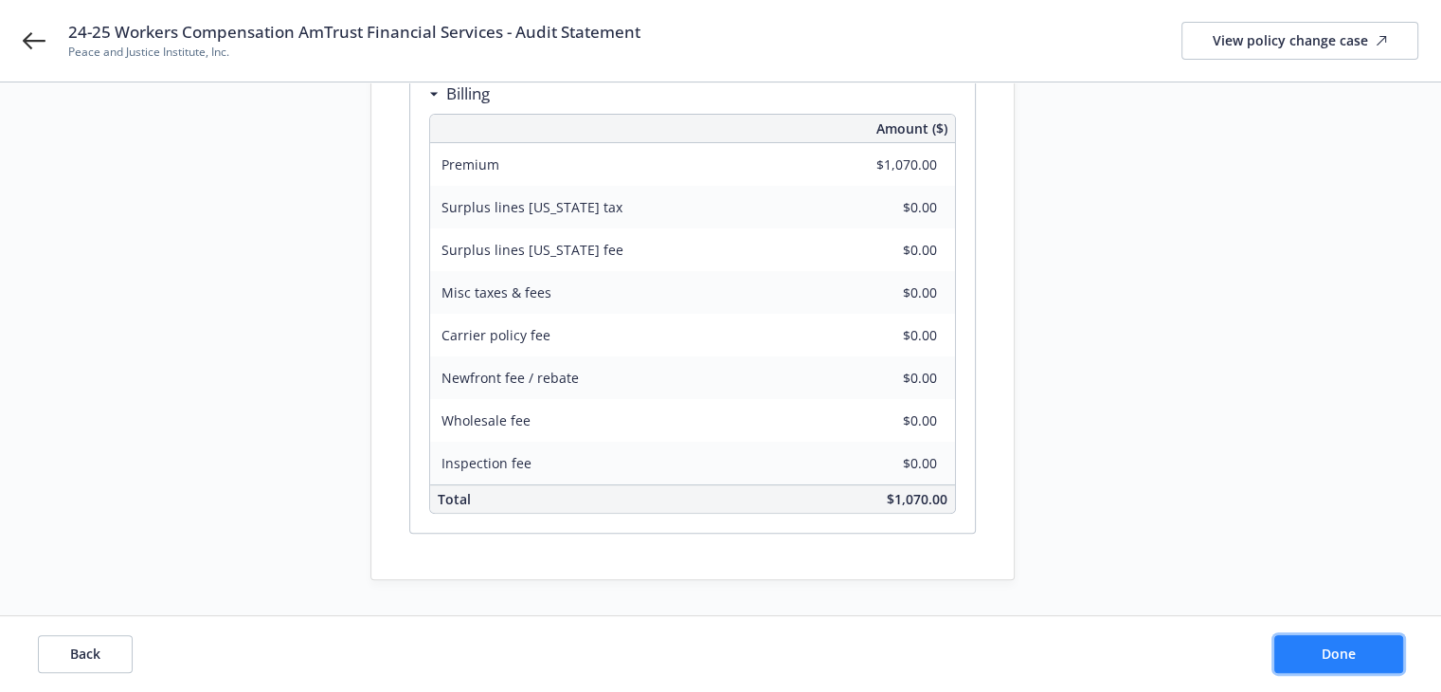
click at [1339, 654] on span "Done" at bounding box center [1339, 653] width 34 height 18
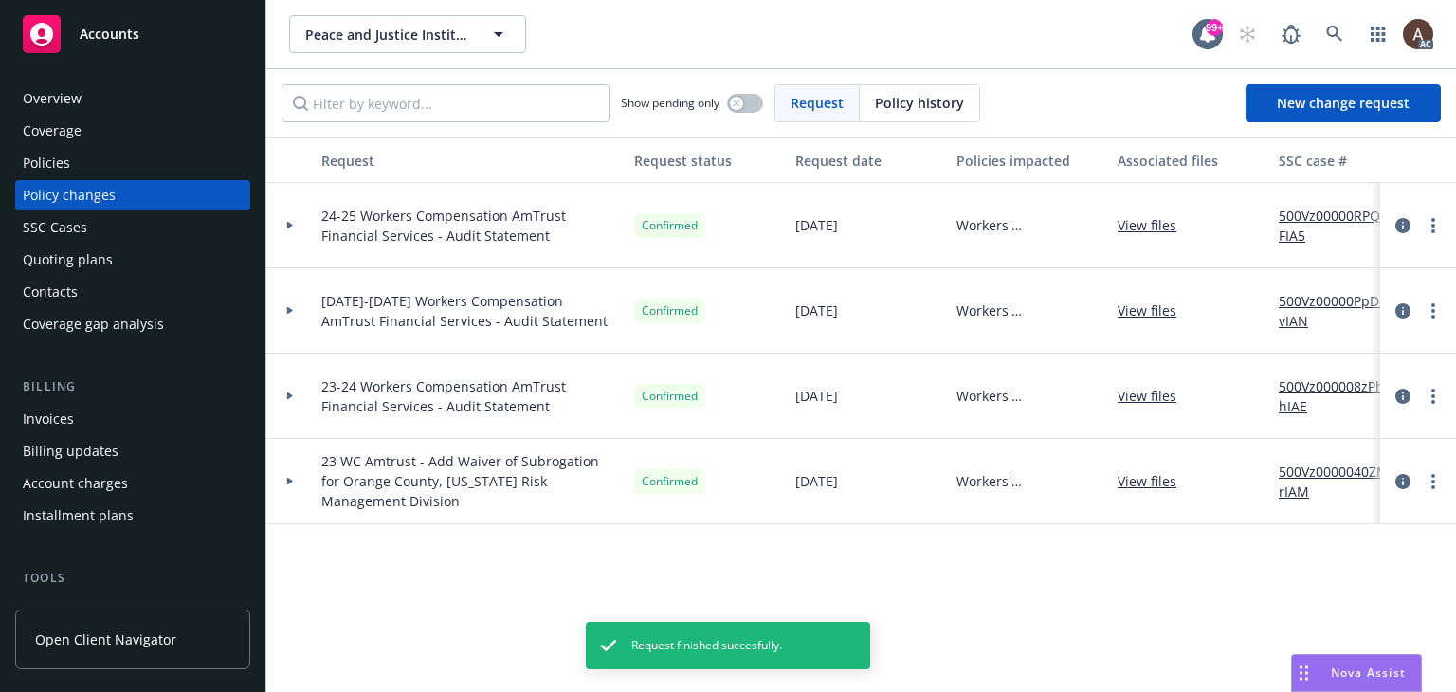
click at [293, 225] on icon at bounding box center [290, 225] width 8 height 7
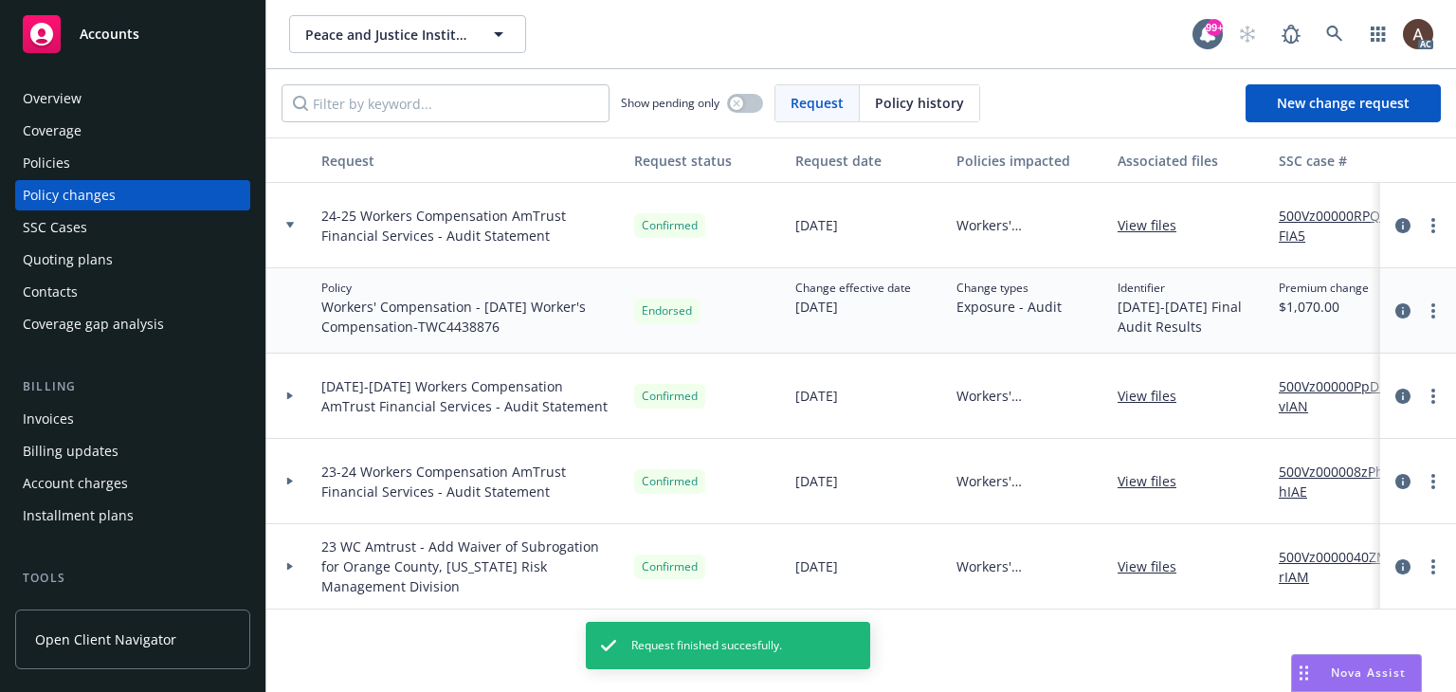
click at [1342, 218] on link "500Vz00000RPQZFIA5" at bounding box center [1341, 226] width 127 height 40
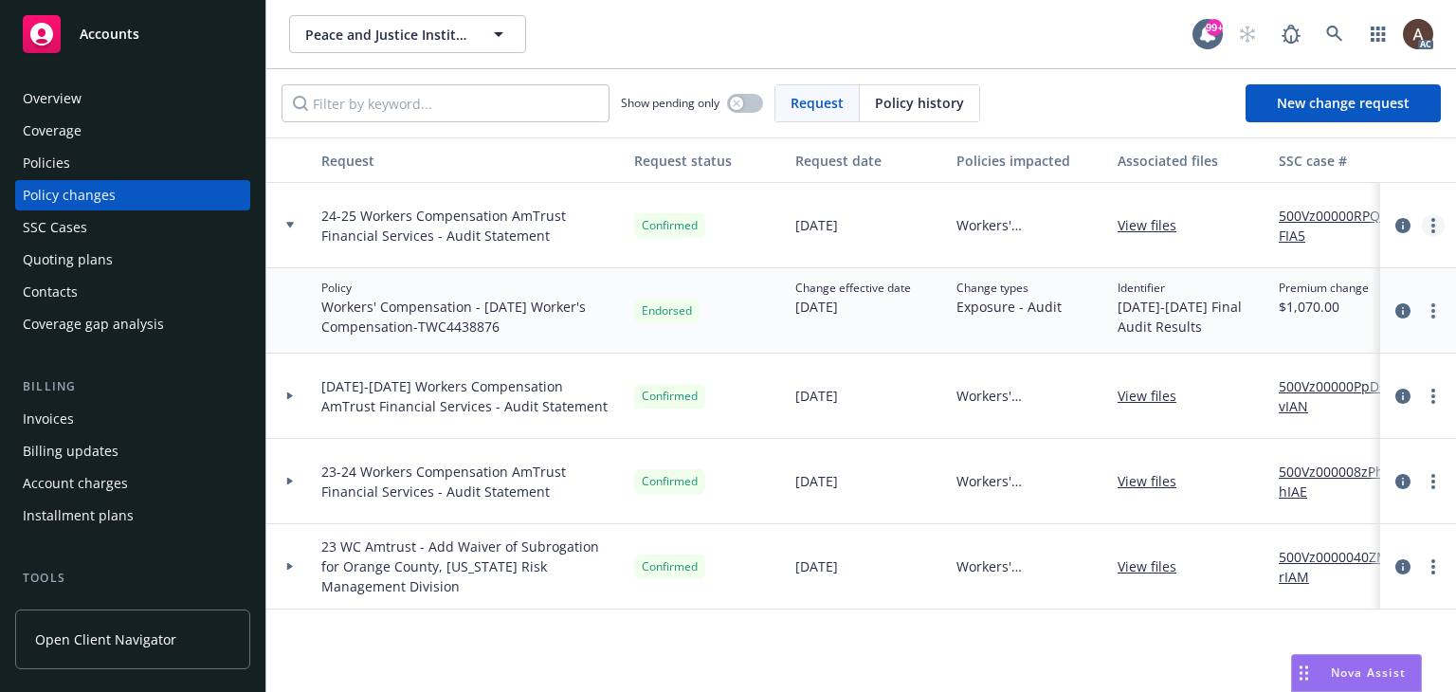
click at [1439, 222] on link "more" at bounding box center [1433, 225] width 23 height 23
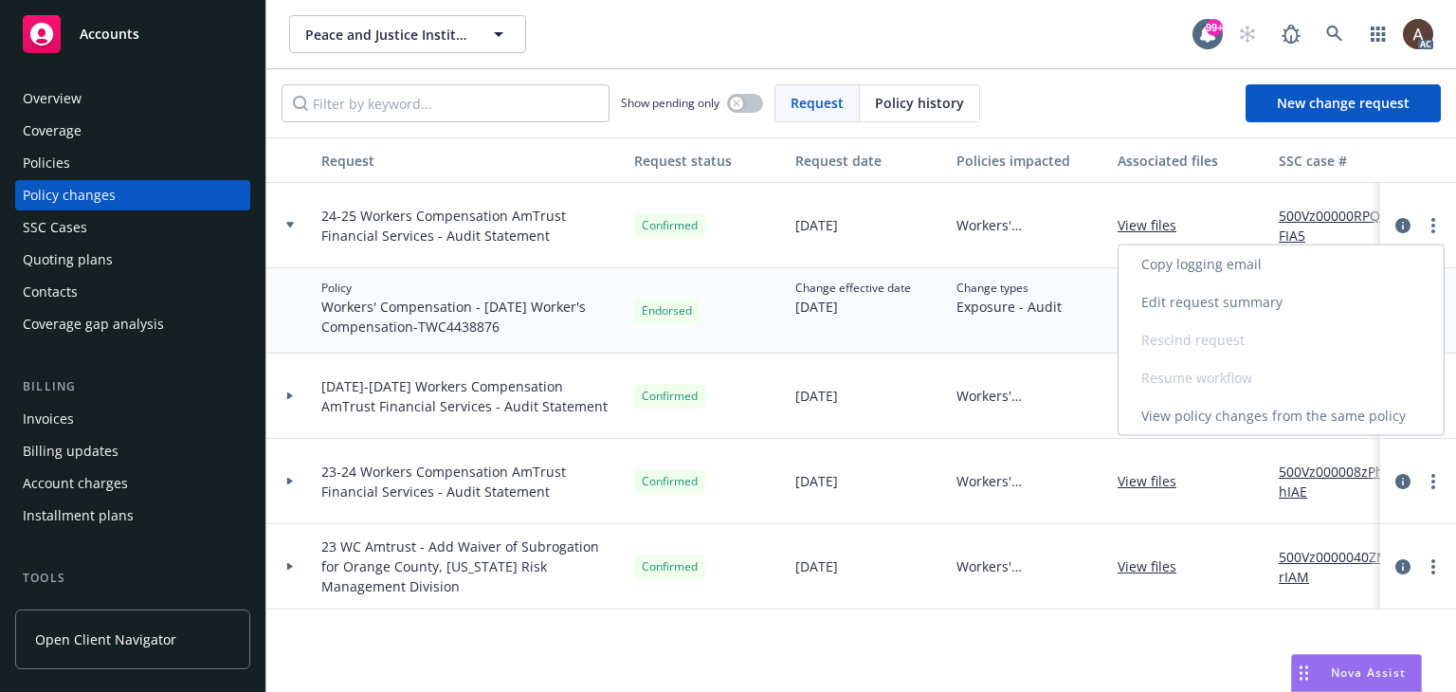
click at [1226, 272] on link "Copy logging email" at bounding box center [1280, 264] width 325 height 38
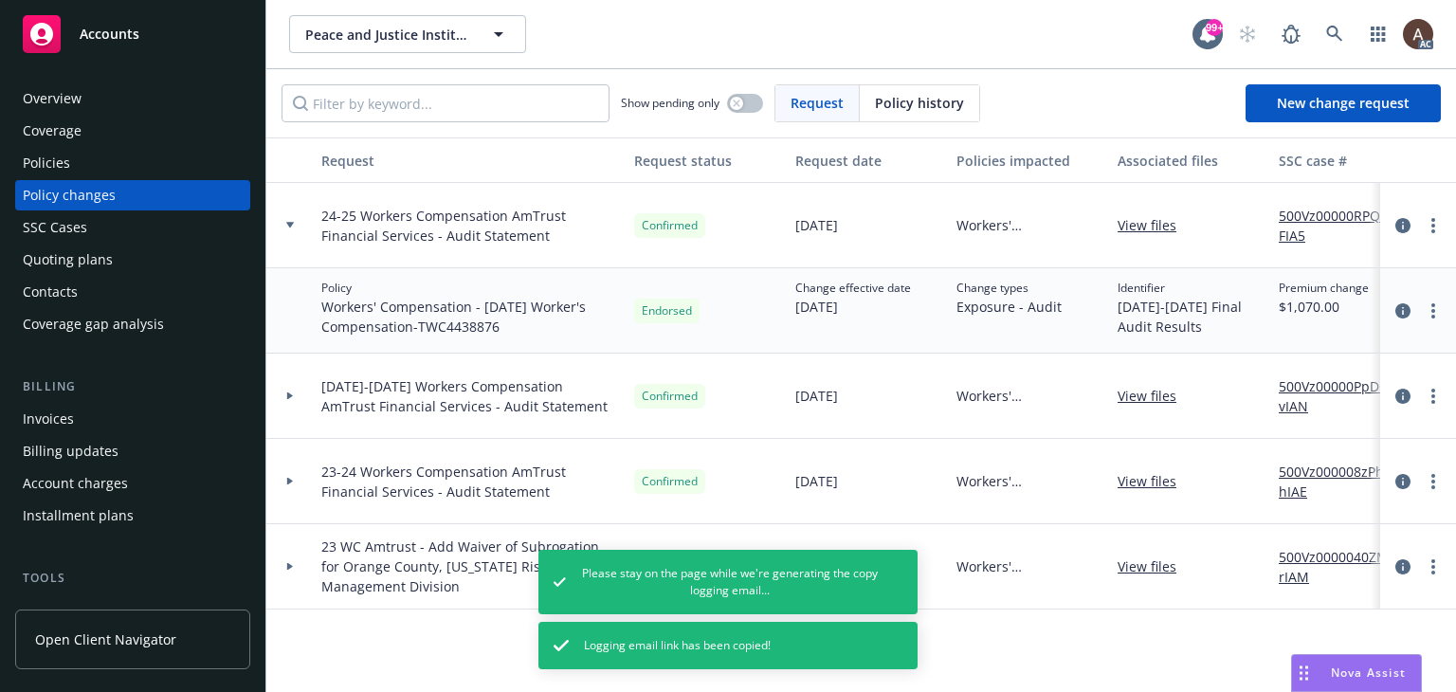
click at [118, 164] on div "Policies" at bounding box center [133, 163] width 220 height 30
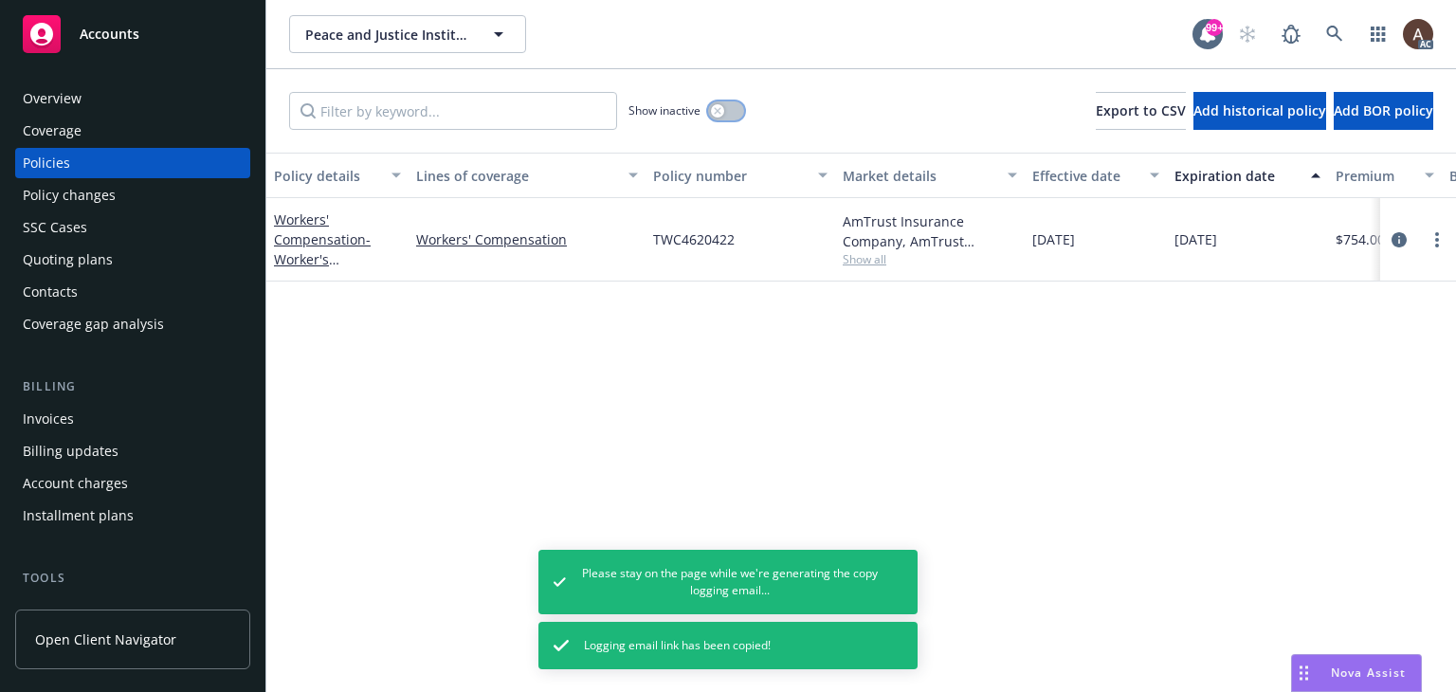
click at [718, 107] on icon "button" at bounding box center [718, 111] width 8 height 8
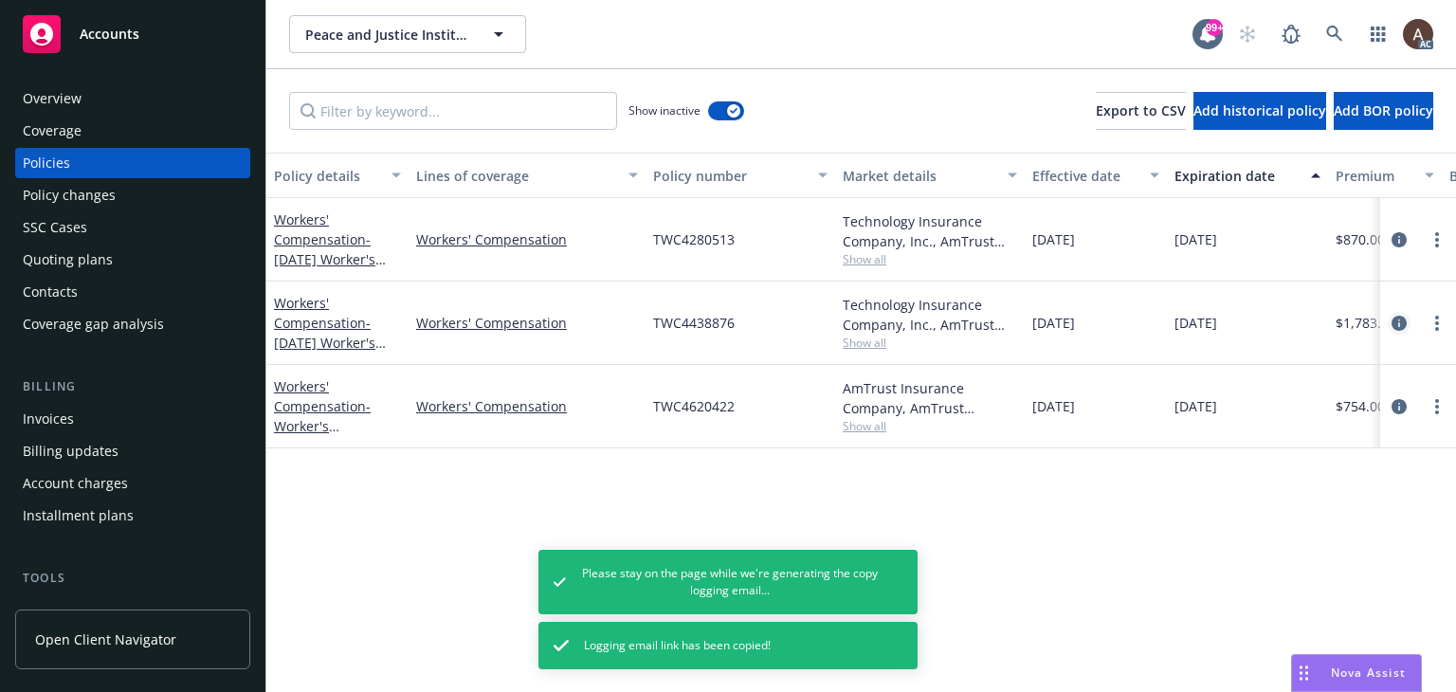
click at [1396, 322] on icon "circleInformation" at bounding box center [1398, 323] width 15 height 15
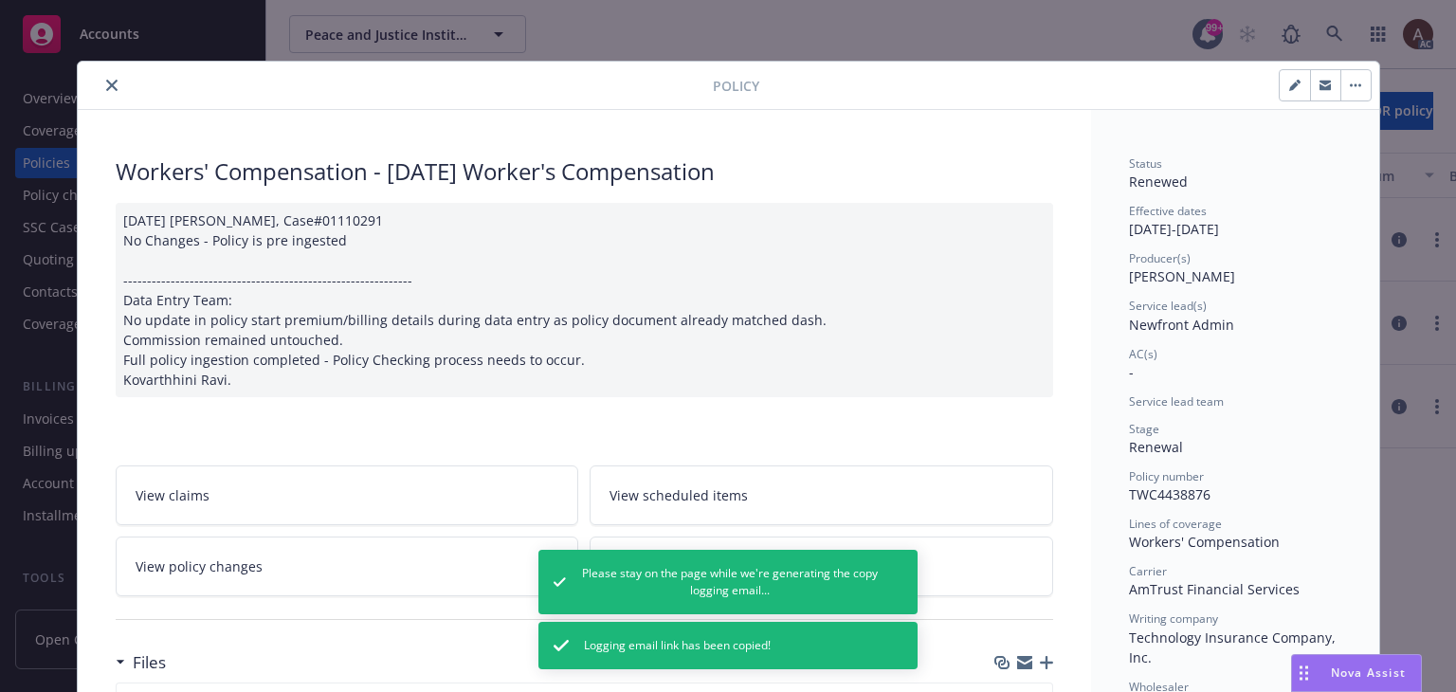
scroll to position [57, 0]
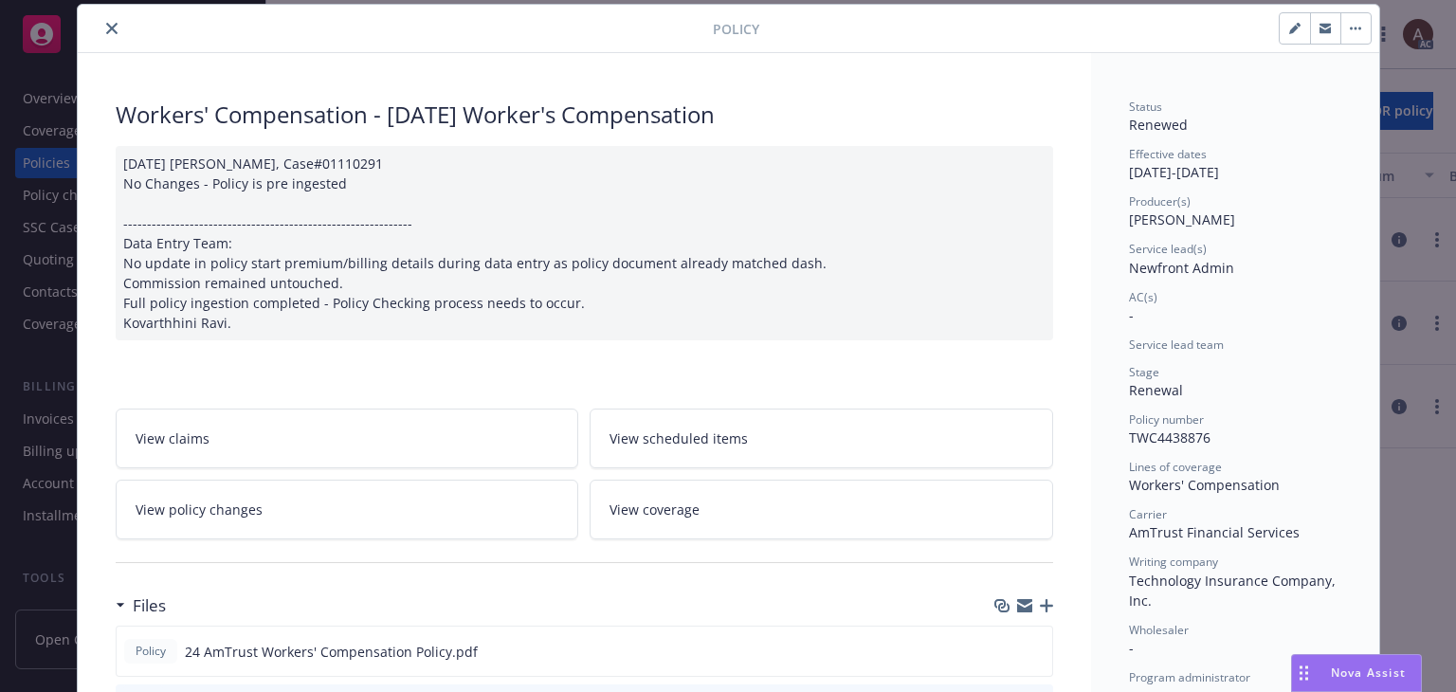
click at [306, 200] on div "[DATE] [PERSON_NAME], Case#01110291 No Changes - Policy is pre ingested -------…" at bounding box center [584, 243] width 937 height 194
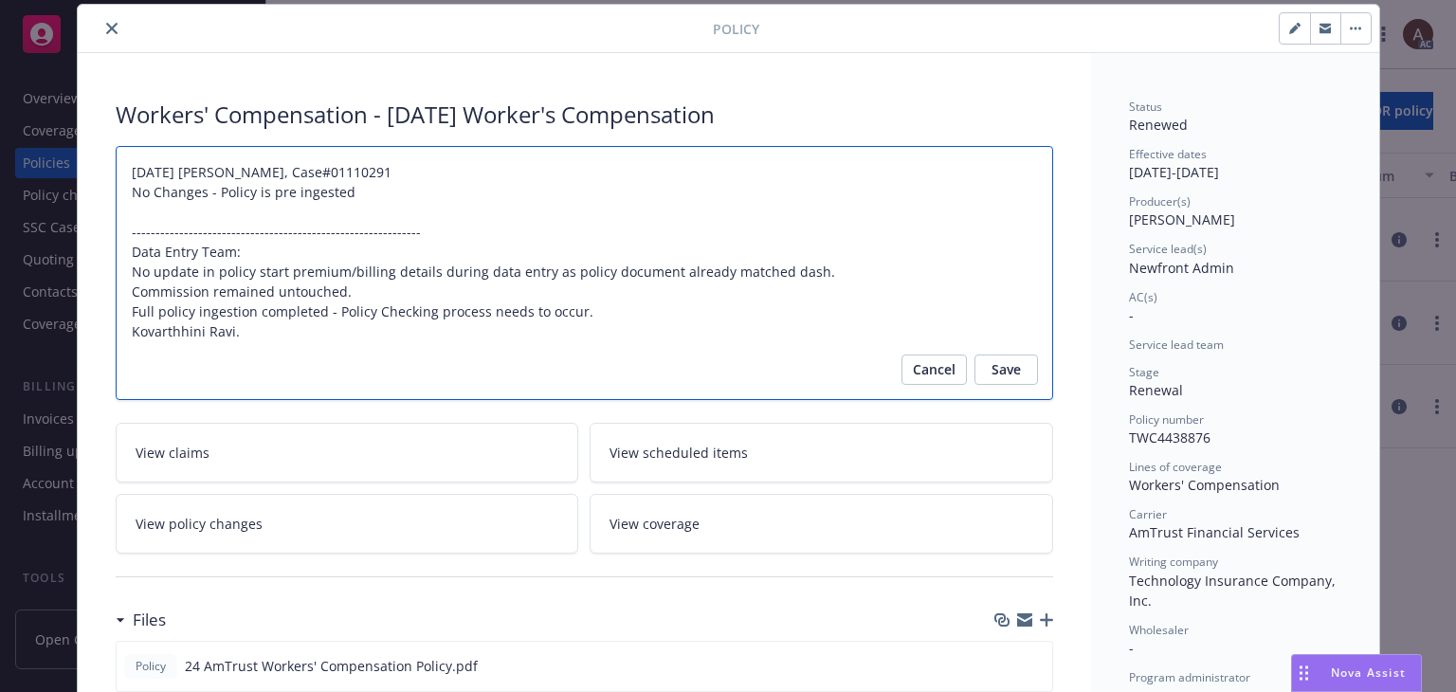
click at [258, 332] on textarea "[DATE] [PERSON_NAME], Case#01110291 No Changes - Policy is pre ingested -------…" at bounding box center [584, 273] width 937 height 255
type textarea "x"
type textarea "[DATE] [PERSON_NAME], Case#01110291 No Changes - Policy is pre ingested -------…"
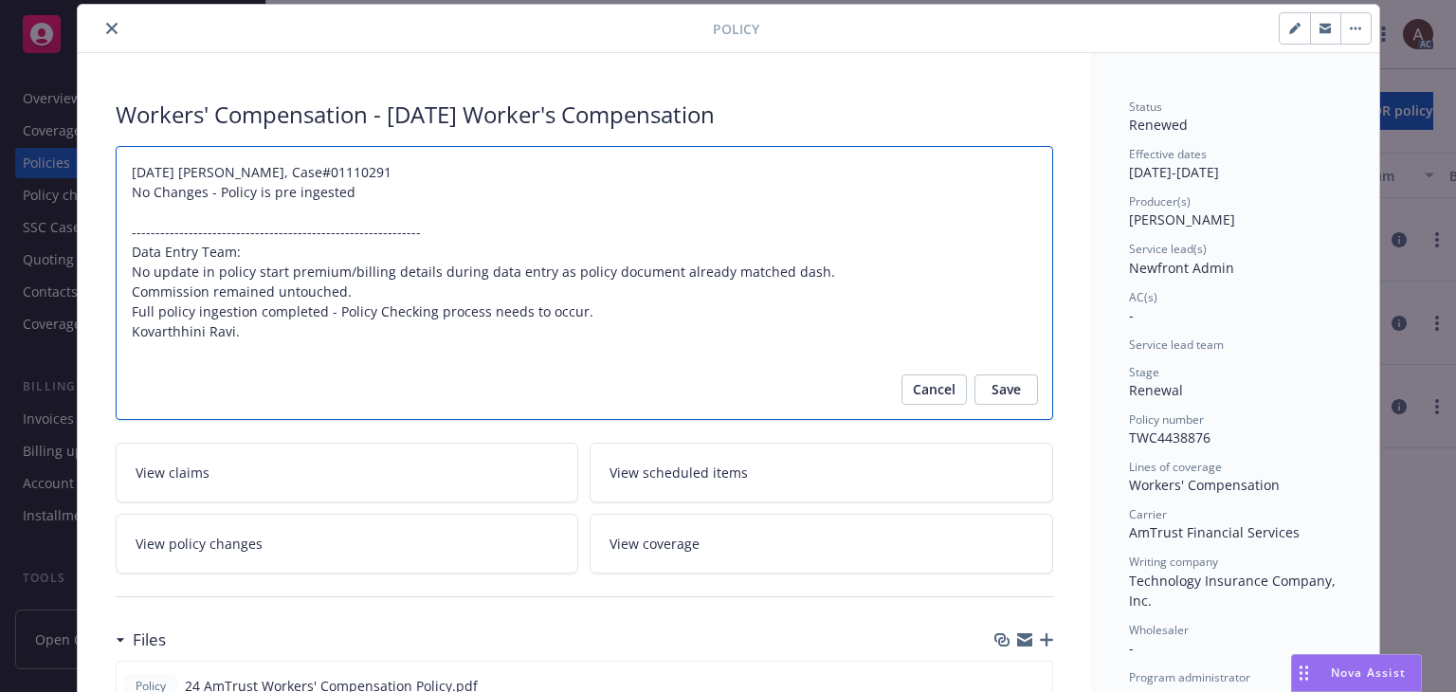
type textarea "x"
type textarea "[DATE] [PERSON_NAME], Case#01110291 No Changes - Policy is pre ingested -------…"
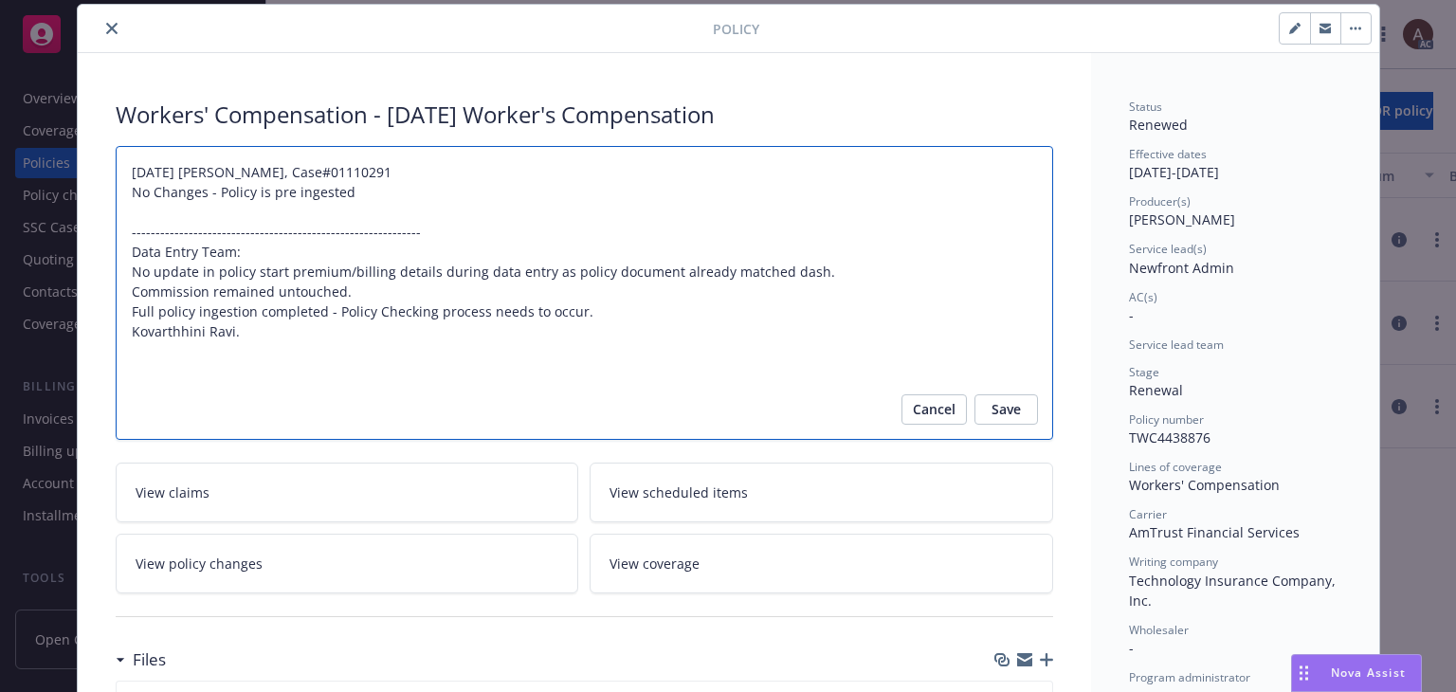
paste textarea "Original Estimated Premium - $713 Audited Actual Premium - $1,783 Additional ta…"
type textarea "x"
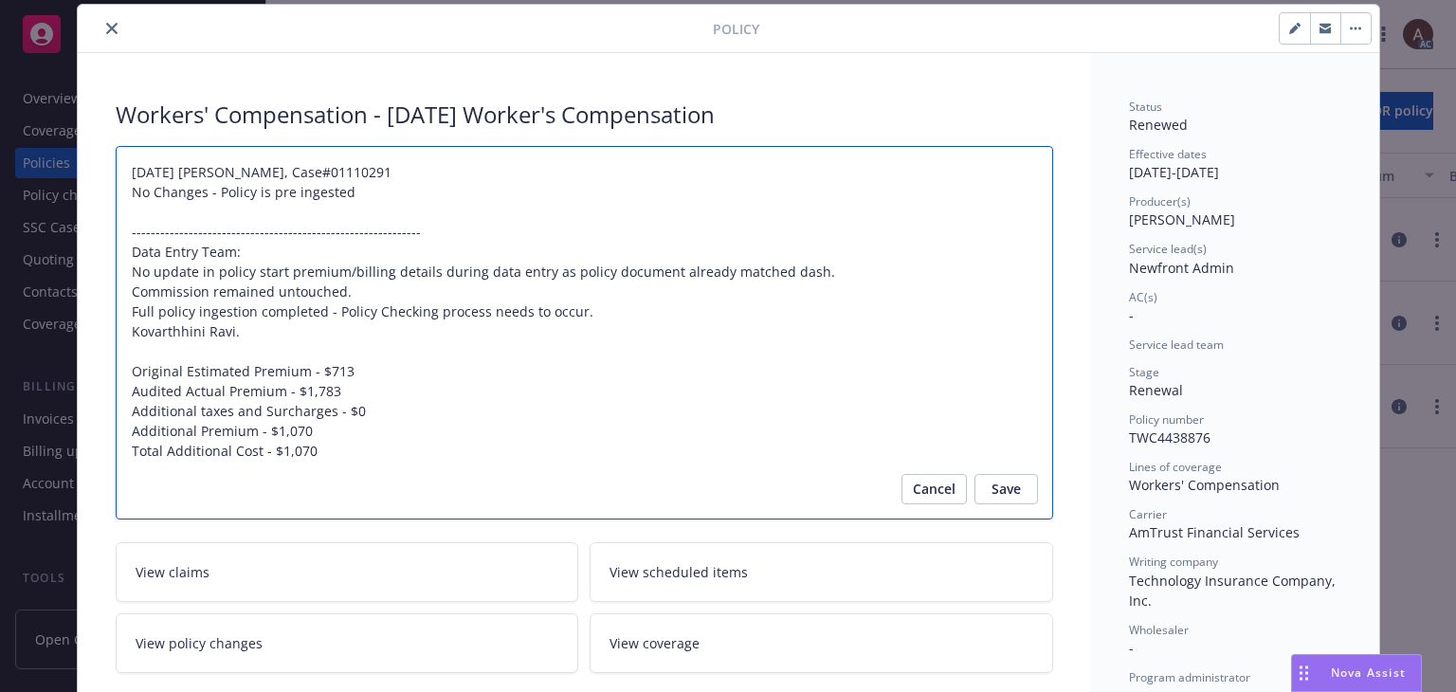
type textarea "[DATE] [PERSON_NAME], Case#01110291 No Changes - Policy is pre ingested -------…"
click at [128, 369] on textarea "[DATE] [PERSON_NAME], Case#01110291 No Changes - Policy is pre ingested -------…" at bounding box center [584, 333] width 937 height 374
paste textarea "Audit Complete: Summary:"
type textarea "x"
type textarea "[DATE] [PERSON_NAME], Case#01110291 No Changes - Policy is pre ingested -------…"
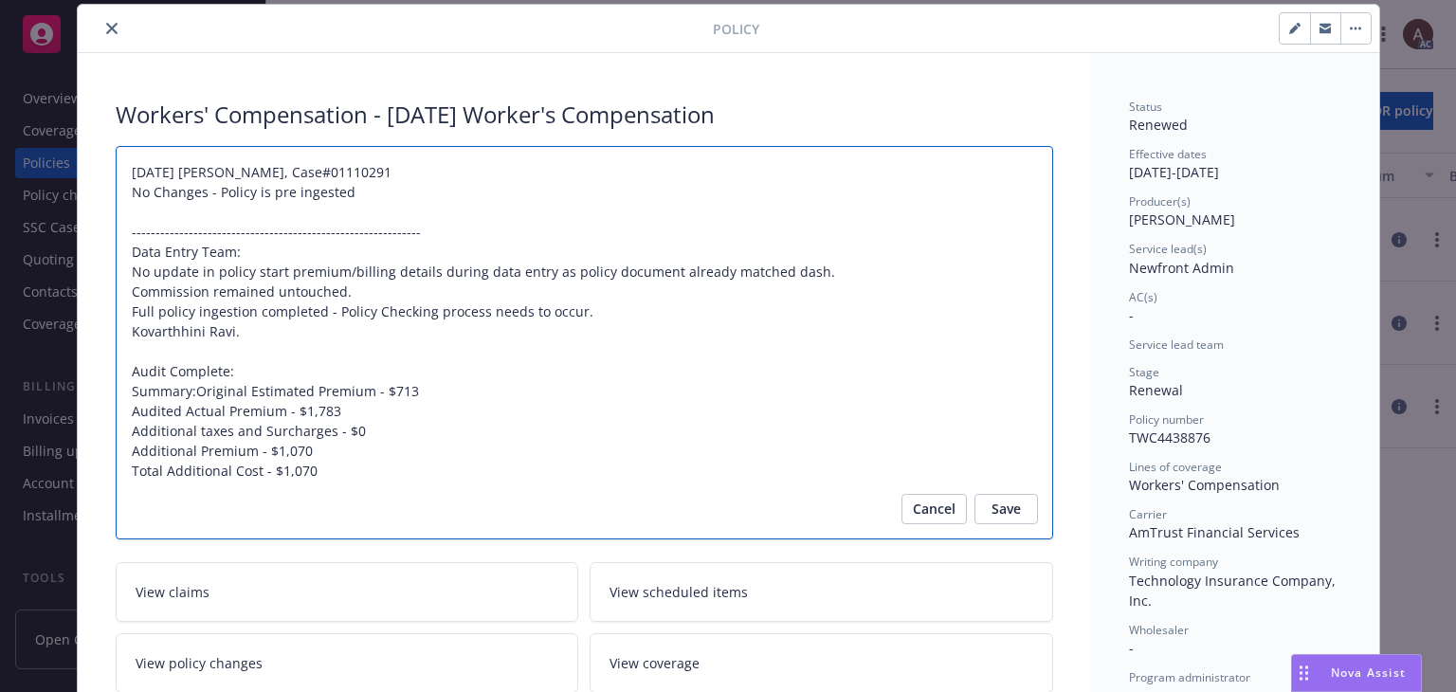
type textarea "x"
type textarea "[DATE] [PERSON_NAME], Case#01110291 No Changes - Policy is pre ingested -------…"
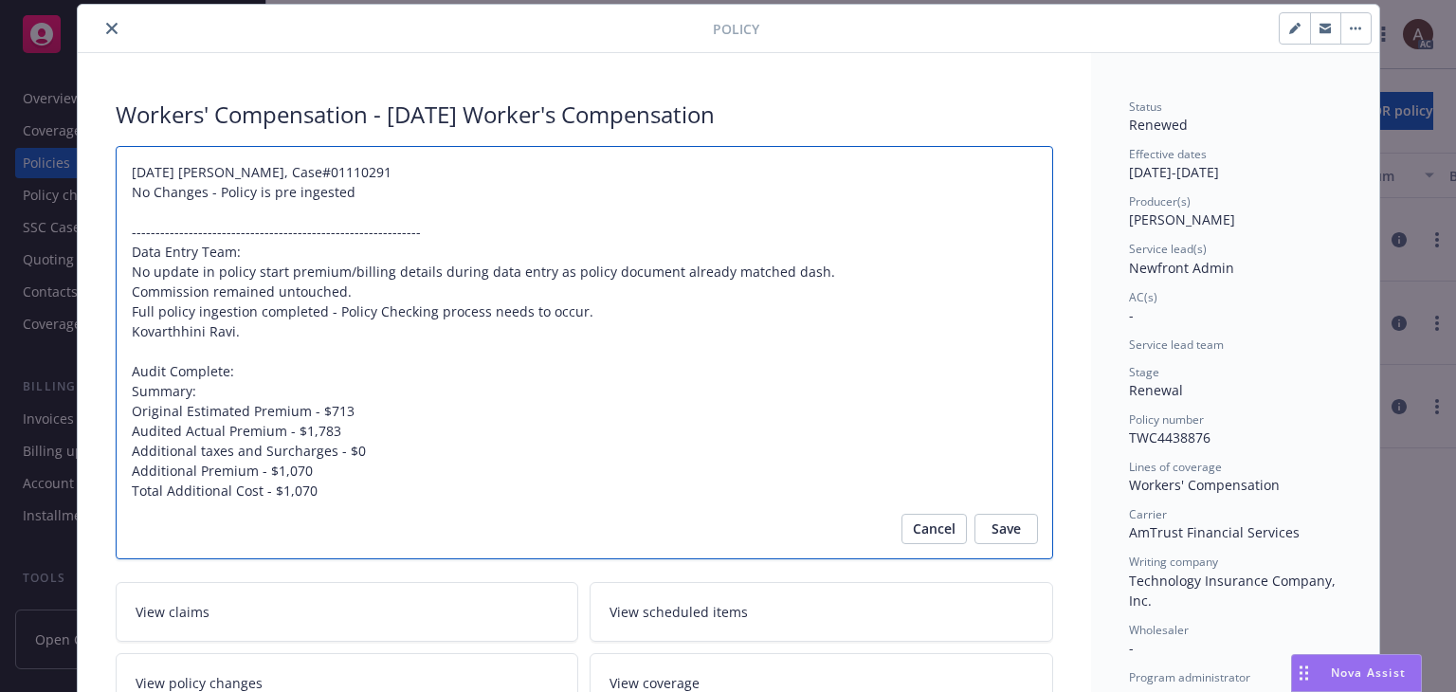
click at [243, 364] on textarea "[DATE] [PERSON_NAME], Case#01110291 No Changes - Policy is pre ingested -------…" at bounding box center [584, 353] width 937 height 414
type textarea "x"
type textarea "[DATE] [PERSON_NAME], Case#01110291 No Changes - Policy is pre ingested -------…"
type textarea "x"
type textarea "[DATE] [PERSON_NAME], Case#01110291 No Changes - Policy is pre ingested -------…"
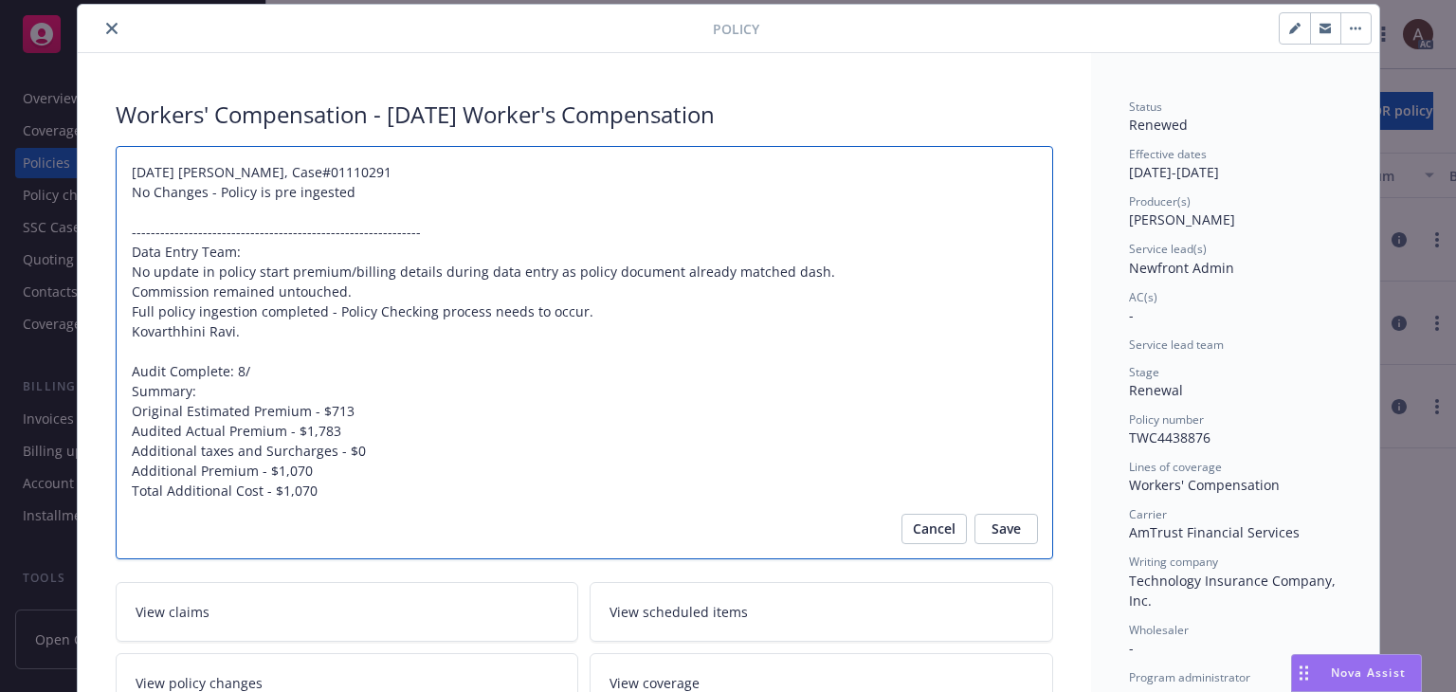
type textarea "x"
type textarea "[DATE] [PERSON_NAME], Case#01110291 No Changes - Policy is pre ingested -------…"
type textarea "x"
type textarea "[DATE] [PERSON_NAME], Case#01110291 No Changes - Policy is pre ingested -------…"
type textarea "x"
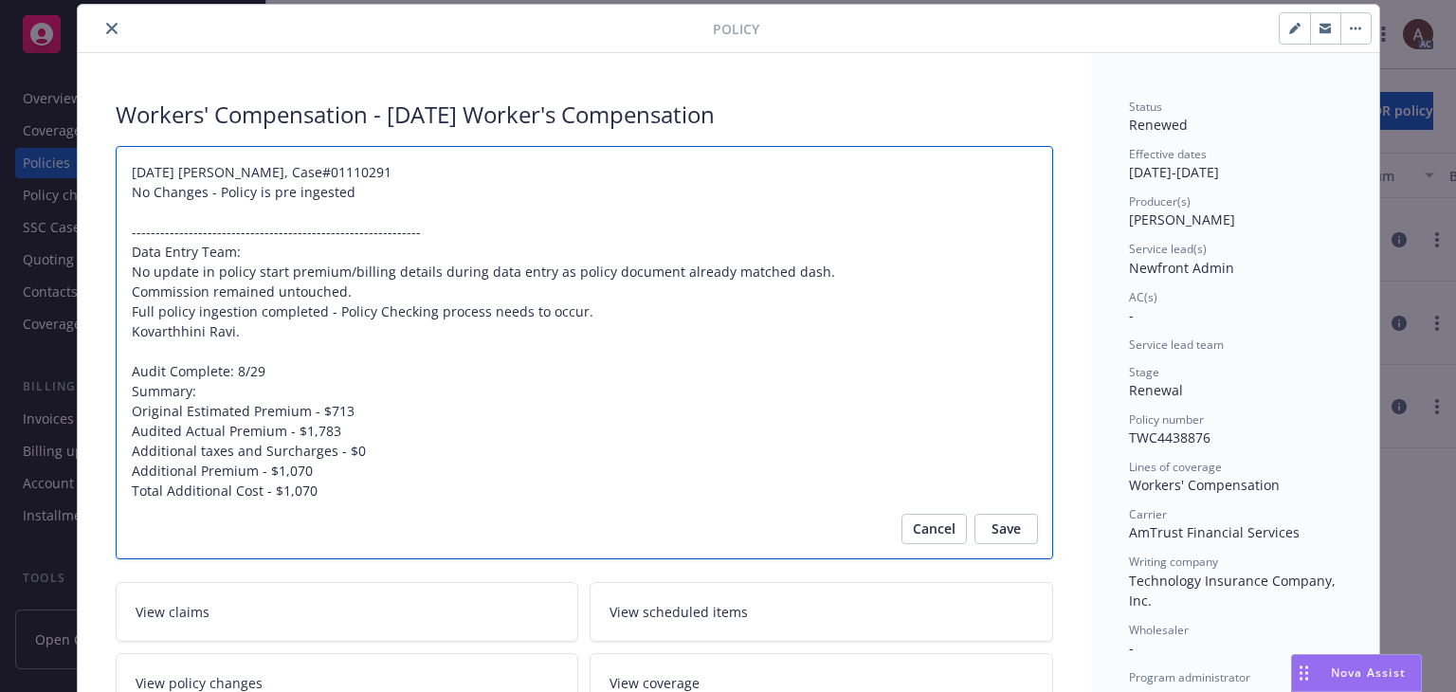
type textarea "[DATE] [PERSON_NAME], Case#01110291 No Changes - Policy is pre ingested -------…"
type textarea "x"
type textarea "[DATE] [PERSON_NAME], Case#01110291 No Changes - Policy is pre ingested -------…"
type textarea "x"
type textarea "[DATE] [PERSON_NAME], Case#01110291 No Changes - Policy is pre ingested -------…"
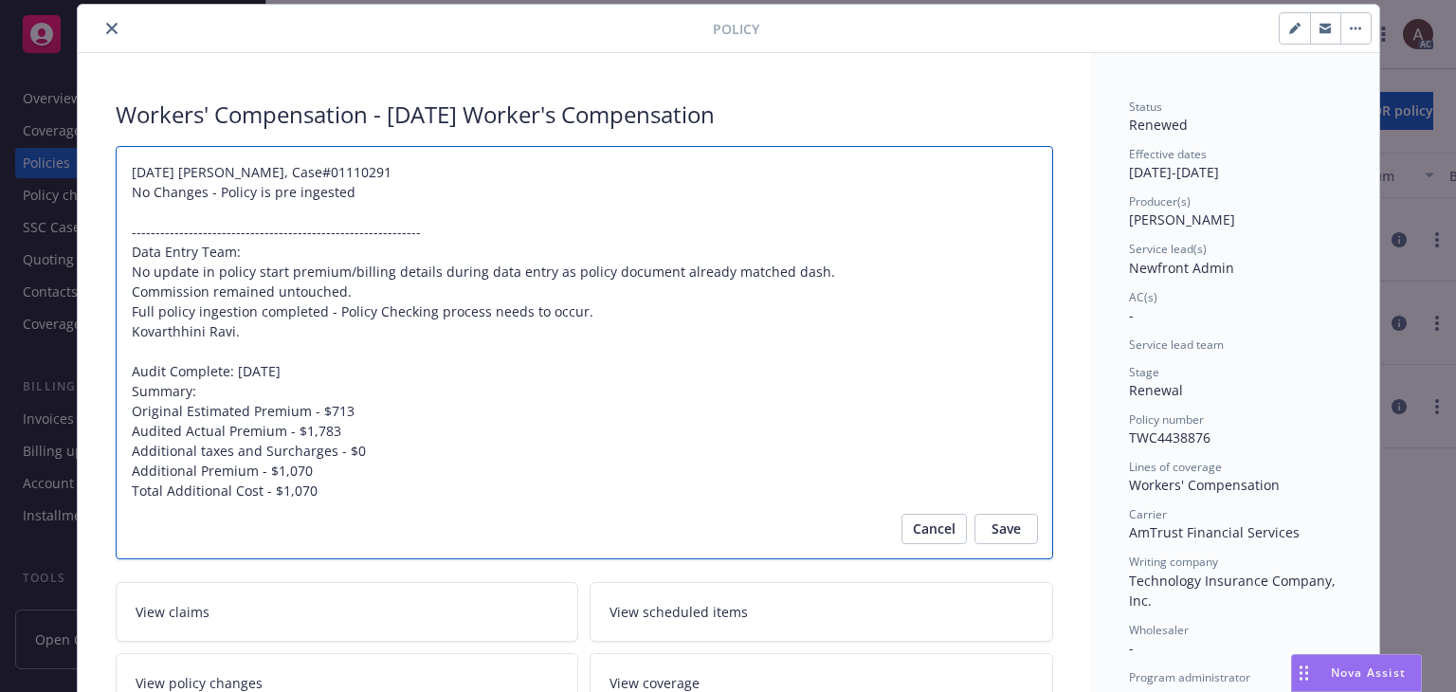
type textarea "x"
type textarea "[DATE] [PERSON_NAME], Case#01110291 No Changes - Policy is pre ingested -------…"
type textarea "x"
type textarea "[DATE] [PERSON_NAME], Case#01110291 No Changes - Policy is pre ingested -------…"
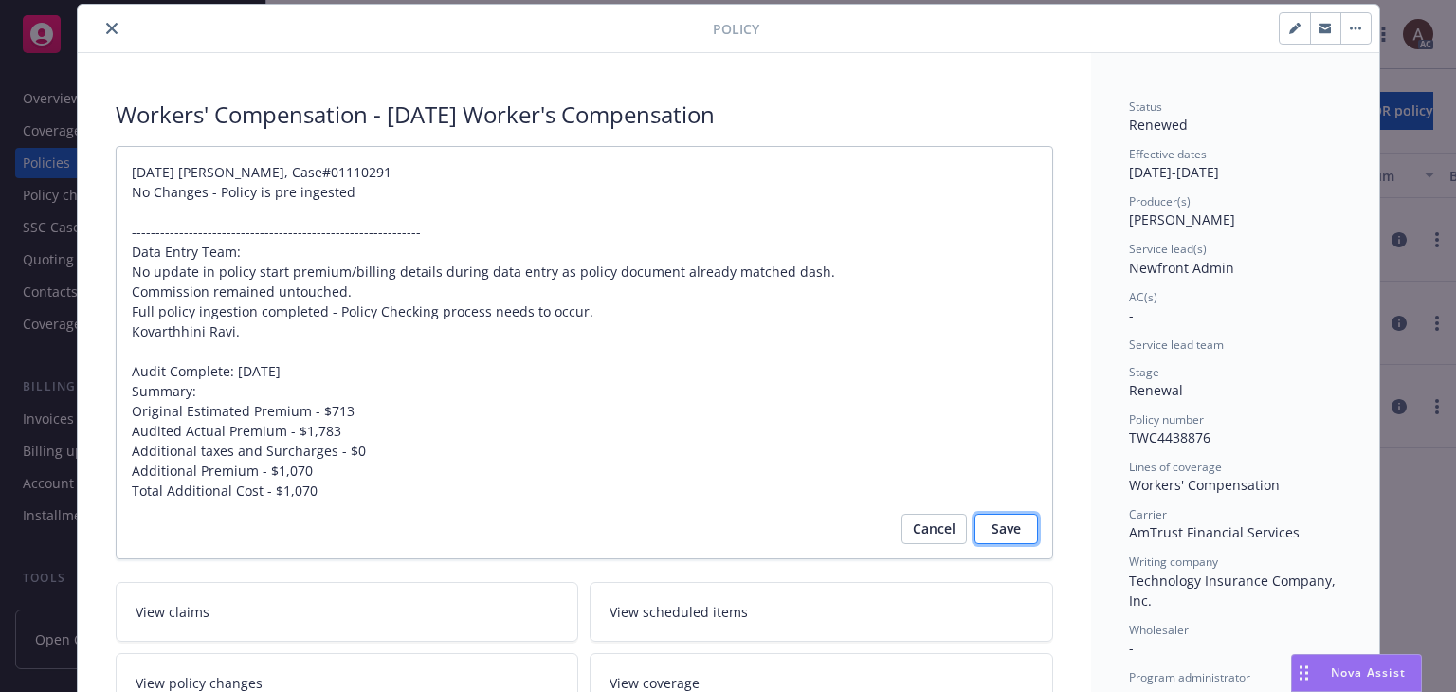
click at [991, 526] on span "Save" at bounding box center [1005, 529] width 29 height 30
type textarea "x"
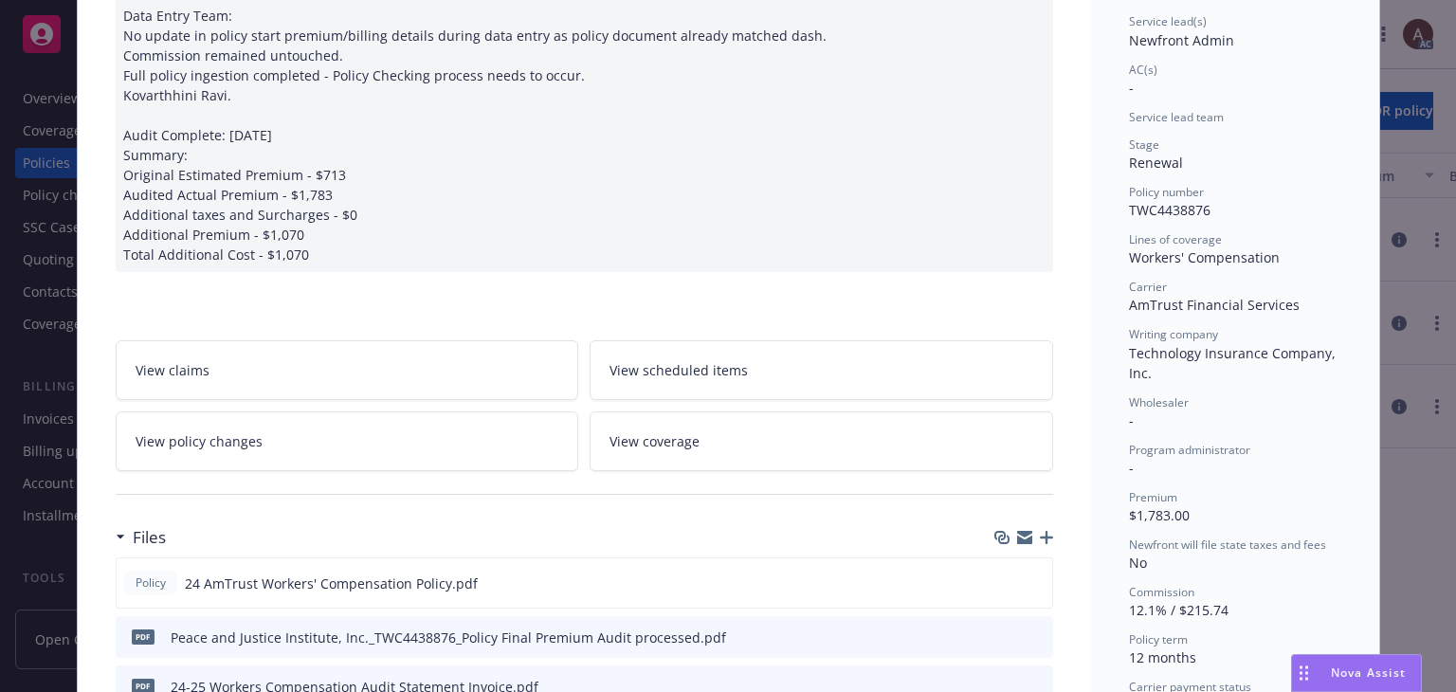
scroll to position [0, 0]
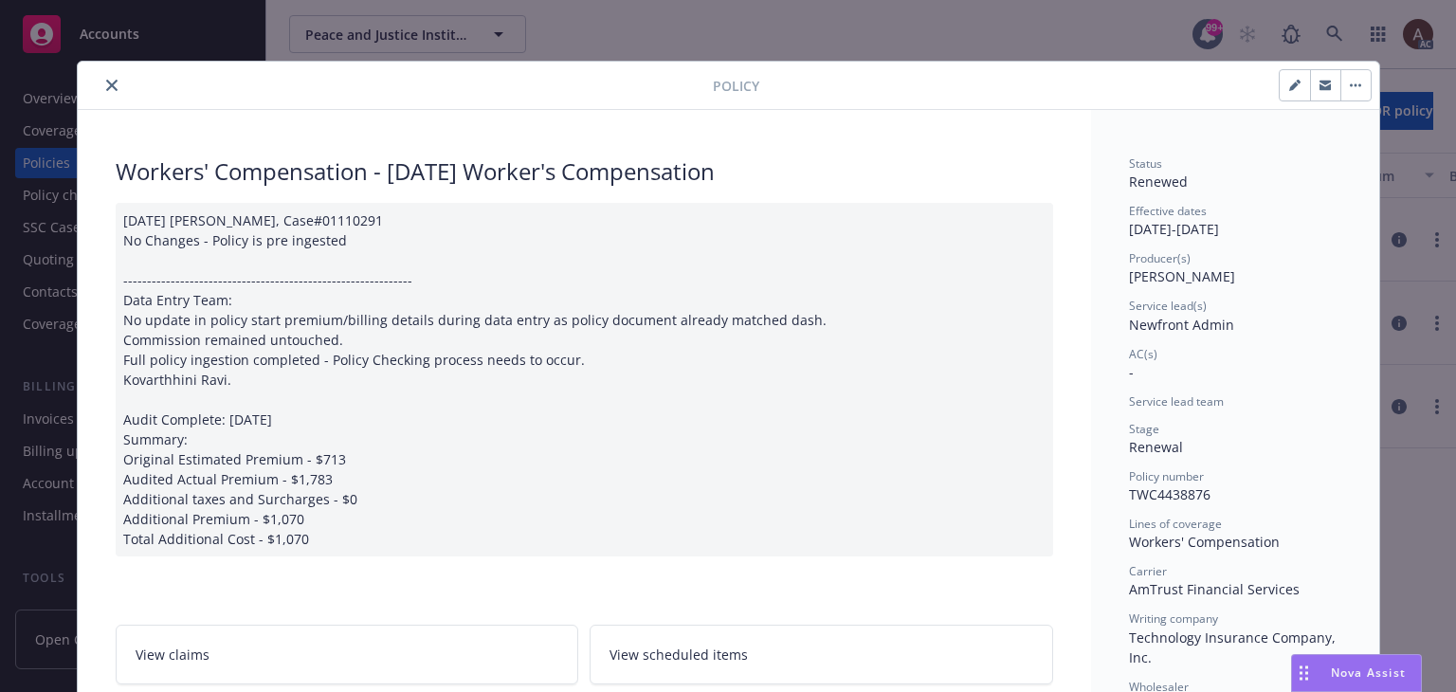
click at [106, 81] on icon "close" at bounding box center [111, 85] width 11 height 11
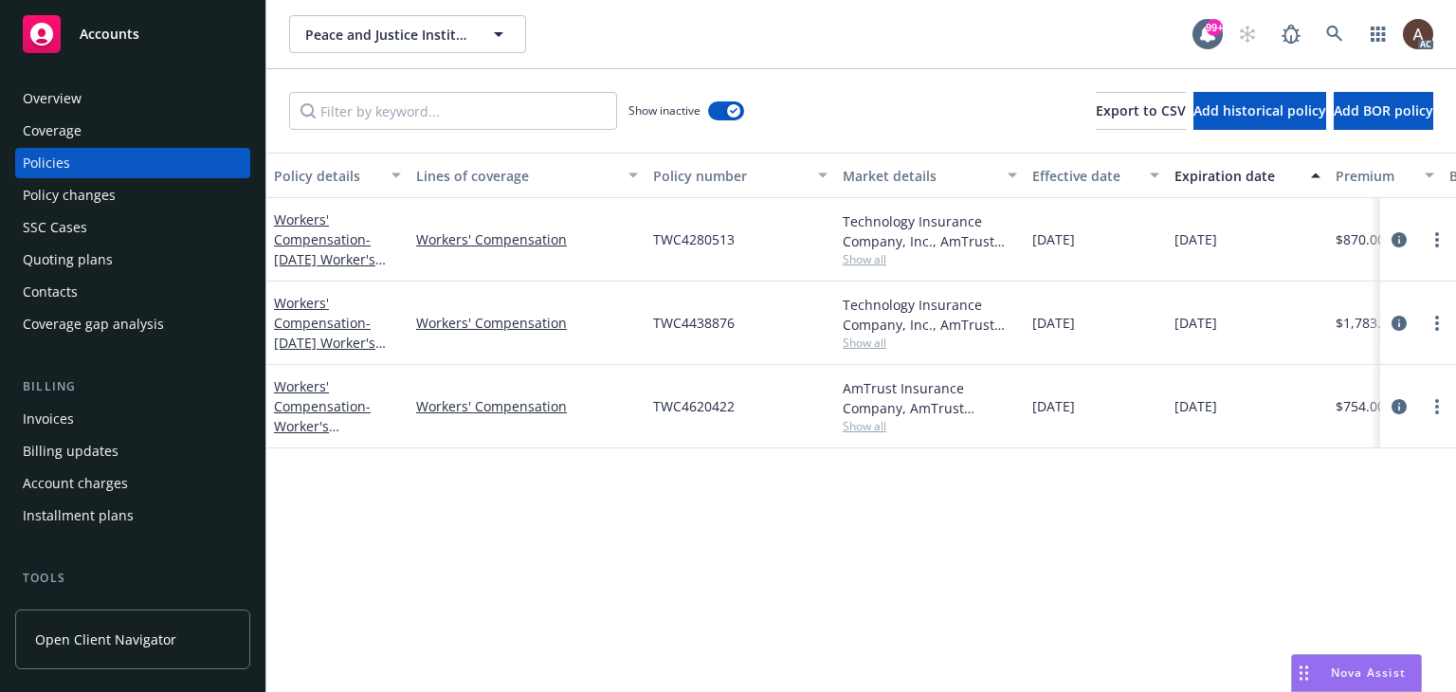
drag, startPoint x: 402, startPoint y: 411, endPoint x: 568, endPoint y: 432, distance: 167.2
click at [568, 432] on div "Workers' Compensation - Worker's Compensation 25-26 Workers' Compensation TWC46…" at bounding box center [1180, 406] width 1829 height 83
click at [555, 542] on div "Policy details Lines of coverage Policy number Market details Effective date Ex…" at bounding box center [860, 422] width 1189 height 539
drag, startPoint x: 574, startPoint y: 413, endPoint x: 417, endPoint y: 407, distance: 157.5
click at [417, 407] on link "Workers' Compensation" at bounding box center [527, 406] width 222 height 20
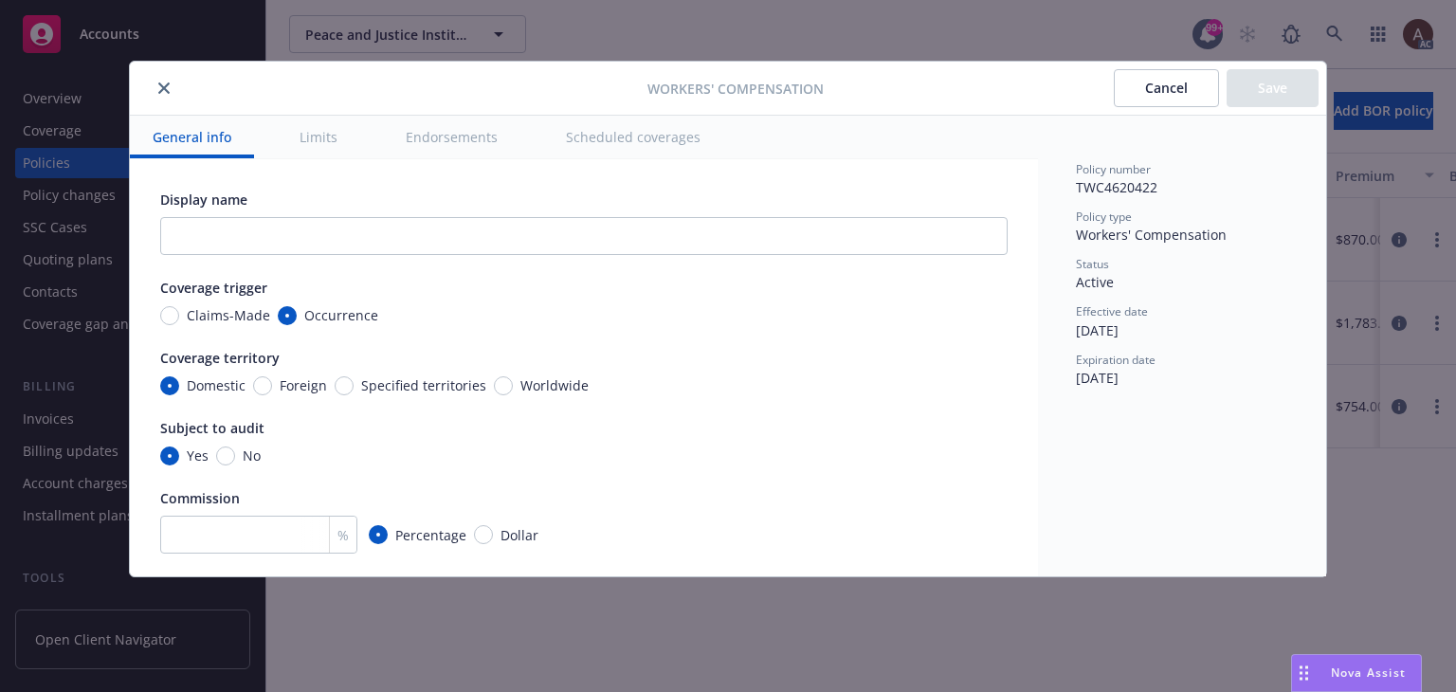
click at [167, 84] on icon "close" at bounding box center [163, 87] width 11 height 11
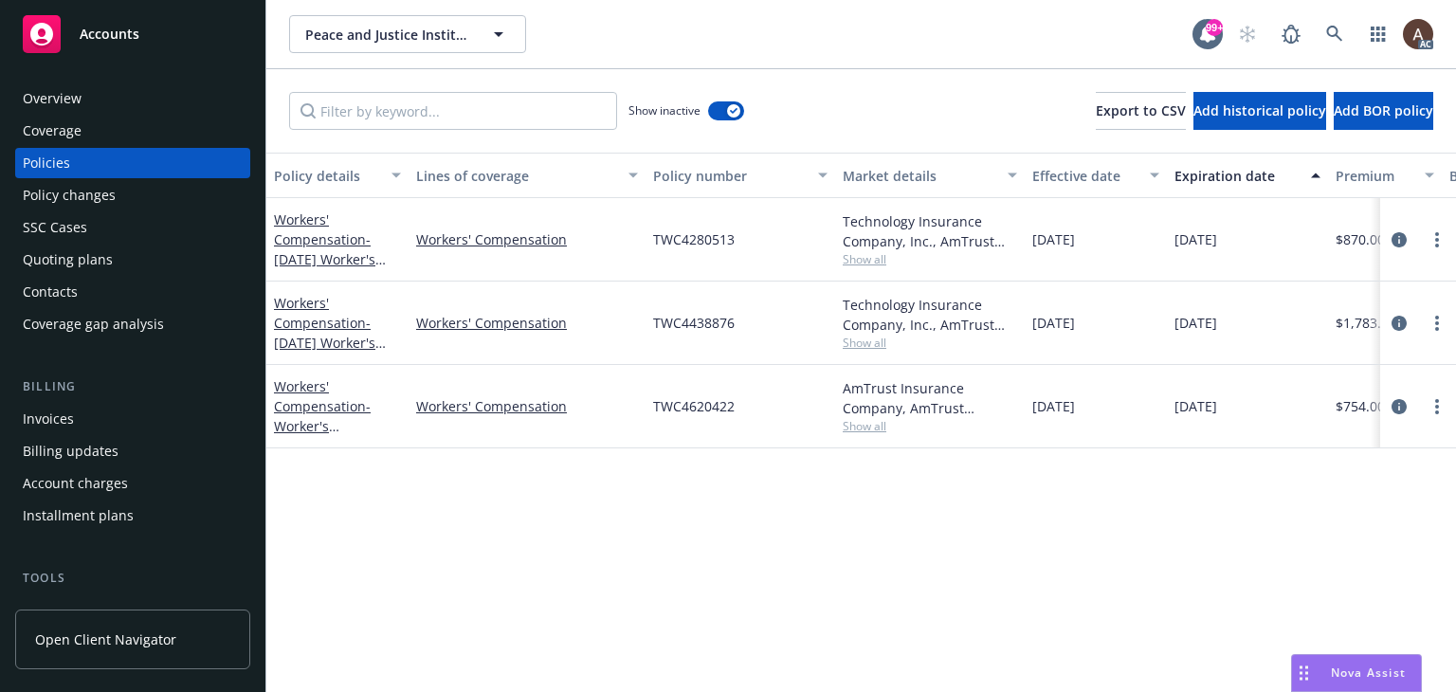
click at [65, 194] on div "Policy changes" at bounding box center [69, 195] width 93 height 30
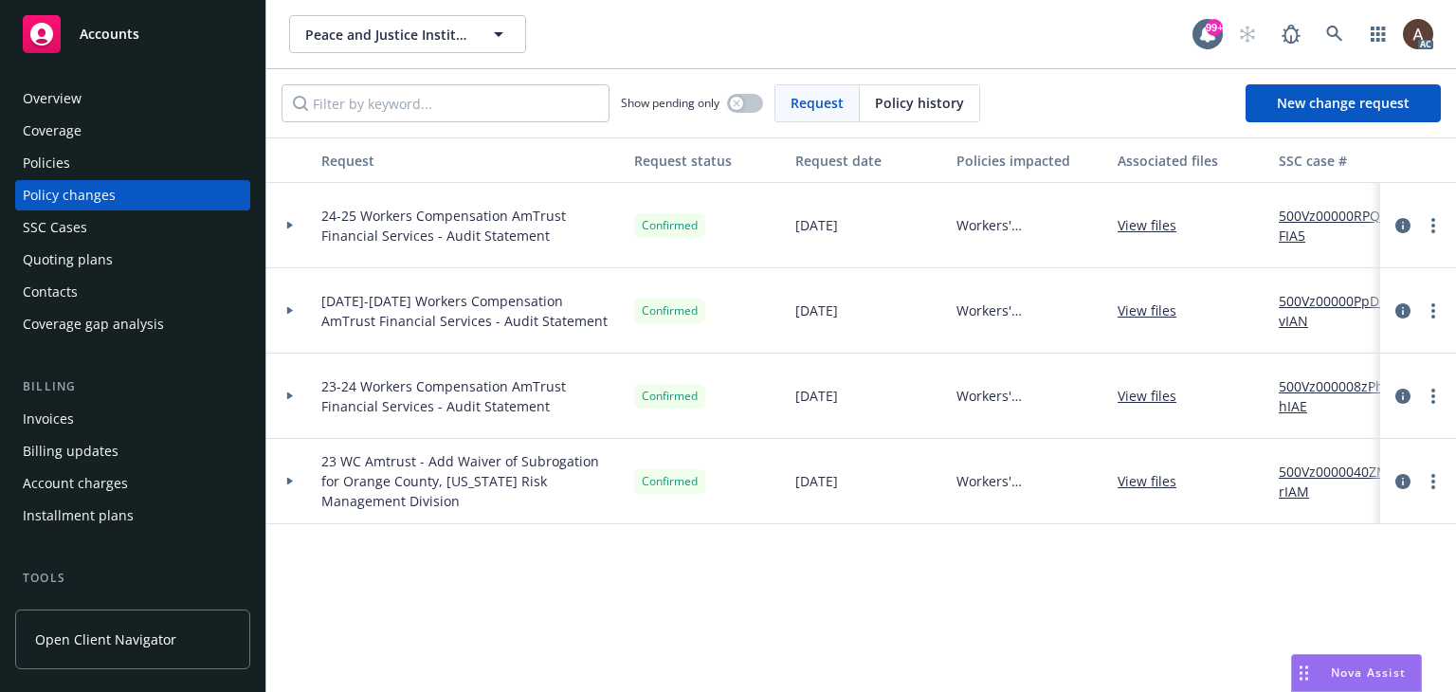
click at [281, 228] on div at bounding box center [289, 225] width 47 height 85
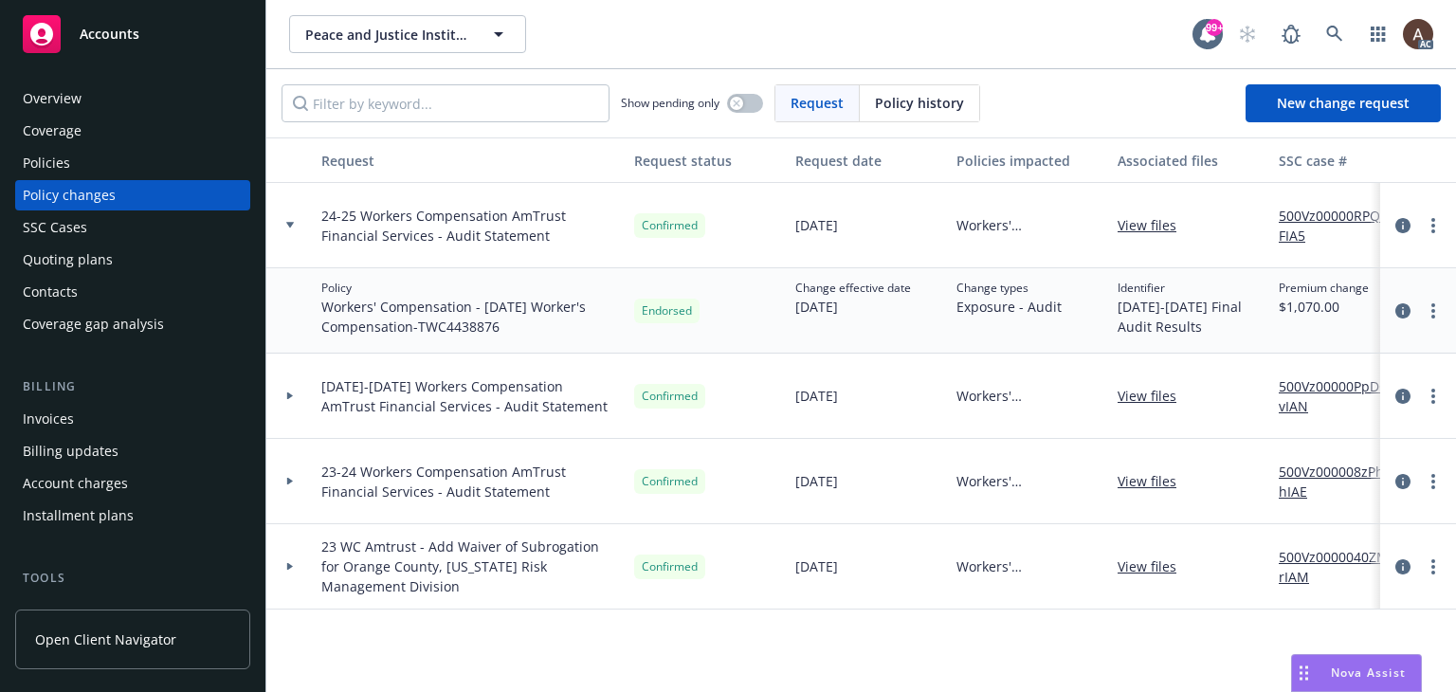
click at [80, 104] on div "Overview" at bounding box center [52, 98] width 59 height 30
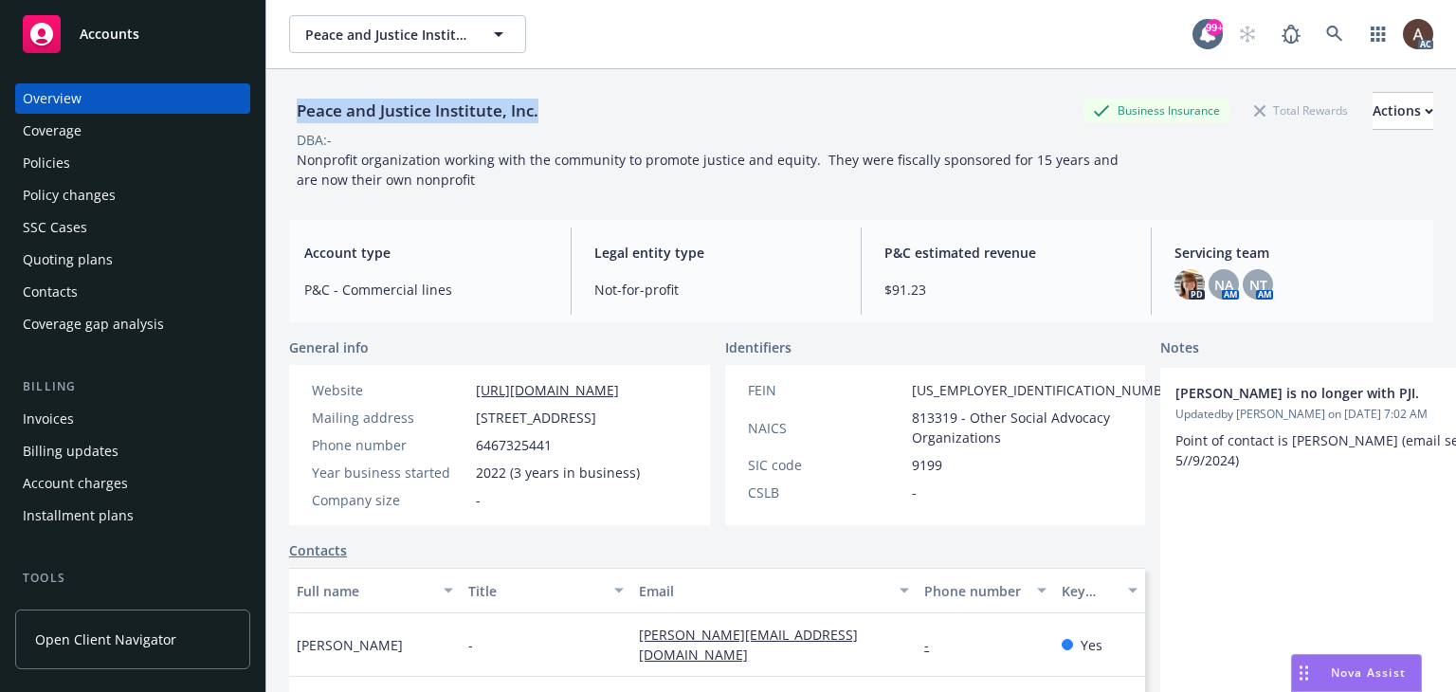
drag, startPoint x: 298, startPoint y: 116, endPoint x: 553, endPoint y: 112, distance: 255.9
click at [553, 112] on div "Peace and Justice Institute, Inc. Business Insurance Total Rewards Actions" at bounding box center [861, 111] width 1144 height 38
copy div "Peace and Justice Institute, Inc."
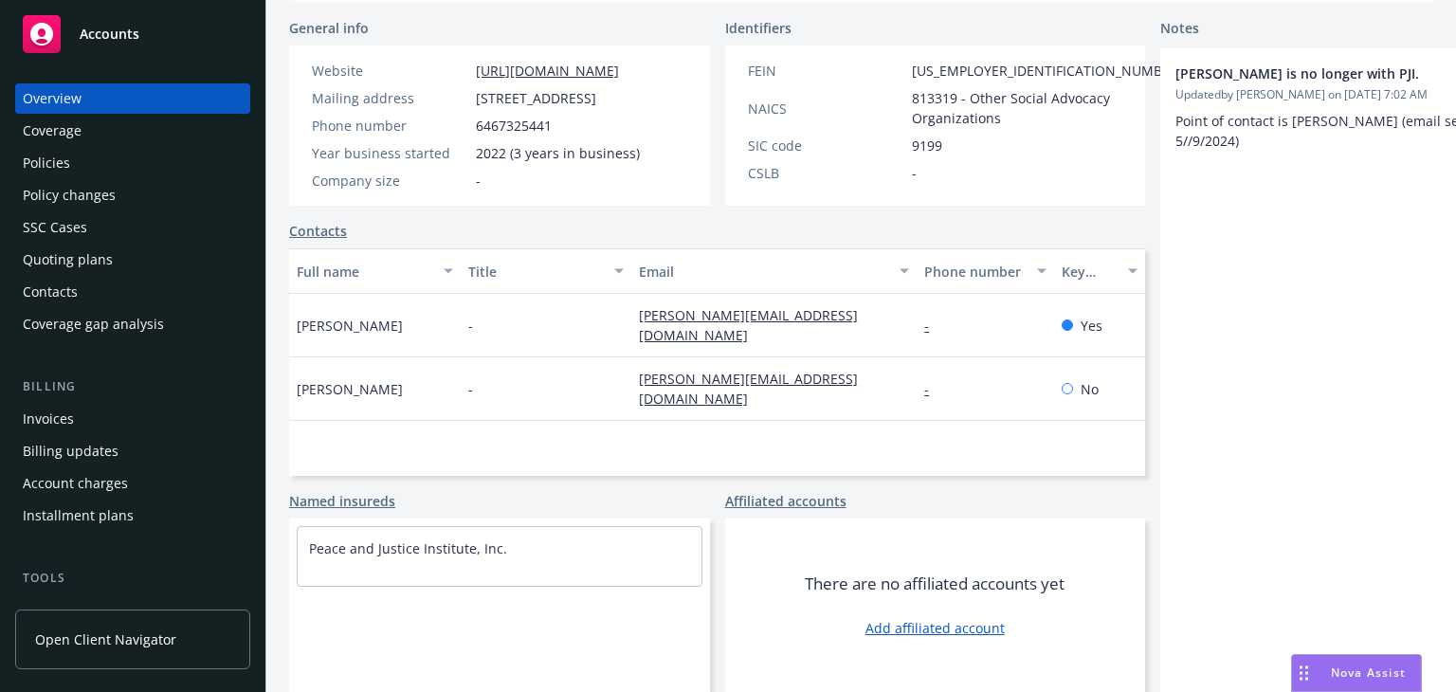
scroll to position [353, 0]
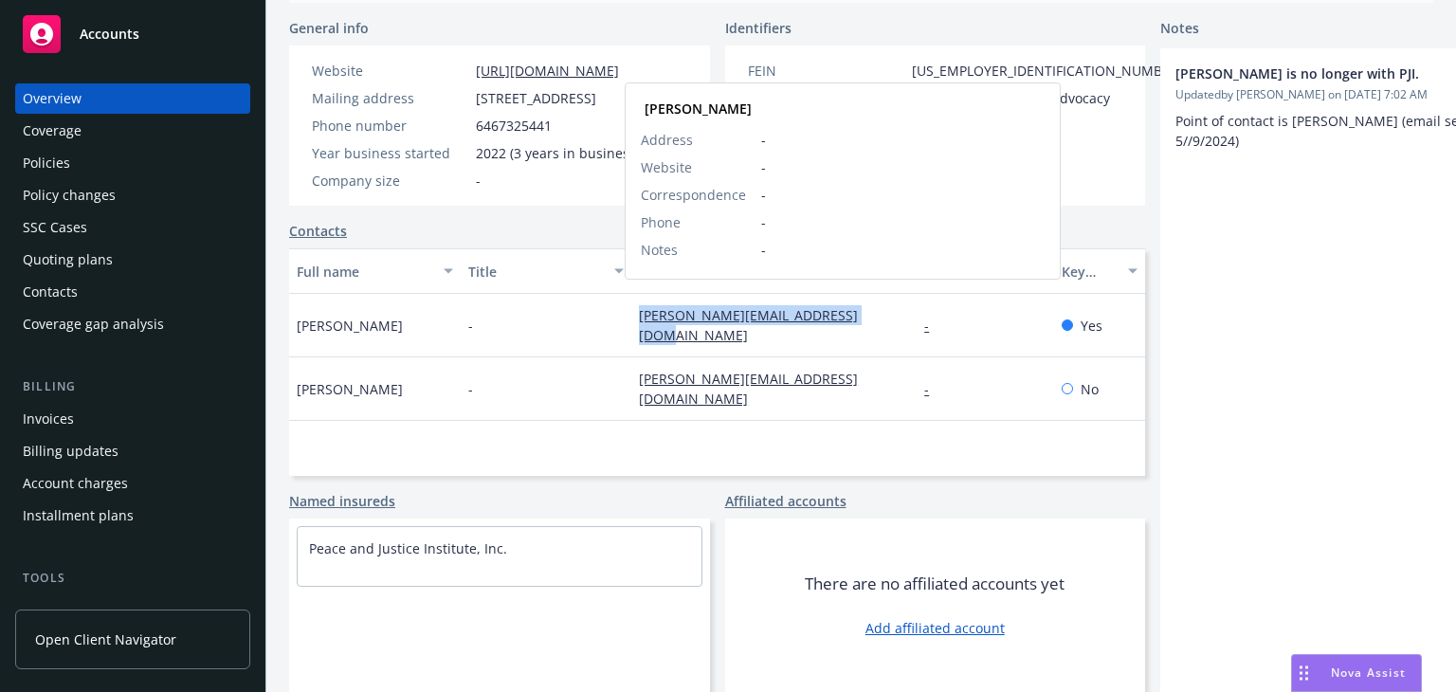
drag, startPoint x: 616, startPoint y: 309, endPoint x: 831, endPoint y: 307, distance: 215.1
click at [831, 307] on div "[PERSON_NAME][EMAIL_ADDRESS][DOMAIN_NAME] [PERSON_NAME] Address - Website - Cor…" at bounding box center [773, 325] width 285 height 63
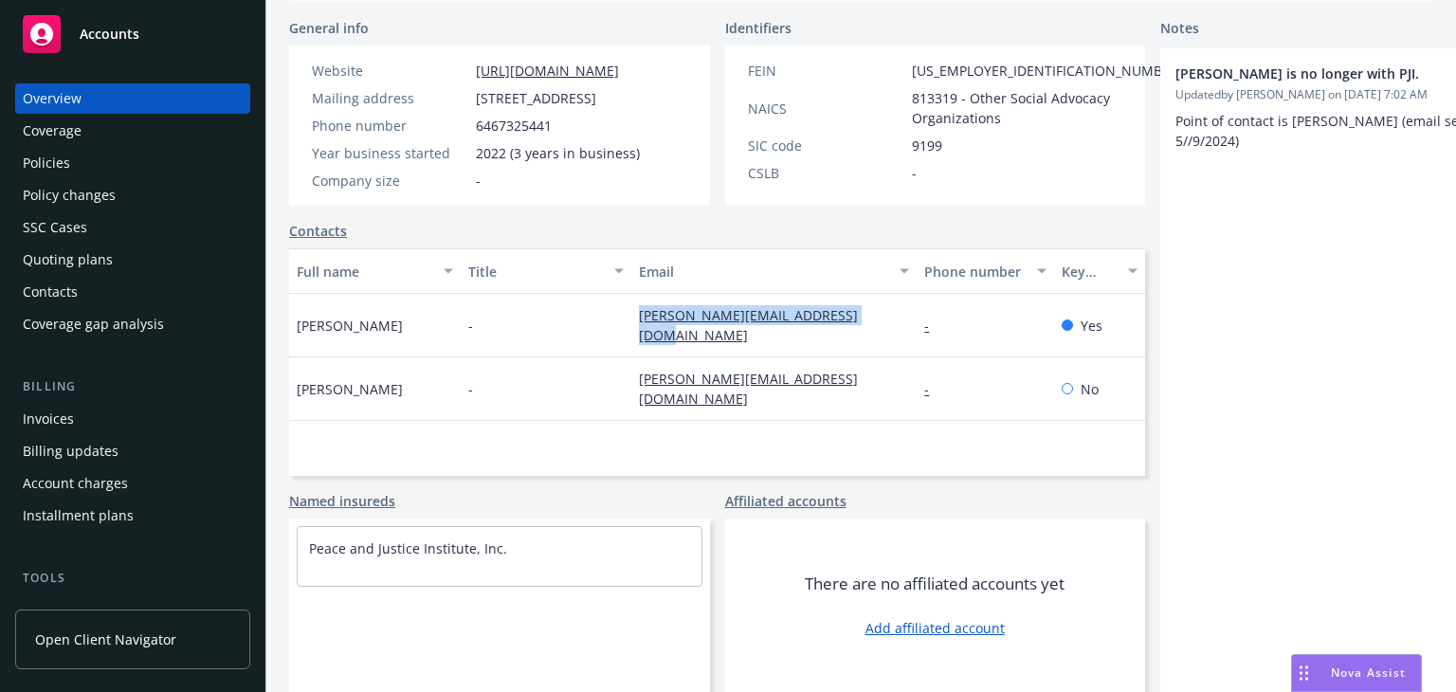
copy link "[PERSON_NAME][EMAIL_ADDRESS][DOMAIN_NAME]"
click at [320, 316] on span "[PERSON_NAME]" at bounding box center [350, 326] width 106 height 20
drag, startPoint x: 296, startPoint y: 304, endPoint x: 338, endPoint y: 313, distance: 43.5
click at [338, 313] on div "[PERSON_NAME]" at bounding box center [375, 325] width 172 height 63
copy span "[PERSON_NAME]"
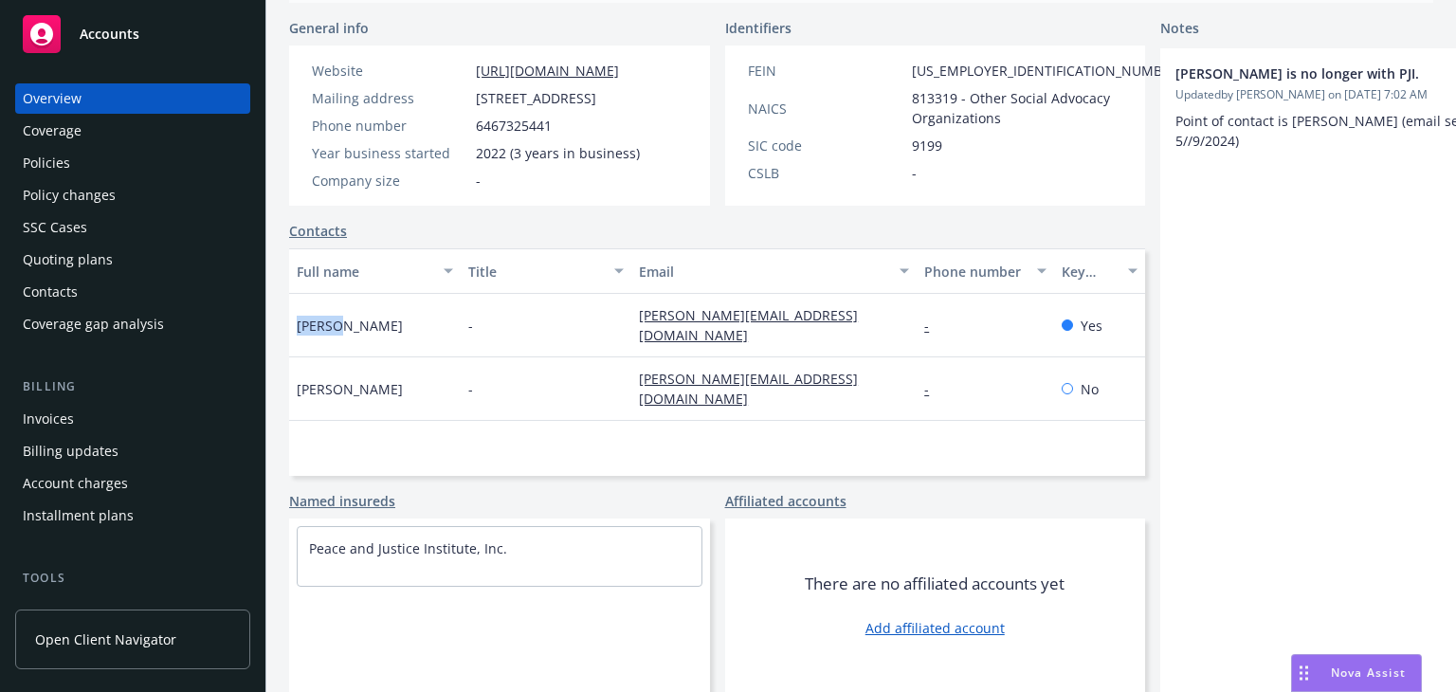
click at [69, 160] on div "Policies" at bounding box center [133, 163] width 220 height 30
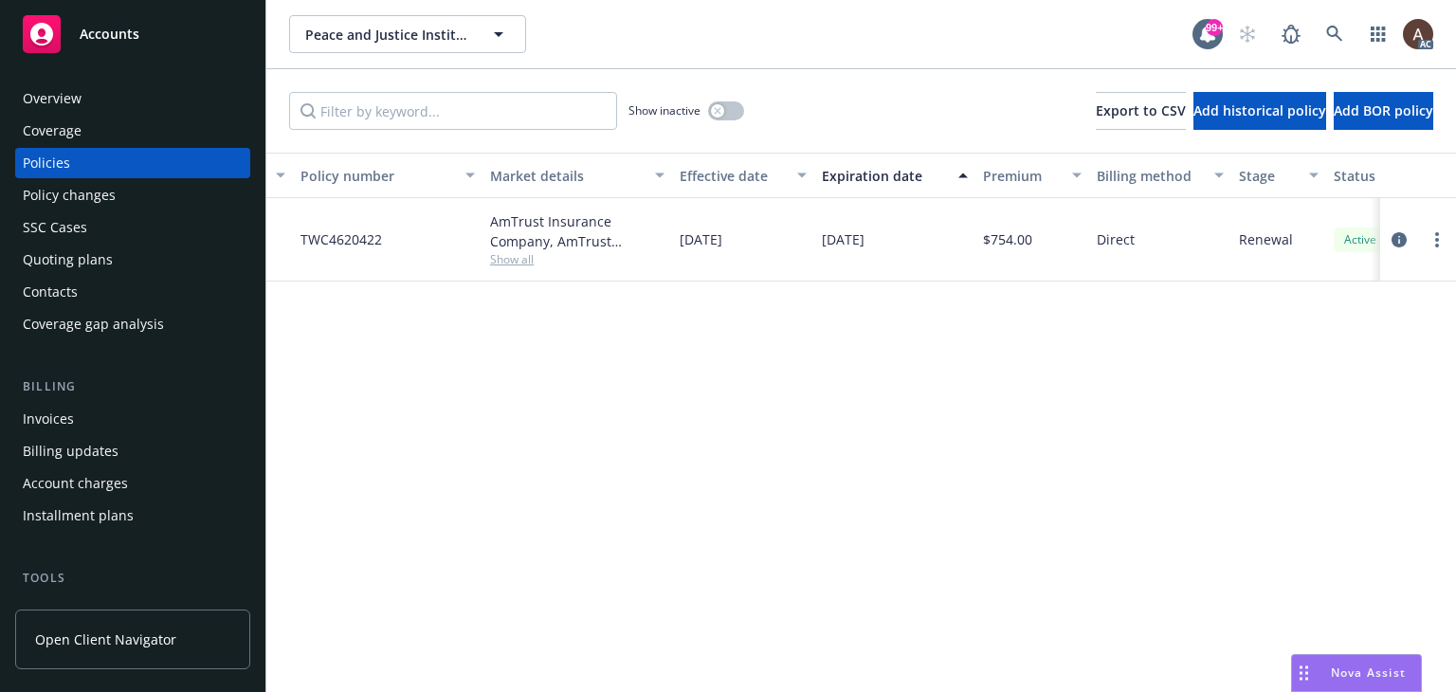
scroll to position [0, 640]
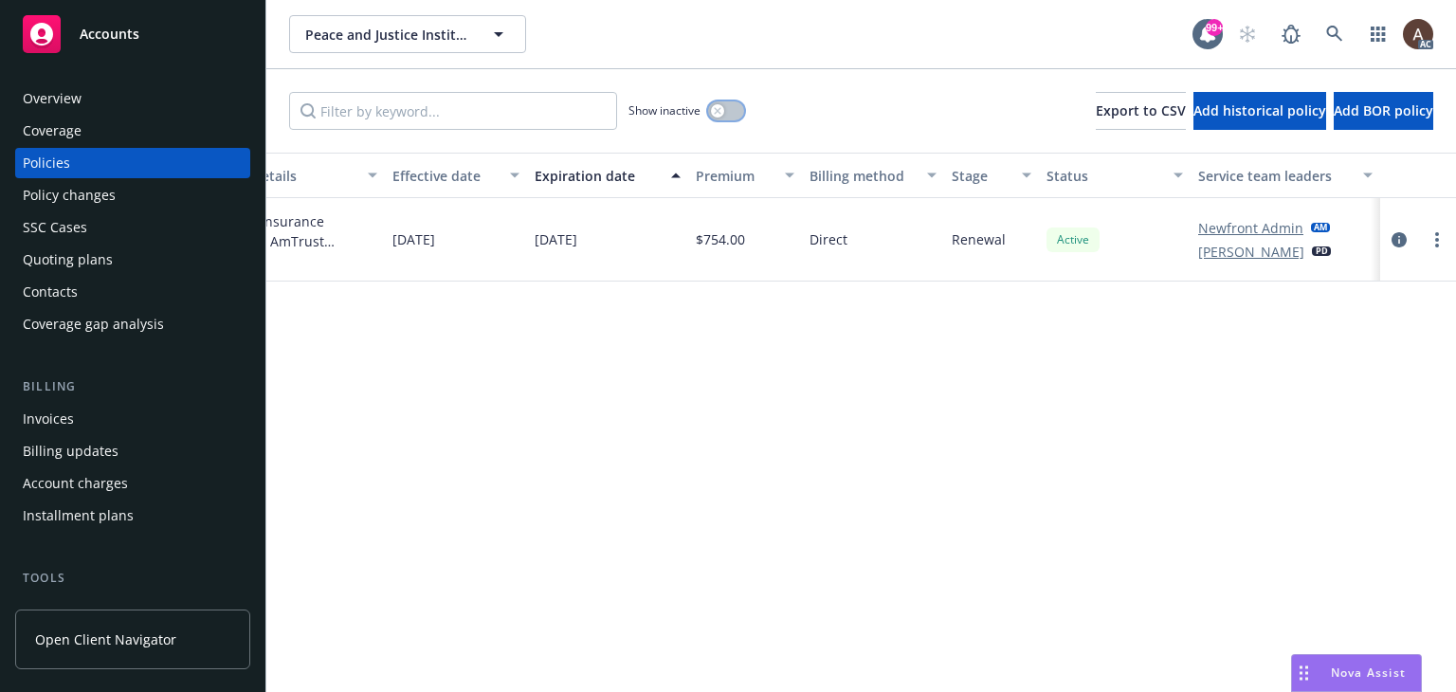
click at [719, 109] on icon "button" at bounding box center [717, 110] width 7 height 7
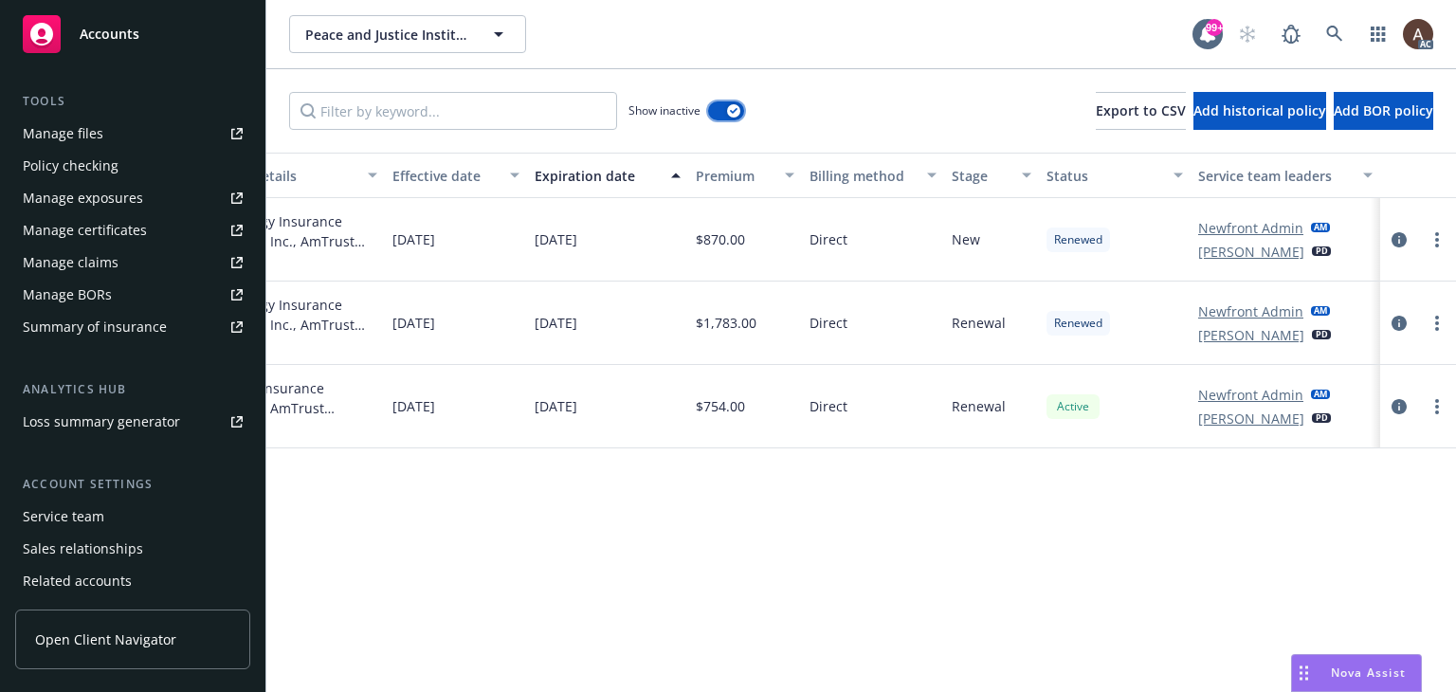
scroll to position [542, 0]
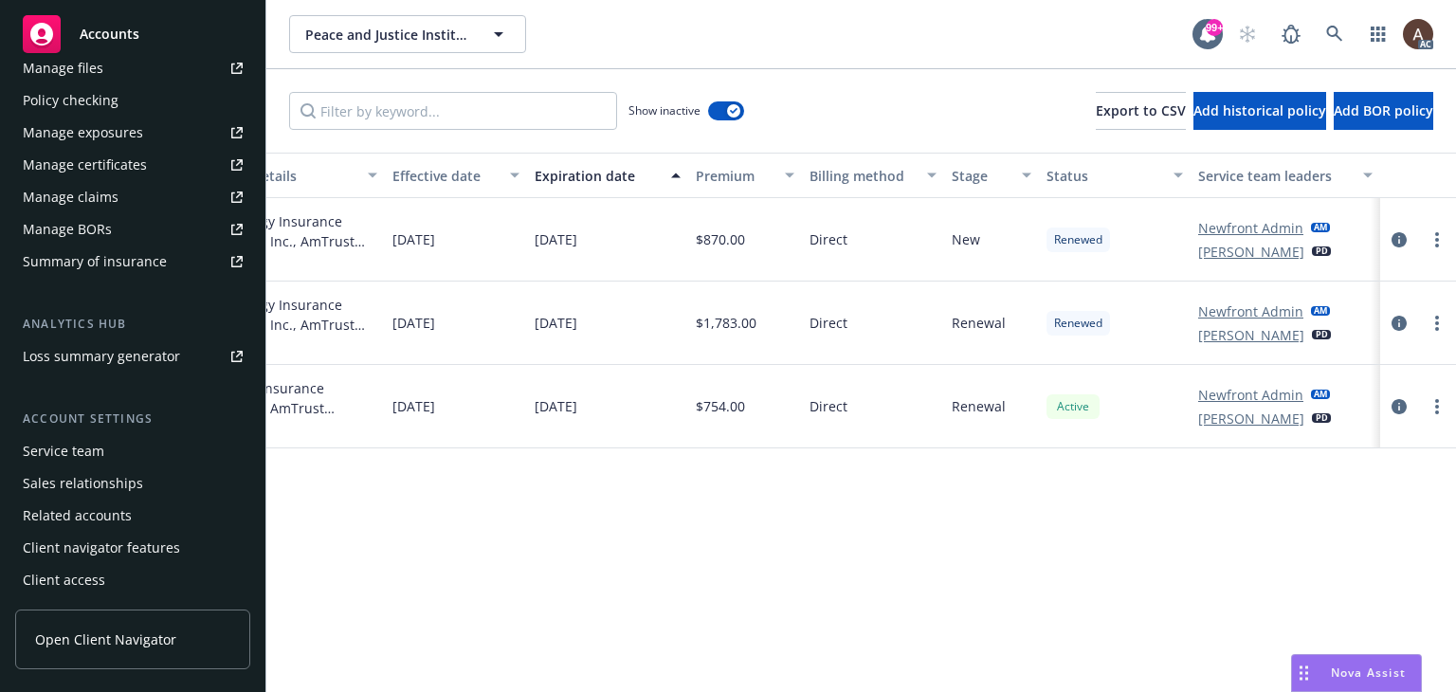
click at [121, 458] on div "Service team" at bounding box center [133, 451] width 220 height 30
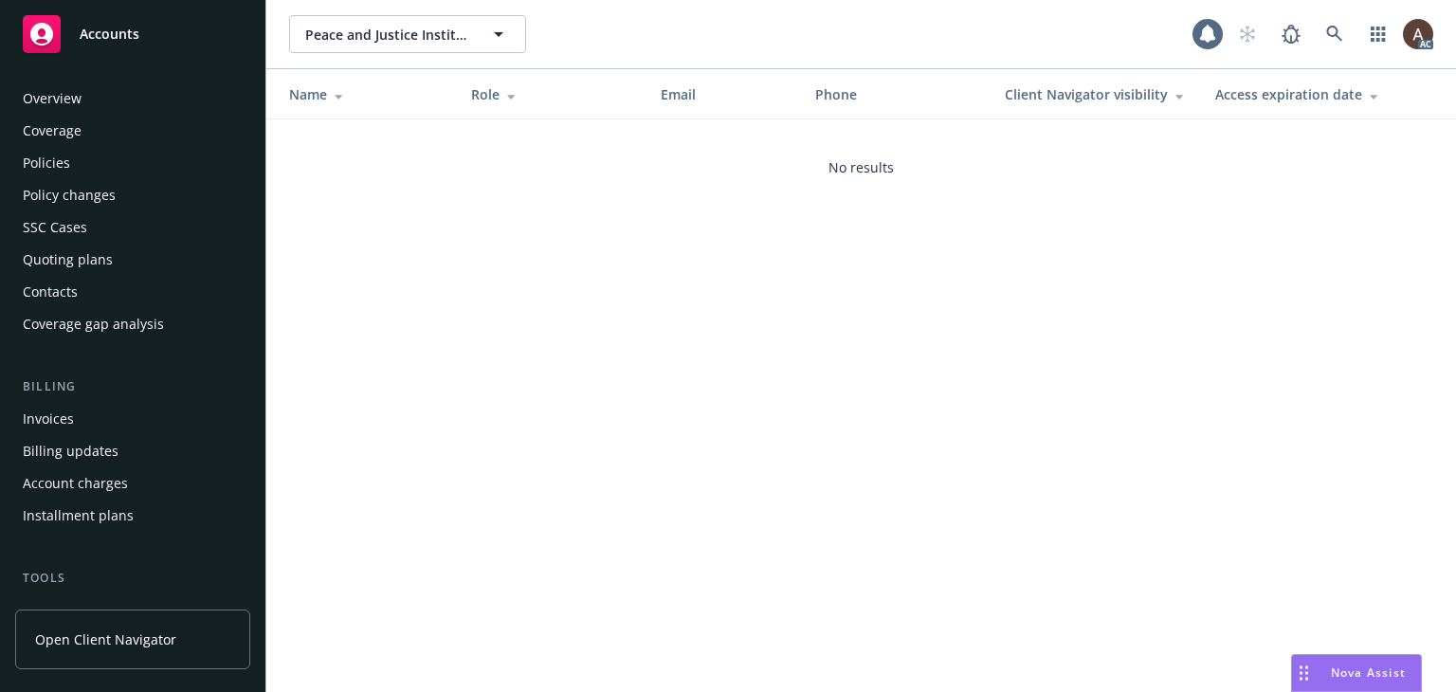
scroll to position [542, 0]
